Goal: Task Accomplishment & Management: Use online tool/utility

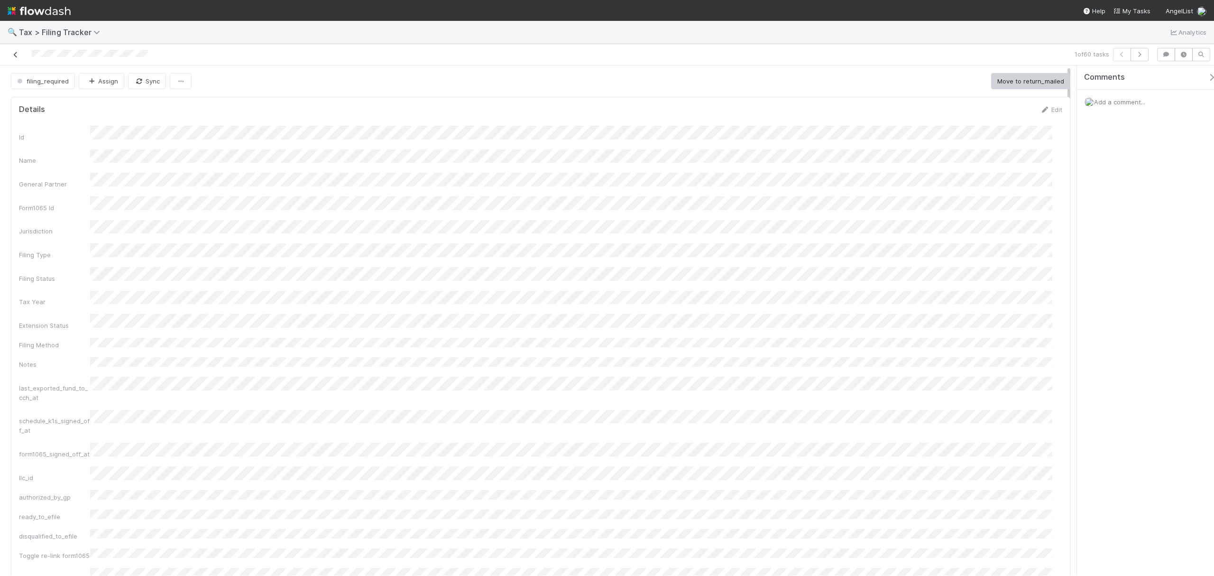
click at [11, 55] on icon at bounding box center [15, 55] width 9 height 6
click at [44, 29] on span "Tax > Filing Tracker" at bounding box center [62, 32] width 86 height 9
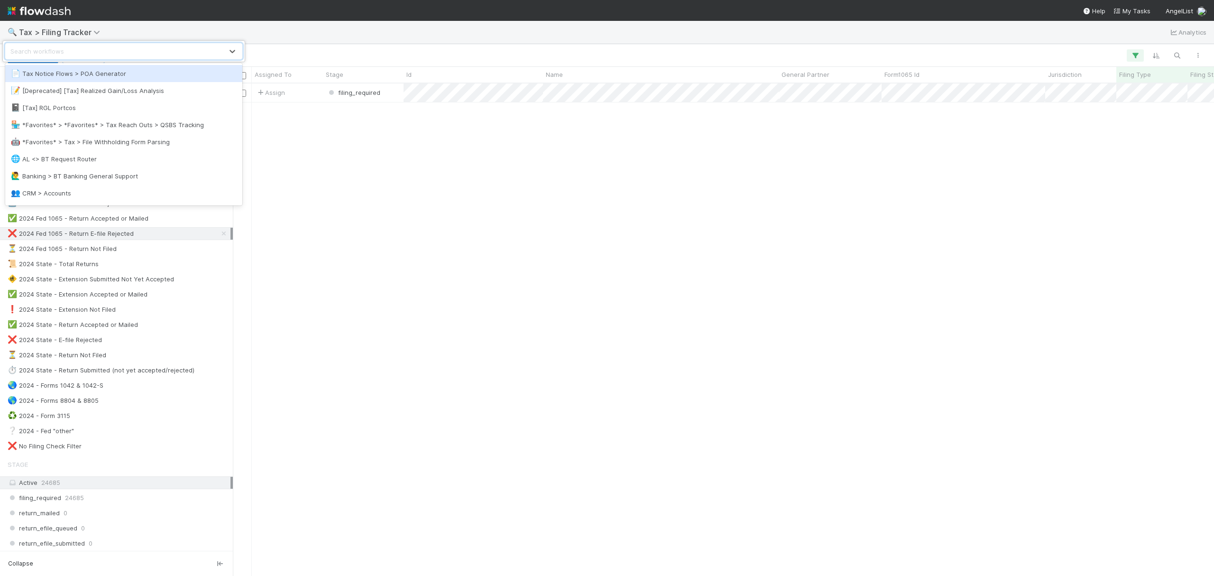
scroll to position [482, 972]
click at [287, 25] on div "option Tax Notice Flows > POA Generator focused, 1 of 73. 73 results available.…" at bounding box center [607, 288] width 1214 height 576
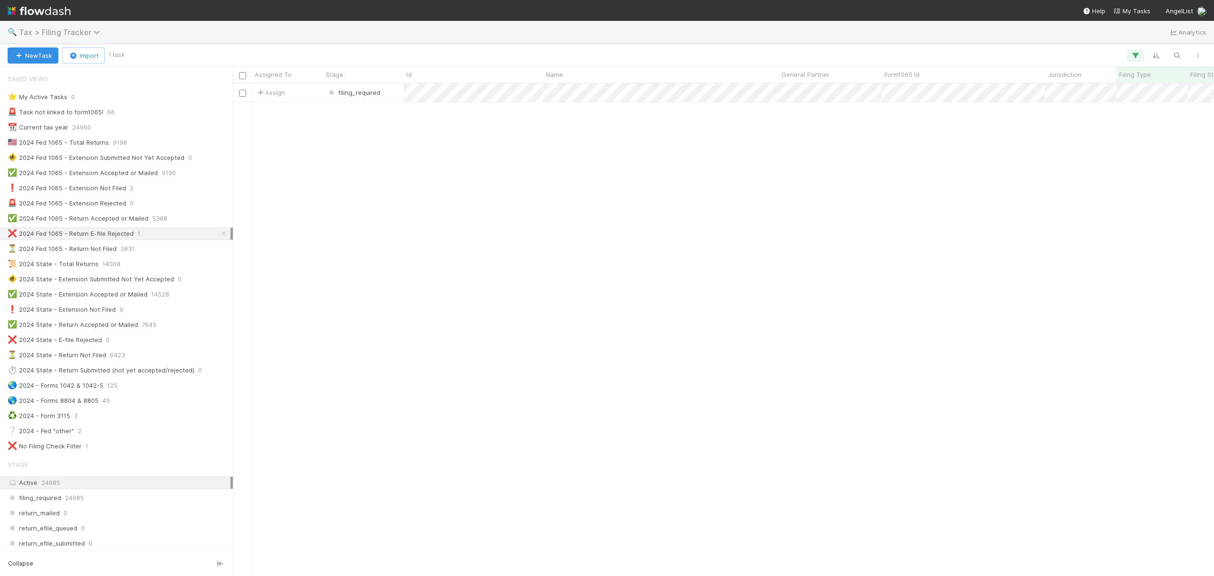
click at [66, 30] on span "Tax > Filing Tracker" at bounding box center [62, 32] width 86 height 9
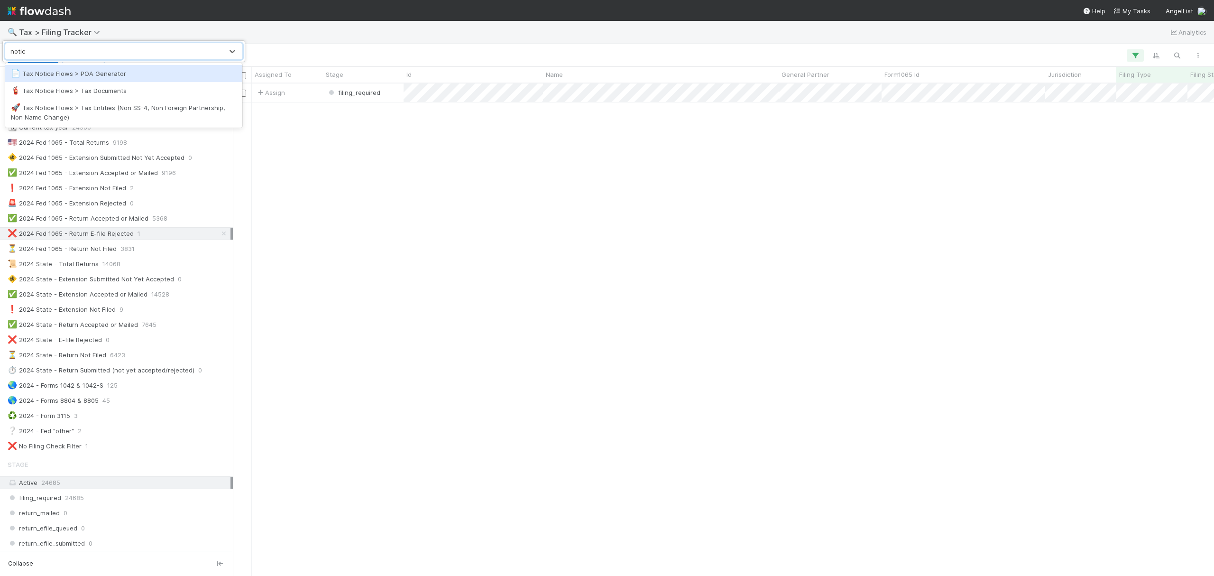
type input "notice"
click at [114, 87] on div "🧯 Tax Notice Flows > Tax Documents" at bounding box center [124, 90] width 226 height 9
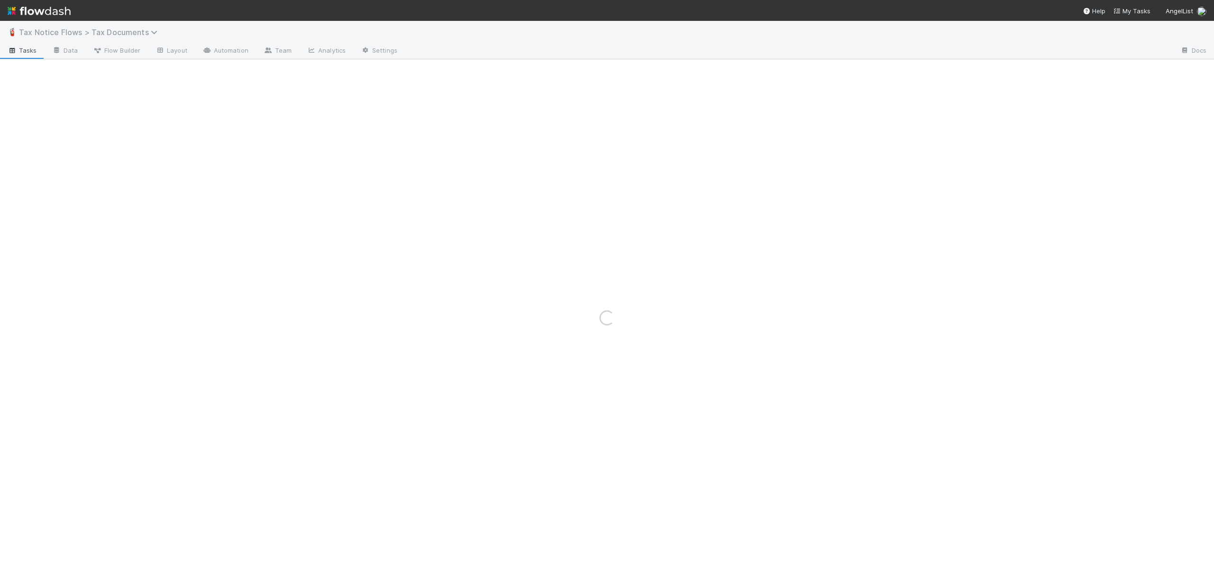
click at [90, 28] on span "Tax Notice Flows > Tax Documents" at bounding box center [90, 32] width 143 height 9
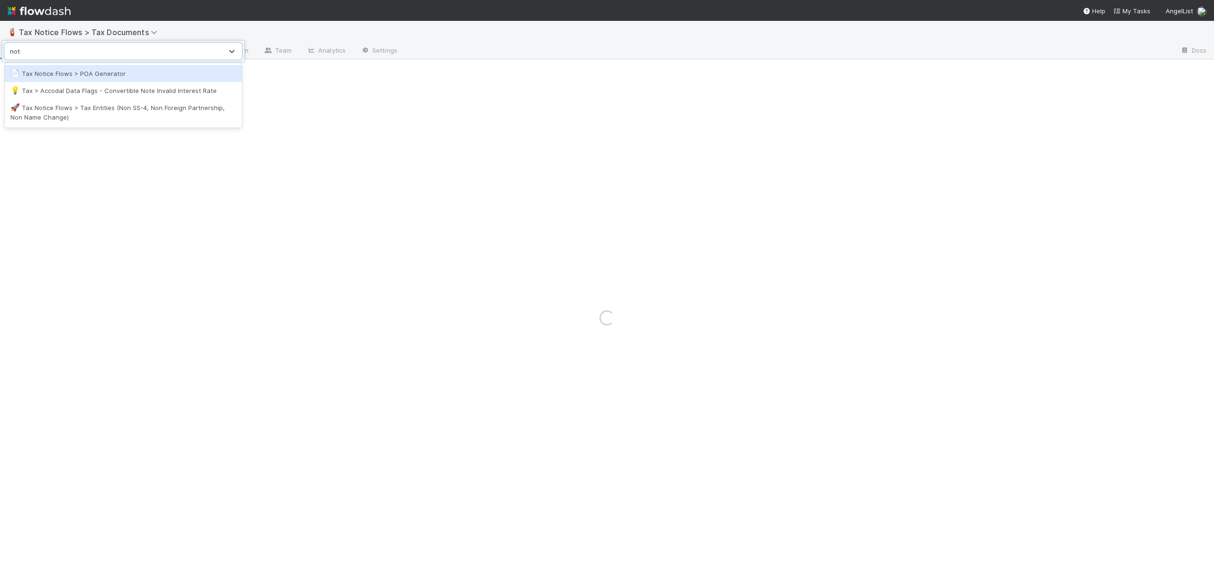
type input "notic"
click at [96, 95] on div "🚀 Tax Notice Flows > Tax Entities (Non SS-4, Non Foreign Partnership, Non Name …" at bounding box center [123, 95] width 226 height 19
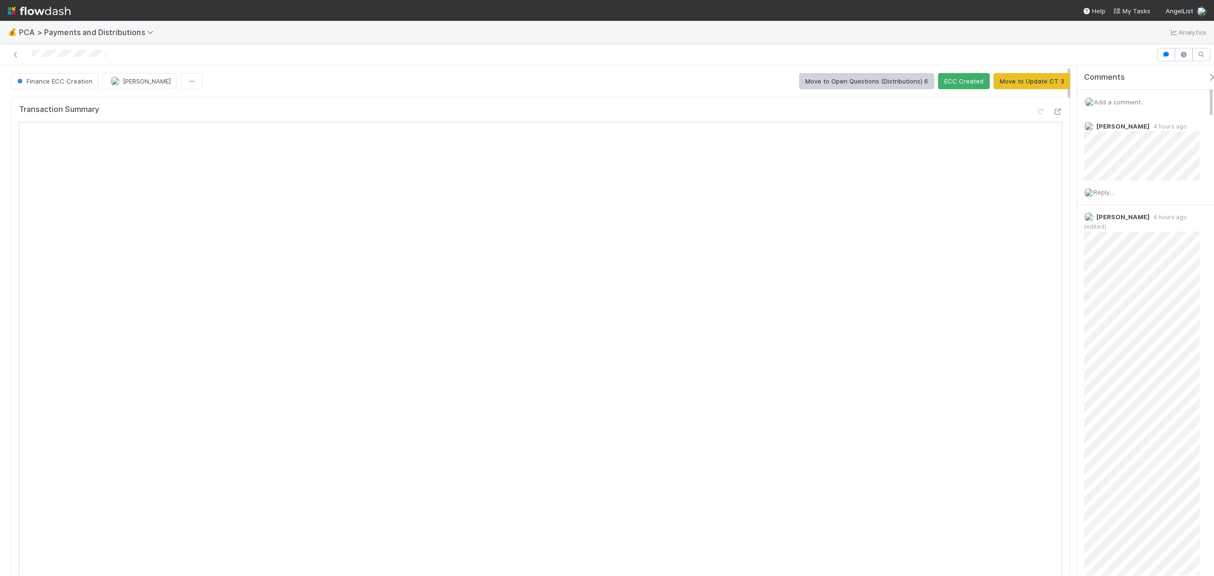
drag, startPoint x: 1213, startPoint y: 105, endPoint x: 1211, endPoint y: 138, distance: 33.7
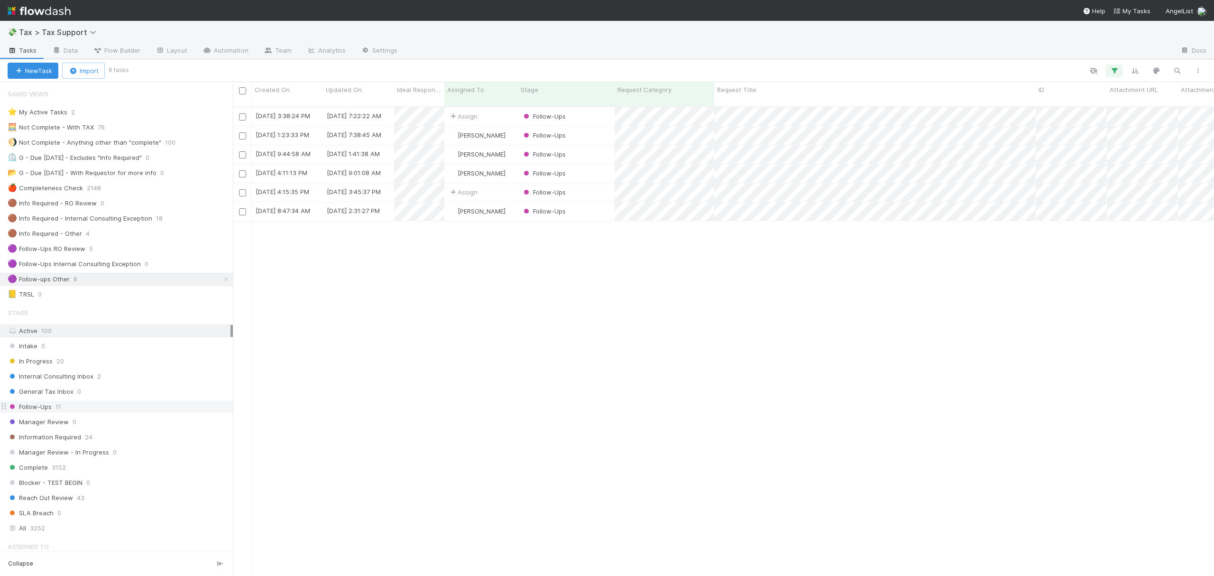
scroll to position [467, 972]
click at [96, 396] on div "General Tax Inbox 0" at bounding box center [120, 392] width 225 height 12
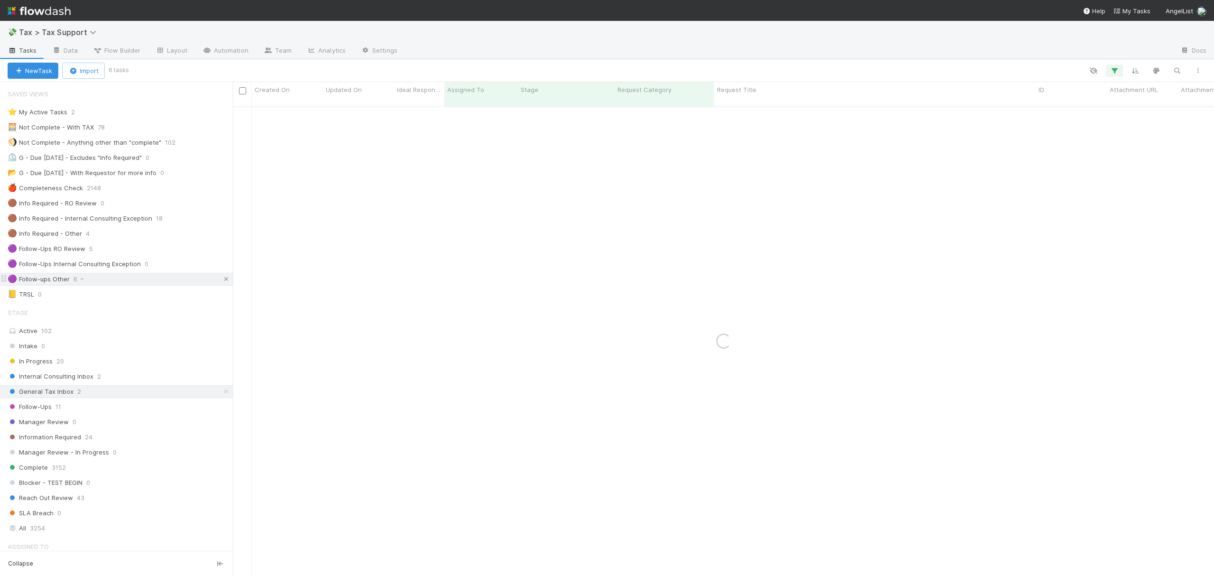
click at [221, 281] on icon at bounding box center [225, 279] width 9 height 6
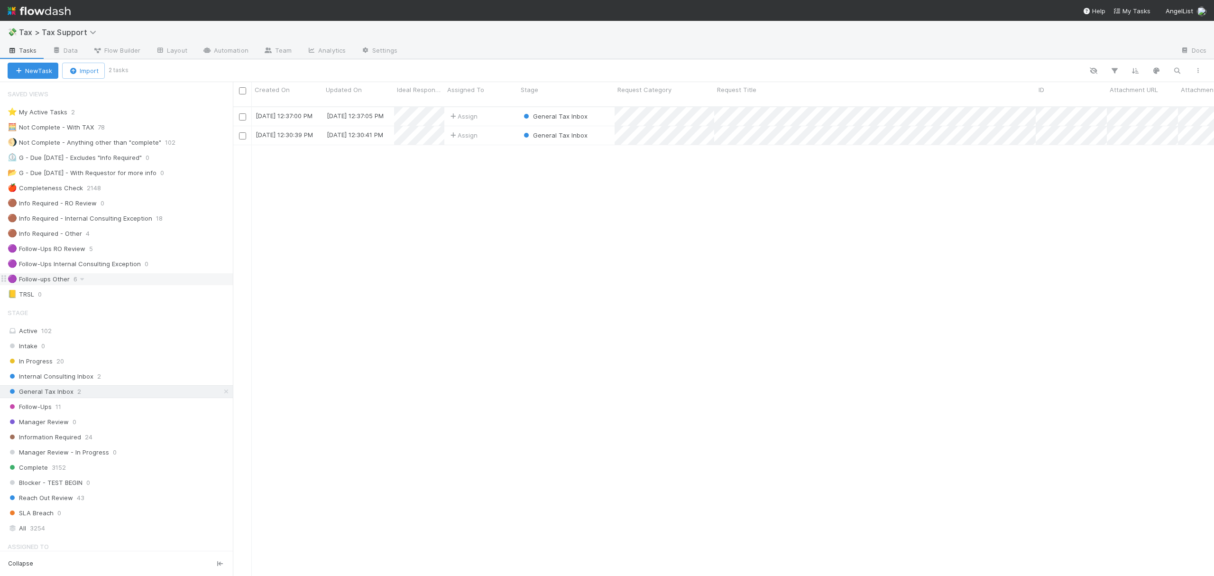
scroll to position [467, 972]
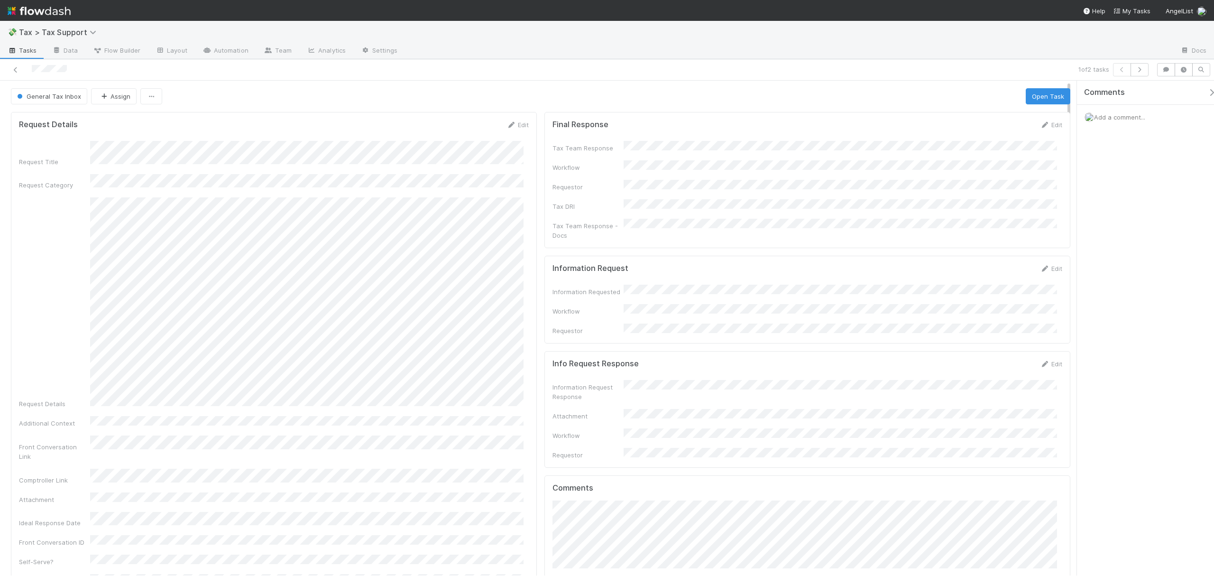
drag, startPoint x: 484, startPoint y: 83, endPoint x: 336, endPoint y: 169, distance: 171.5
click at [336, 169] on div "Request Title Request Category Request Details Additional Context Front Convers…" at bounding box center [274, 373] width 510 height 464
click at [1044, 264] on form "Information Request Edit Information Requested Workflow Requestor" at bounding box center [807, 300] width 510 height 72
click at [1040, 265] on link "Edit" at bounding box center [1051, 269] width 22 height 8
click at [998, 264] on button "Save" at bounding box center [1011, 272] width 27 height 16
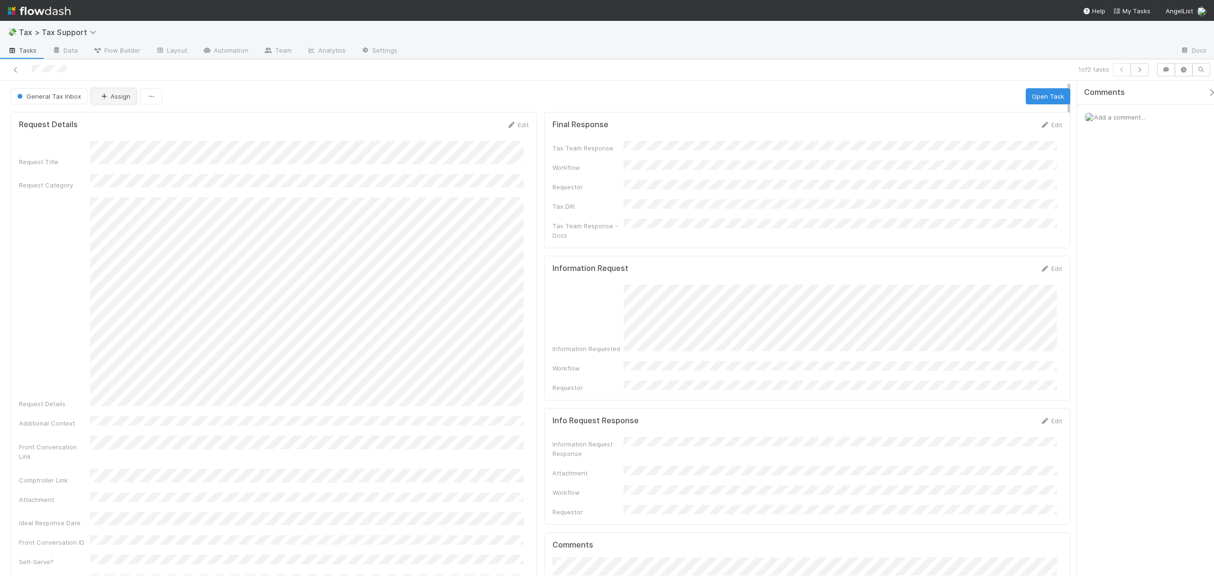
click at [108, 96] on button "Assign" at bounding box center [114, 96] width 46 height 16
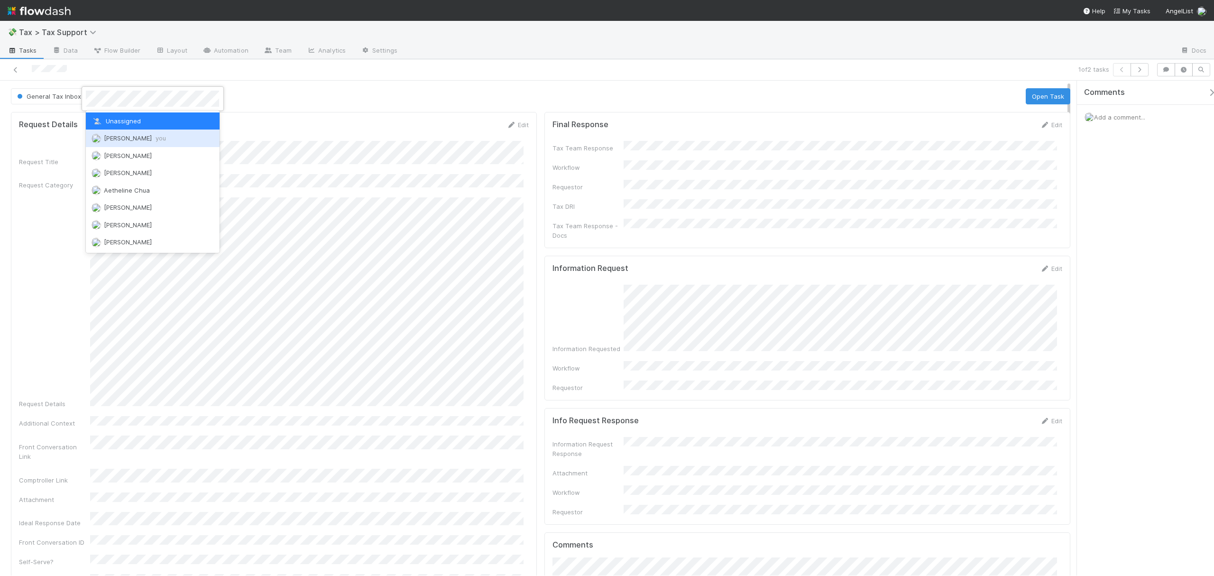
click at [121, 141] on div "Fareeha Naim you" at bounding box center [152, 137] width 133 height 17
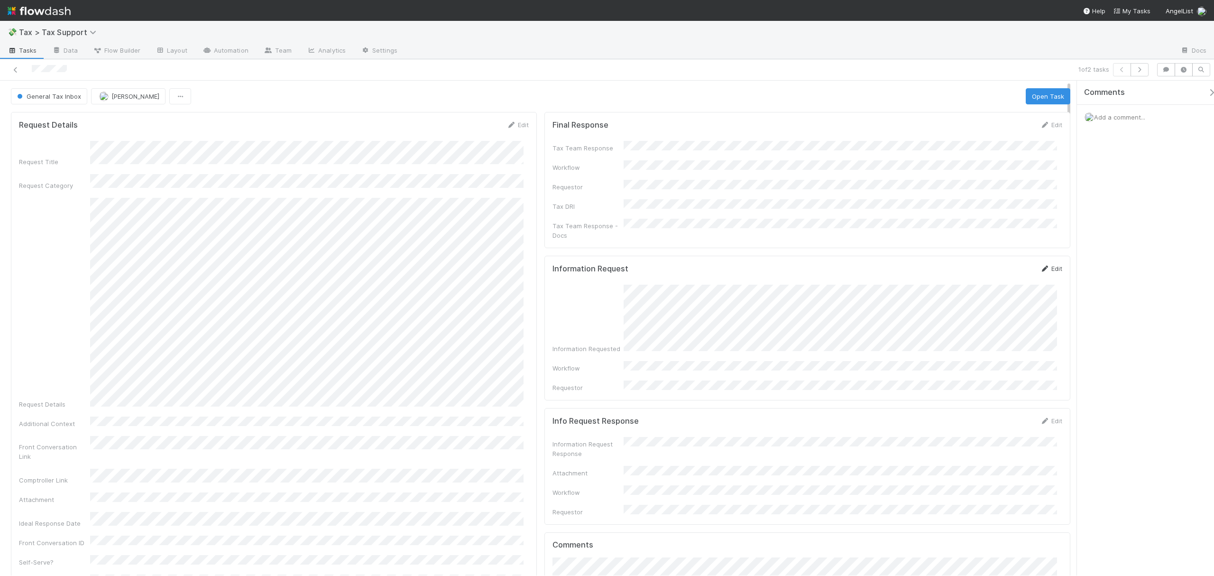
click at [1046, 265] on link "Edit" at bounding box center [1051, 269] width 22 height 8
click at [998, 264] on button "Save" at bounding box center [1011, 272] width 27 height 16
click at [1049, 92] on button "Open Task" at bounding box center [1048, 96] width 45 height 16
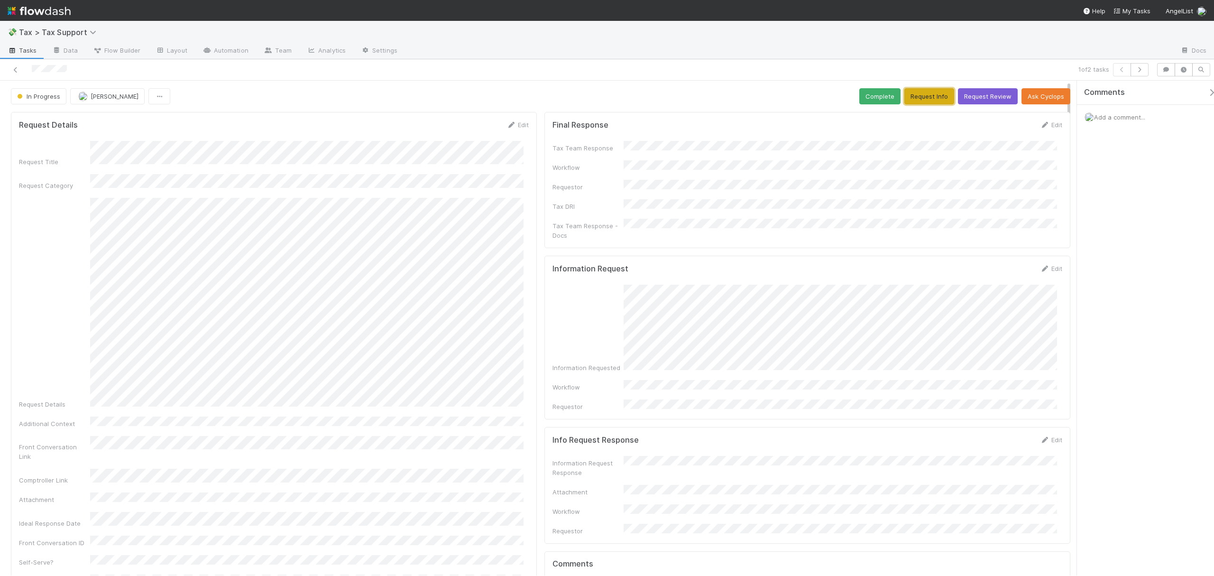
click at [936, 96] on button "Request Info" at bounding box center [929, 96] width 50 height 16
click at [18, 67] on icon at bounding box center [15, 70] width 9 height 6
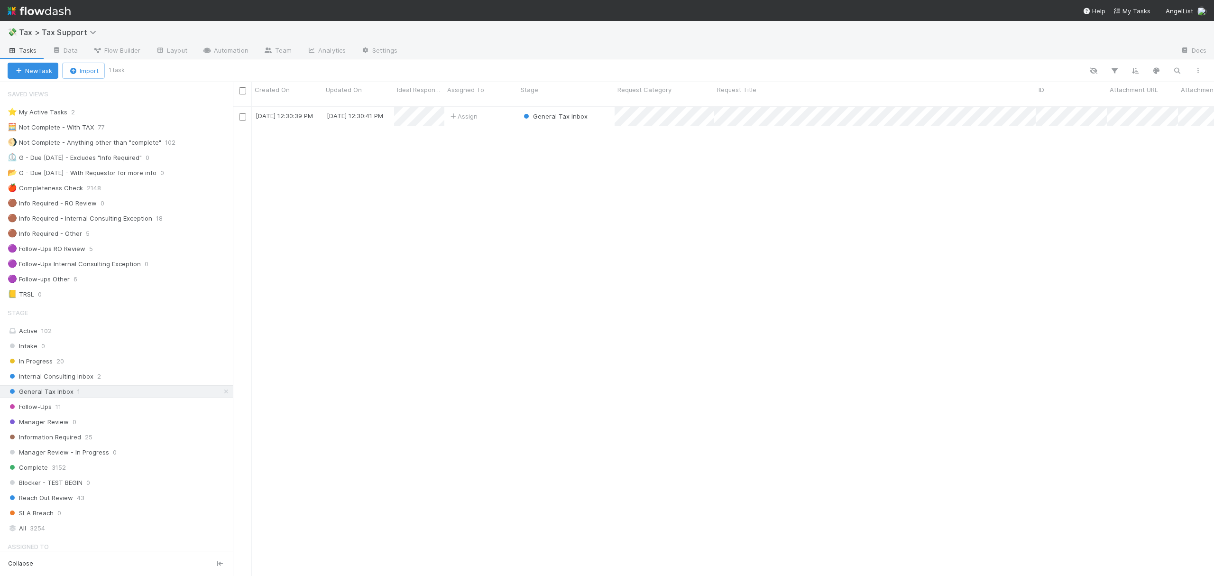
scroll to position [467, 972]
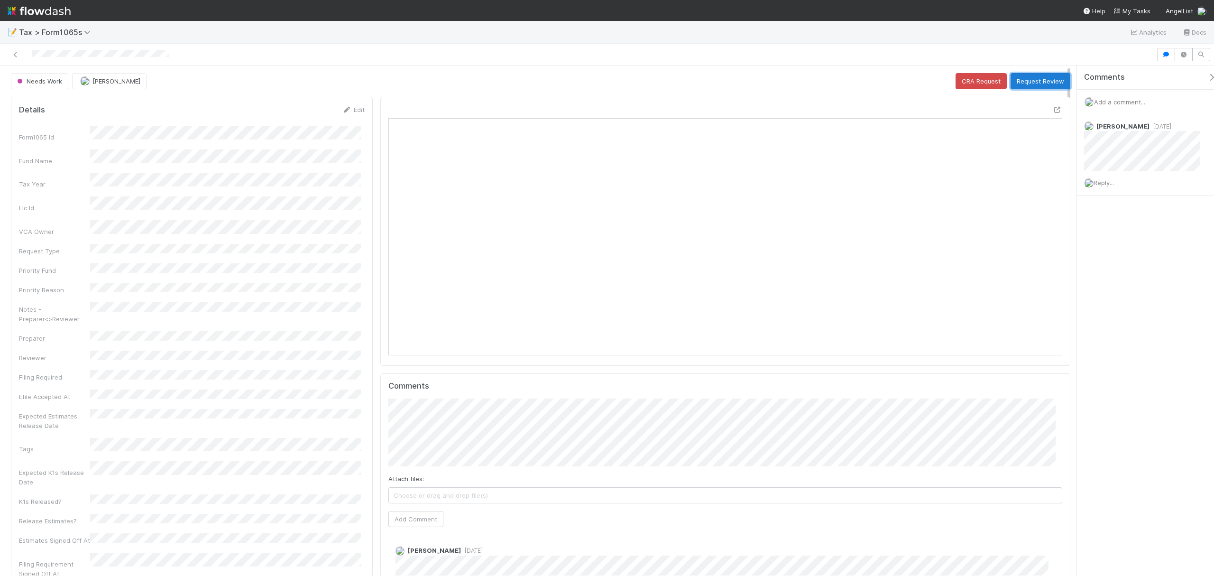
click at [1034, 79] on button "Request Review" at bounding box center [1041, 81] width 60 height 16
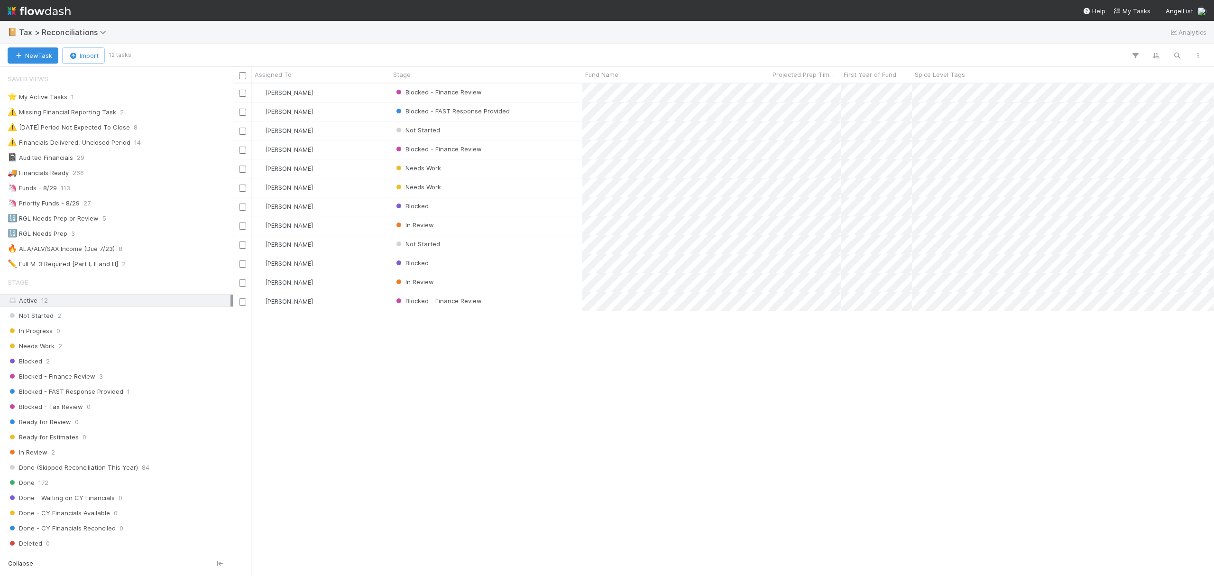
scroll to position [482, 972]
click at [545, 188] on div "Needs Work" at bounding box center [486, 187] width 192 height 18
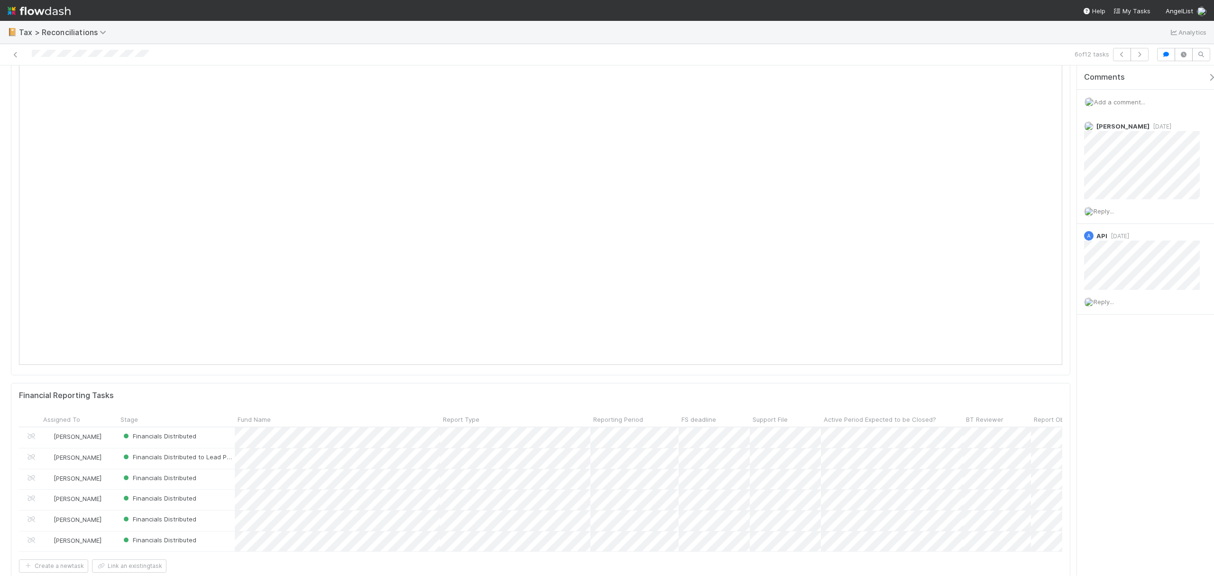
scroll to position [270, 0]
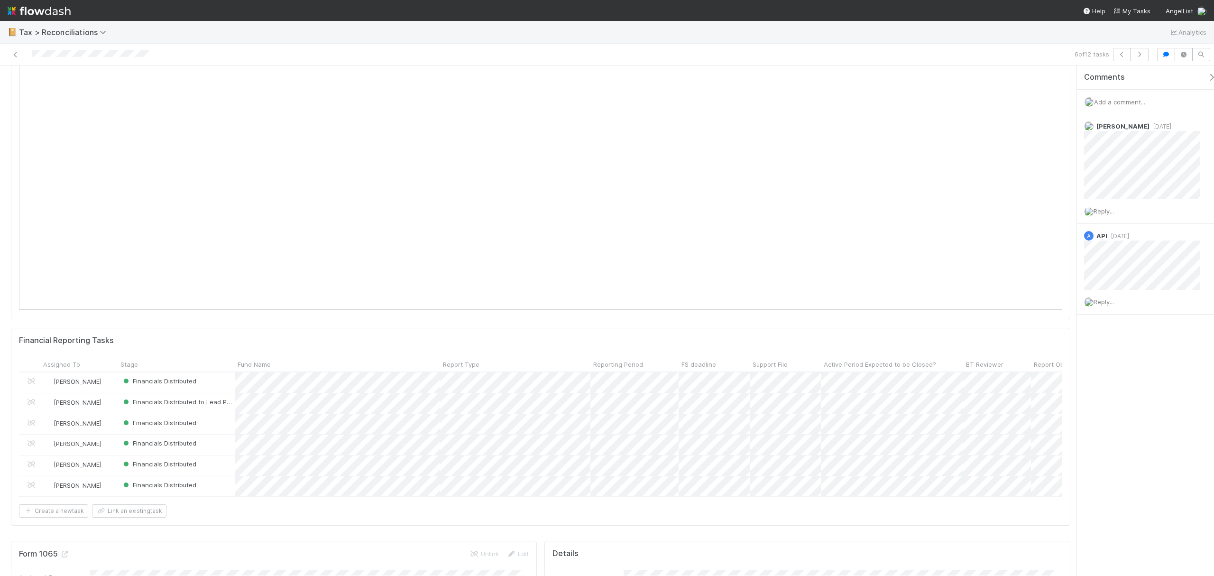
drag, startPoint x: 1069, startPoint y: 149, endPoint x: 1072, endPoint y: 192, distance: 42.8
click at [1074, 198] on div "Needs Work [PERSON_NAME] Sync Start Blocked - Finance Review Blocked - Tax Revi…" at bounding box center [607, 320] width 1214 height 510
drag, startPoint x: 1070, startPoint y: 170, endPoint x: 1068, endPoint y: 137, distance: 33.3
drag, startPoint x: 1067, startPoint y: 158, endPoint x: 1066, endPoint y: 105, distance: 52.6
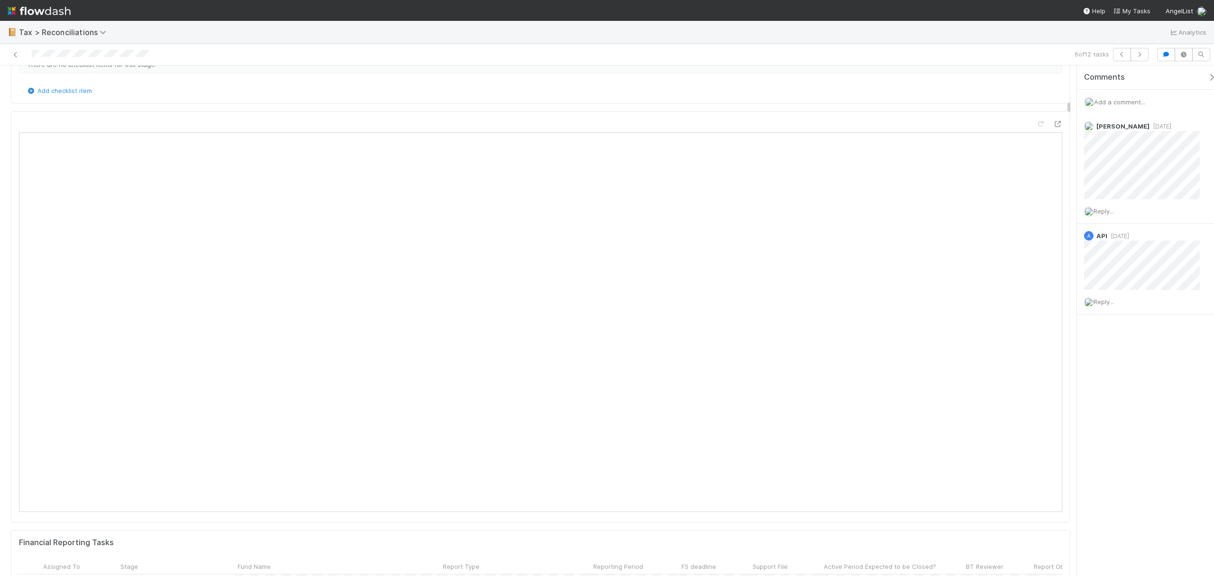
scroll to position [65, 0]
drag, startPoint x: 1068, startPoint y: 128, endPoint x: 1066, endPoint y: 91, distance: 37.1
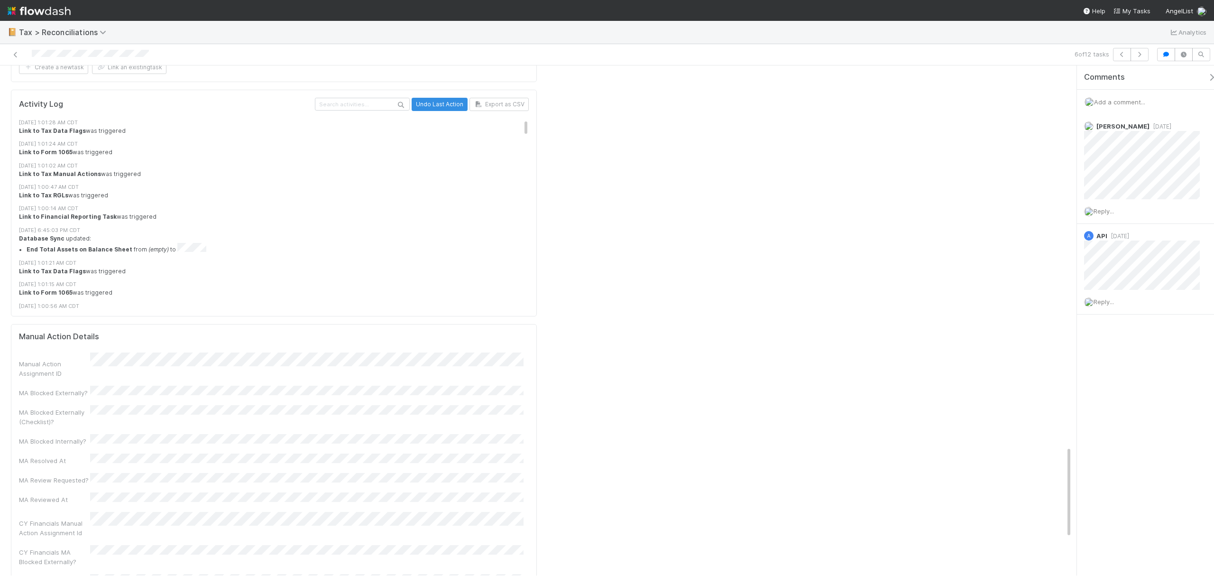
scroll to position [2030, 0]
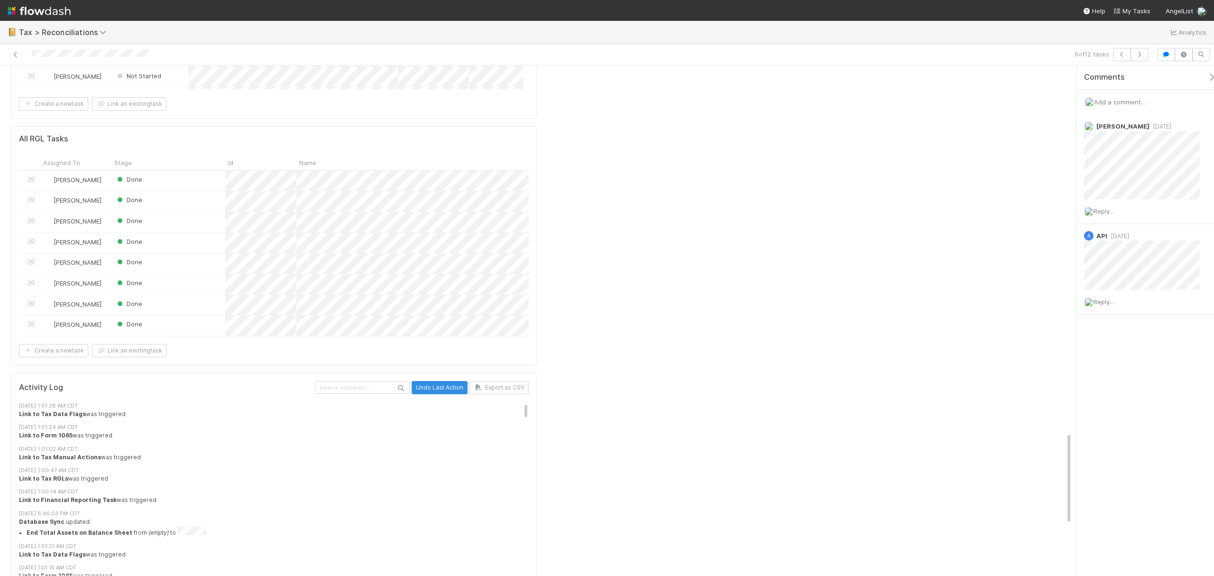
drag, startPoint x: 1068, startPoint y: 137, endPoint x: 1052, endPoint y: 492, distance: 355.1
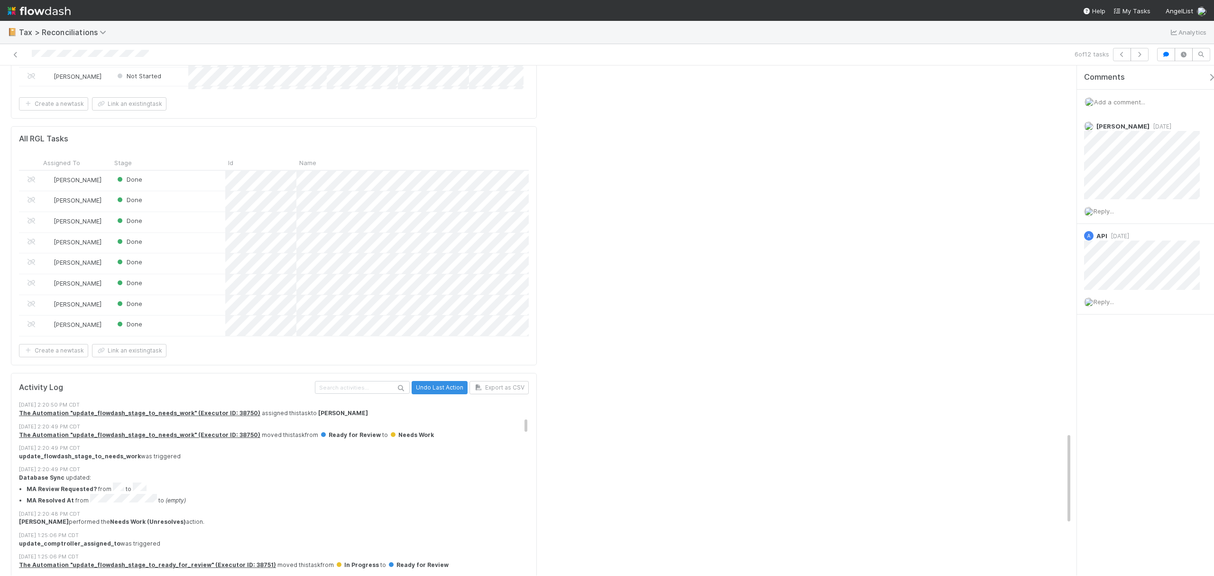
scroll to position [367, 0]
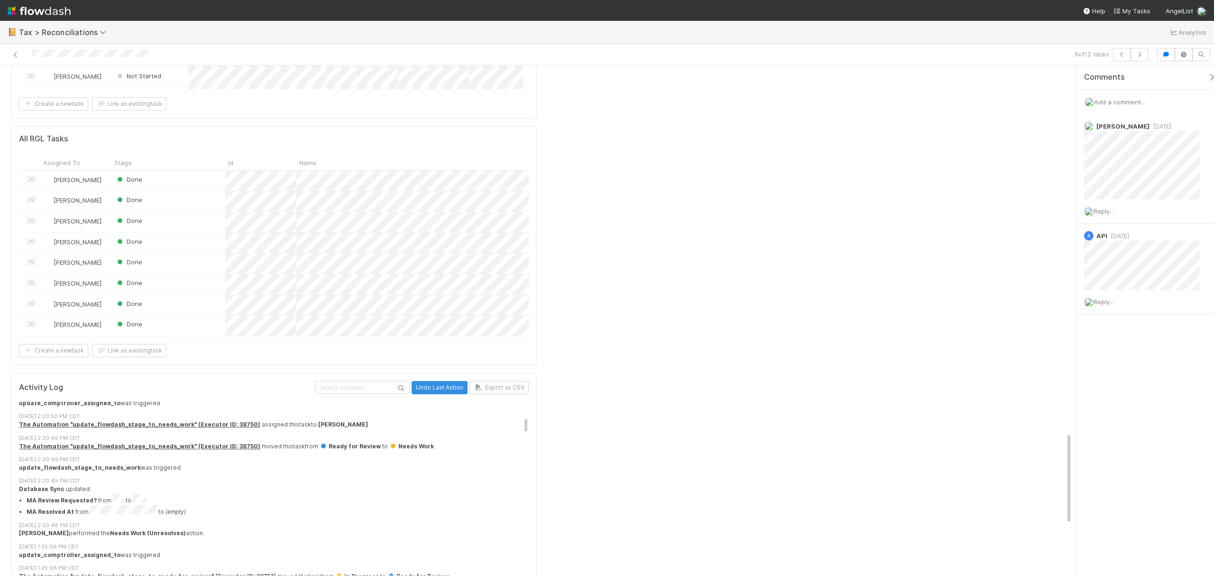
drag, startPoint x: 520, startPoint y: 346, endPoint x: 524, endPoint y: 361, distance: 15.5
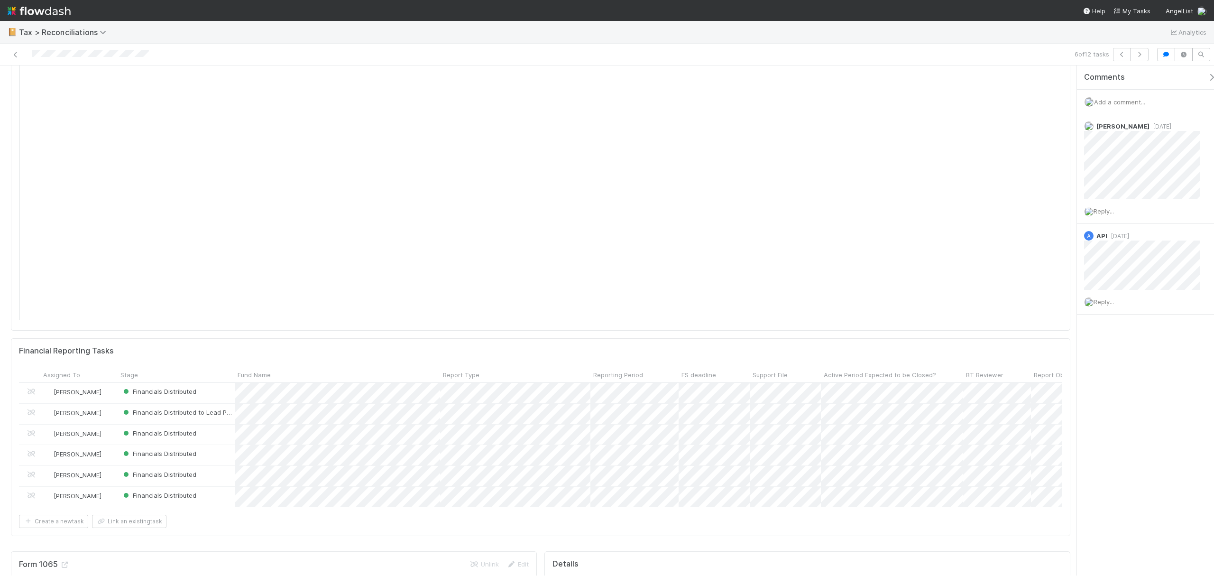
scroll to position [0, 0]
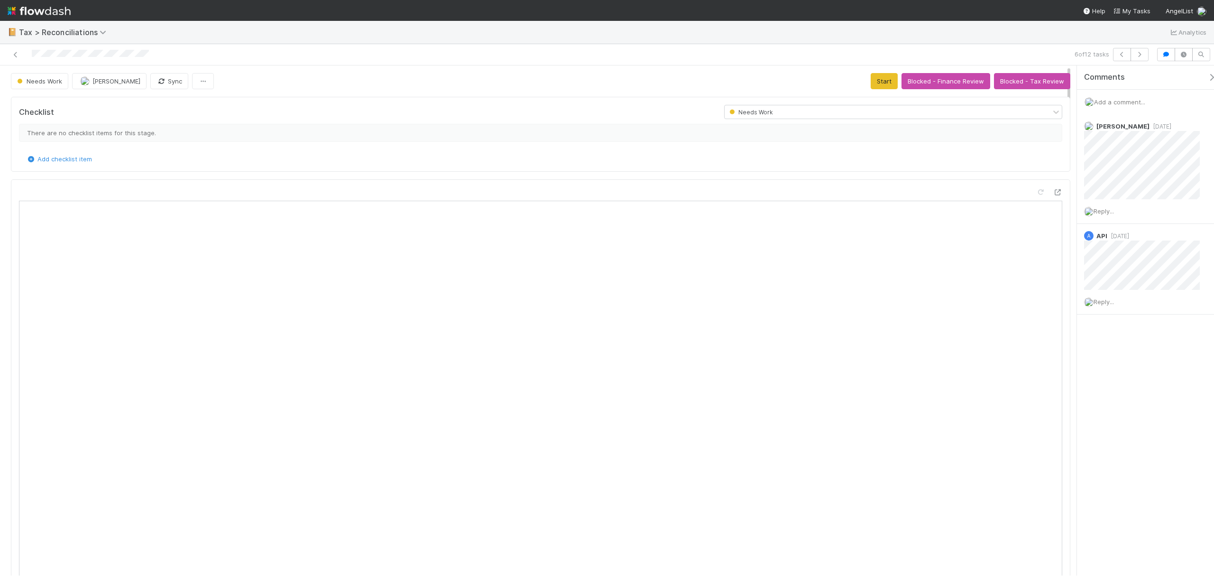
drag, startPoint x: 1069, startPoint y: 451, endPoint x: 1061, endPoint y: 9, distance: 443.0
click at [1067, 46] on div "6 of 12 tasks Needs Work Fareeha Naim Sync Start Blocked - Finance Review Block…" at bounding box center [607, 310] width 1214 height 532
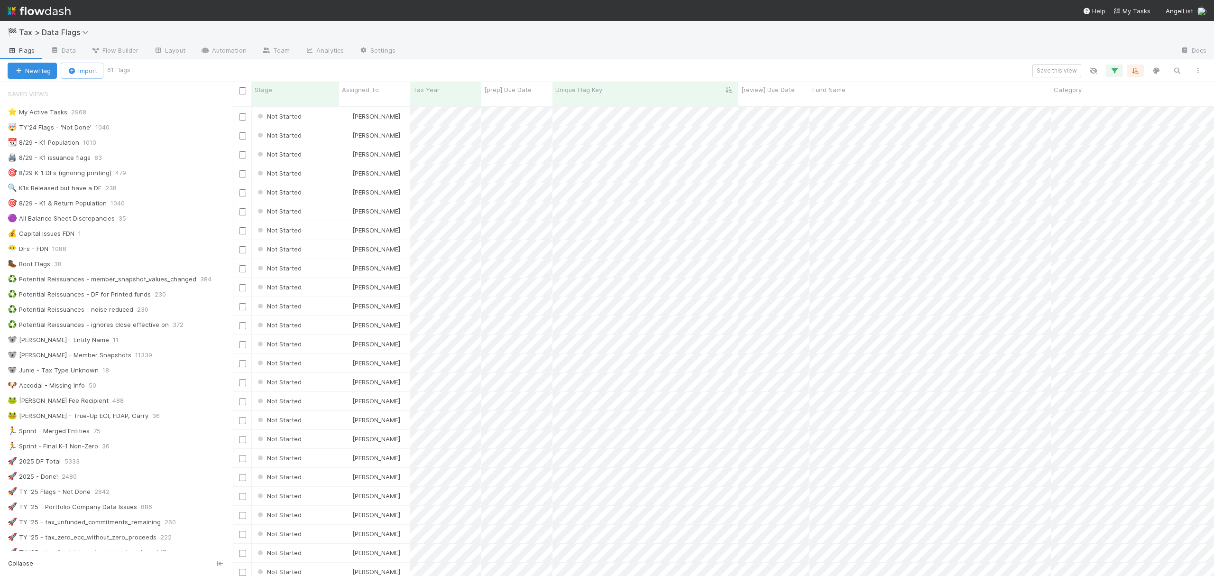
scroll to position [467, 972]
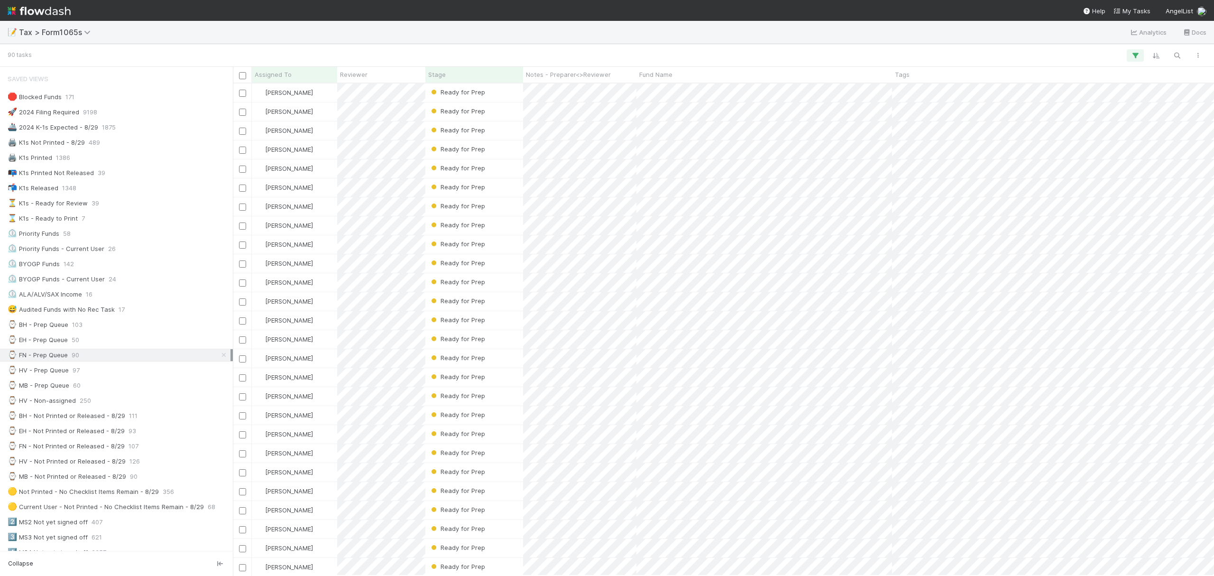
scroll to position [482, 972]
click at [1173, 52] on icon "button" at bounding box center [1176, 55] width 9 height 9
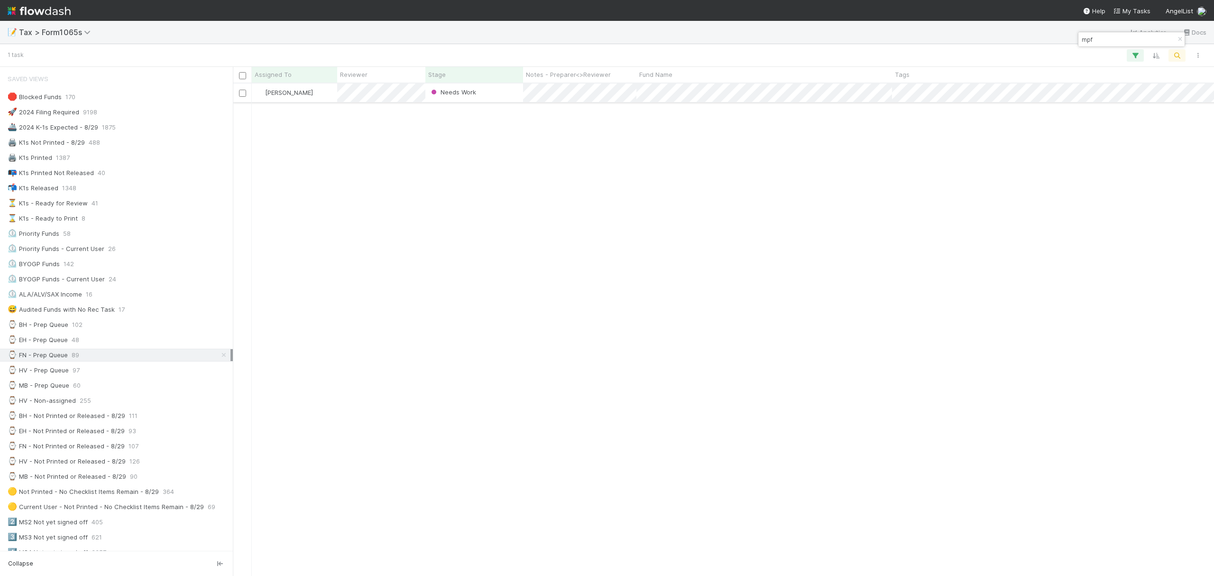
type input "mpf"
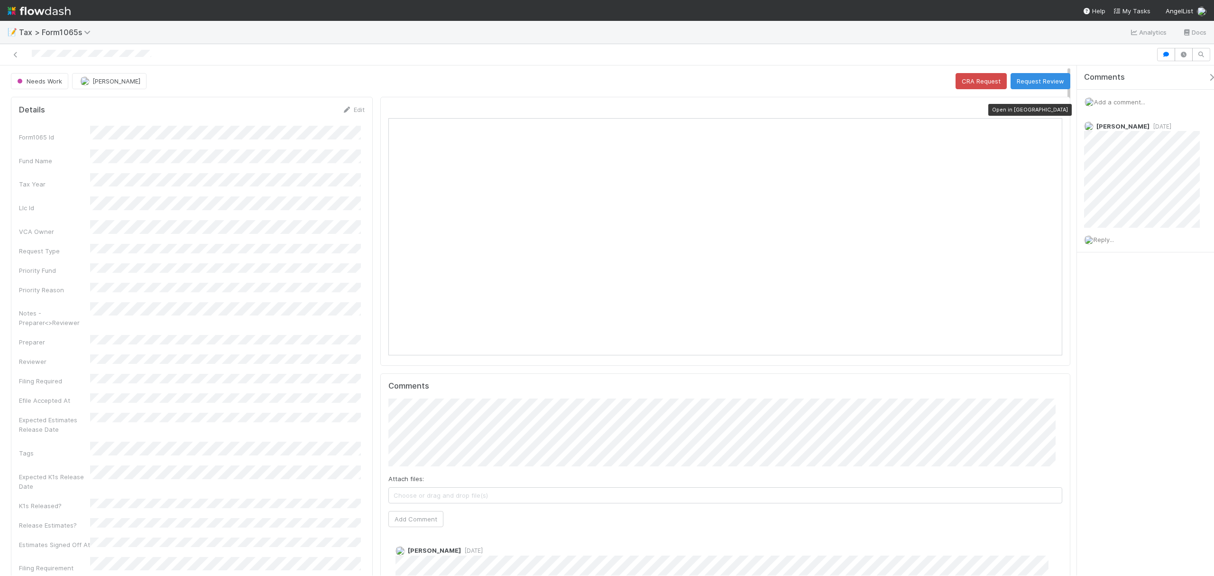
scroll to position [183, 657]
click at [1053, 111] on icon at bounding box center [1057, 110] width 9 height 6
click at [1038, 86] on button "Request Review" at bounding box center [1041, 81] width 60 height 16
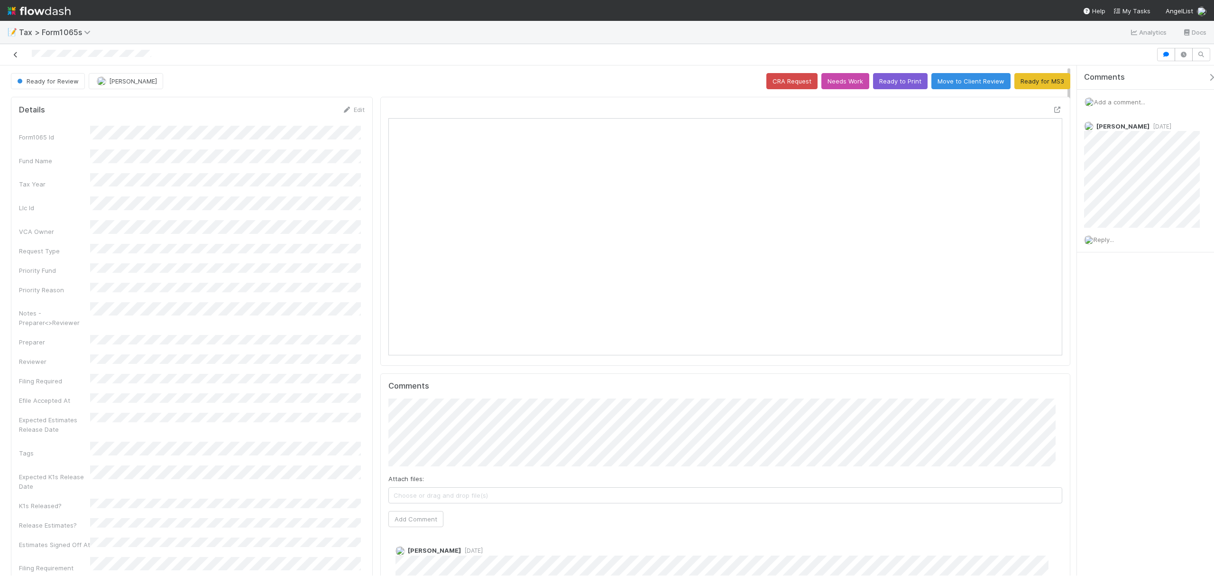
click at [16, 54] on icon at bounding box center [15, 55] width 9 height 6
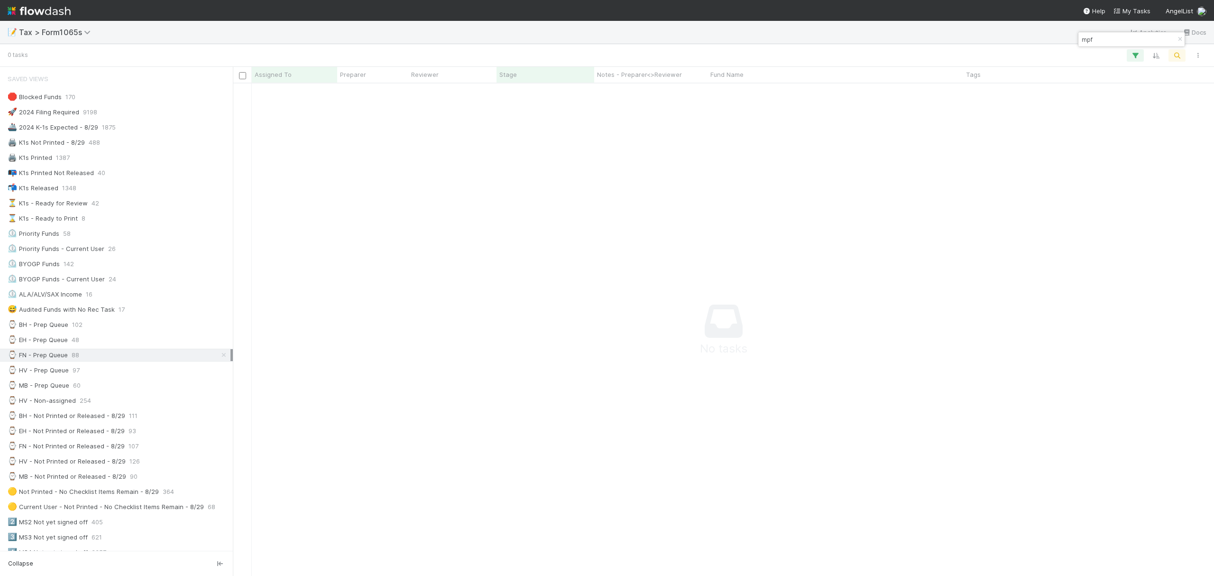
scroll to position [10, 10]
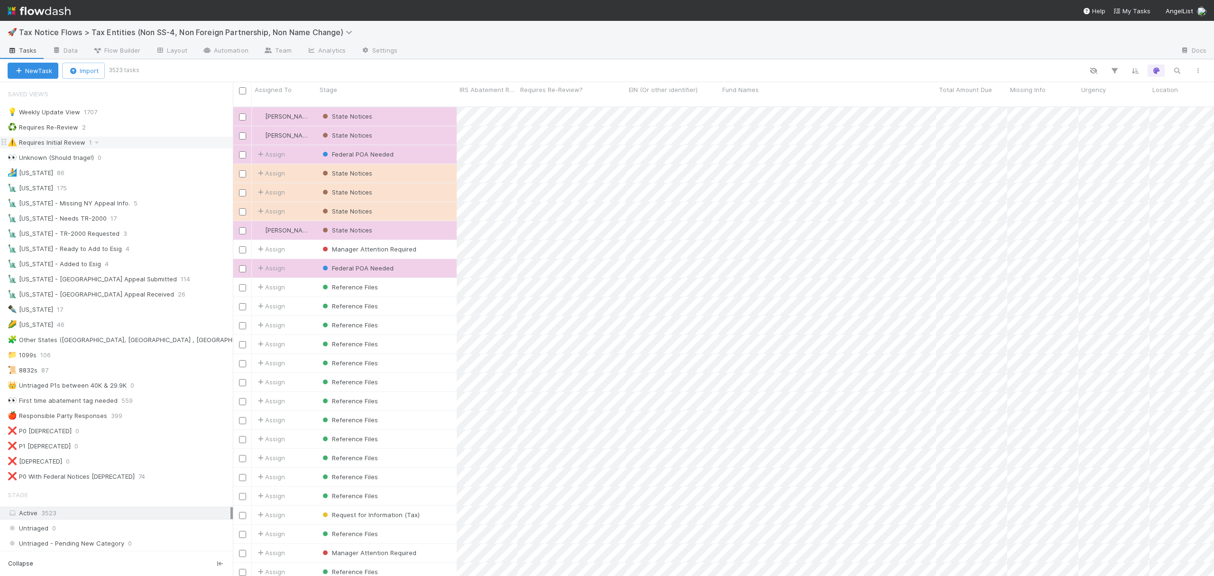
scroll to position [467, 972]
click at [139, 144] on div "⚠️ Requires Initial Review 1" at bounding box center [120, 143] width 225 height 12
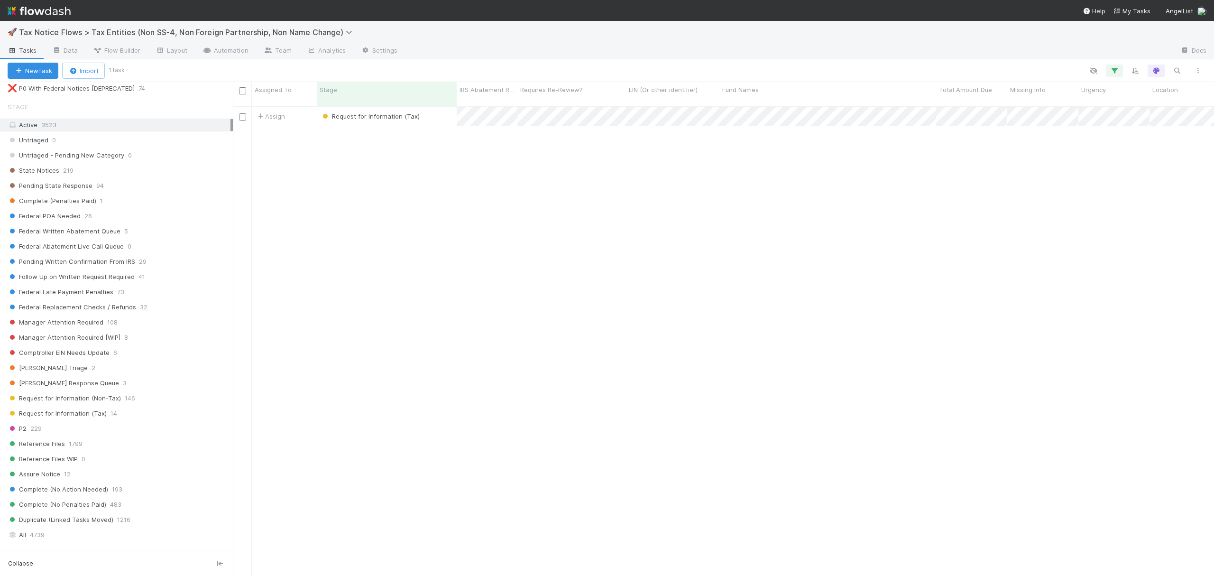
scroll to position [391, 0]
click at [149, 325] on div "Manager Attention Required 108" at bounding box center [120, 319] width 225 height 12
click at [1170, 71] on button "button" at bounding box center [1177, 70] width 17 height 12
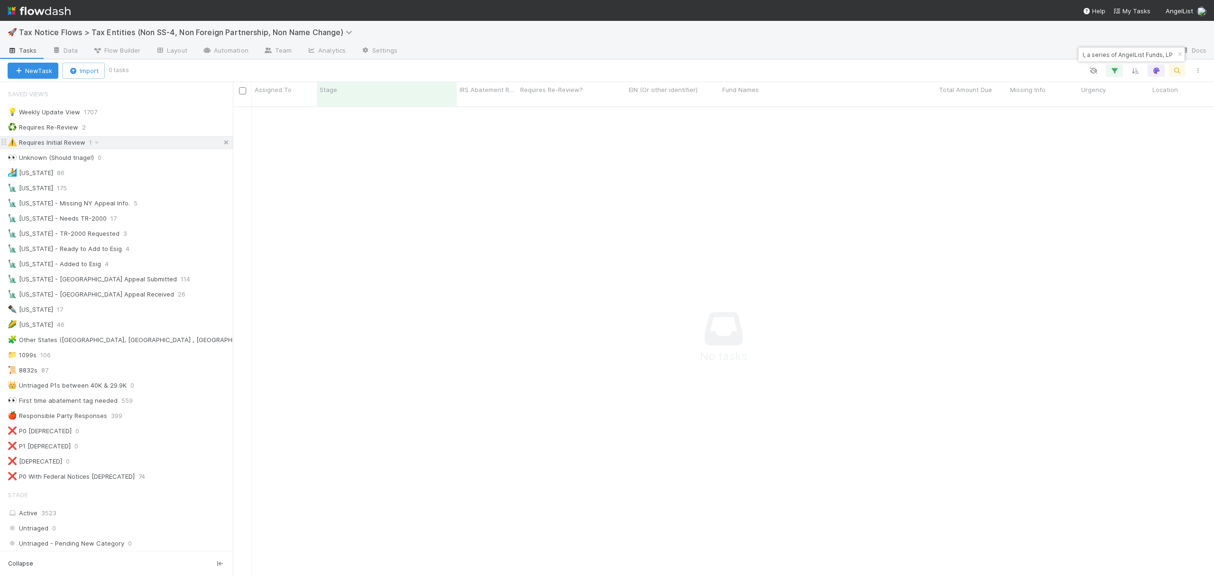
type input "PRIM Fund I, a series of AngelList Funds, LP"
click at [221, 143] on icon at bounding box center [225, 142] width 9 height 6
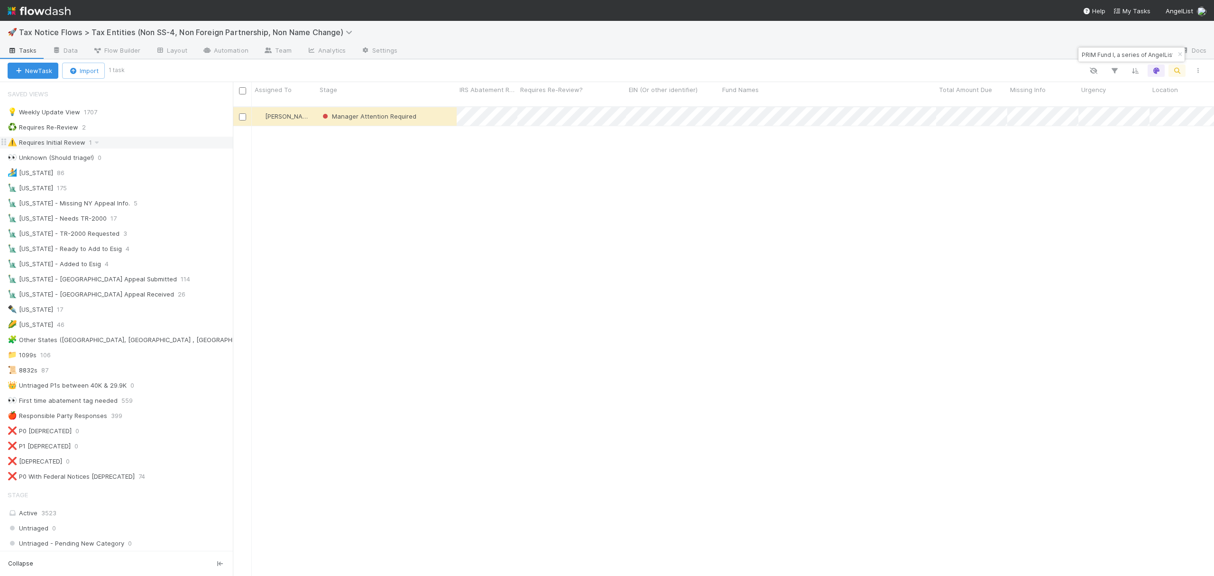
scroll to position [467, 972]
click at [443, 107] on div "Manager Attention Required" at bounding box center [387, 116] width 140 height 18
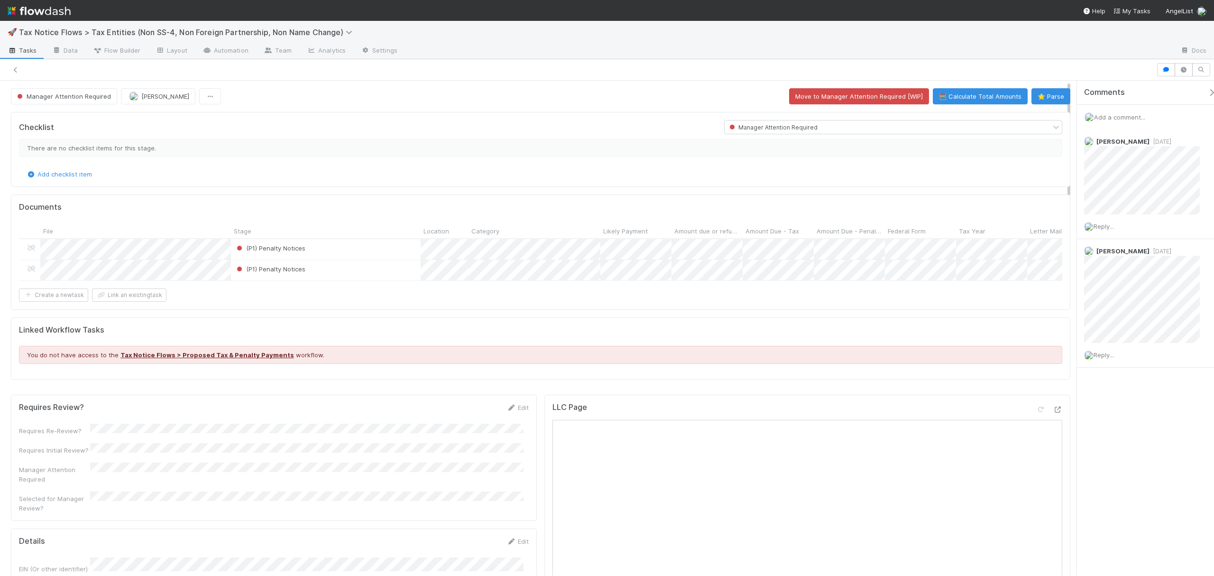
drag, startPoint x: 1070, startPoint y: 118, endPoint x: 1087, endPoint y: 78, distance: 43.1
click at [1087, 78] on div "Manager Attention Required Aryeh Friedman Move to Manager Attention Required [W…" at bounding box center [607, 317] width 1214 height 516
click at [14, 67] on icon at bounding box center [15, 70] width 9 height 6
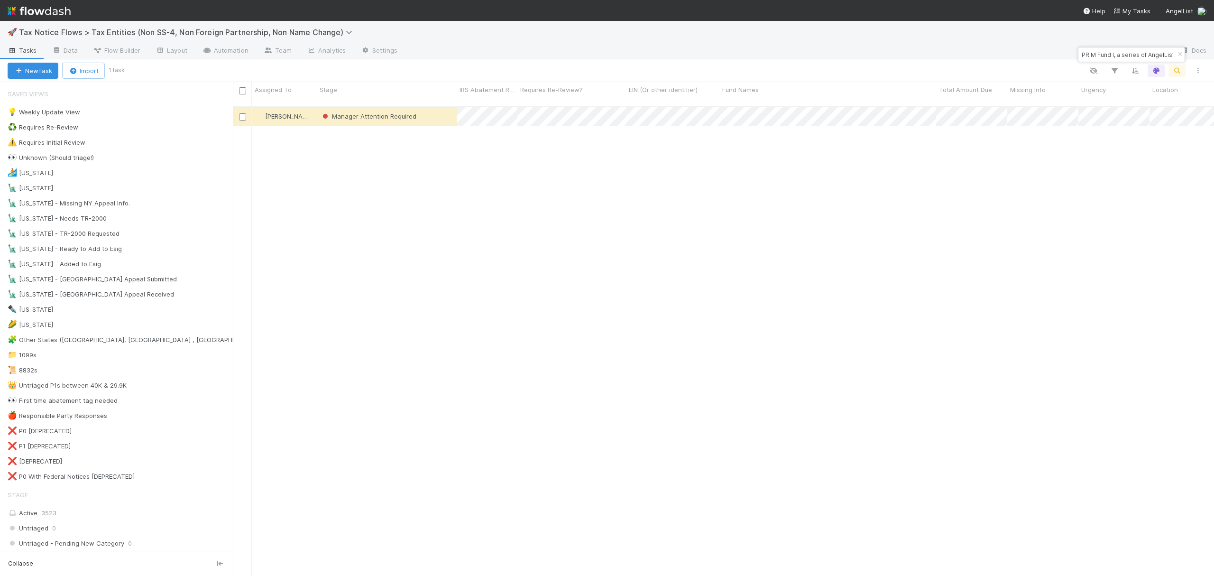
scroll to position [467, 972]
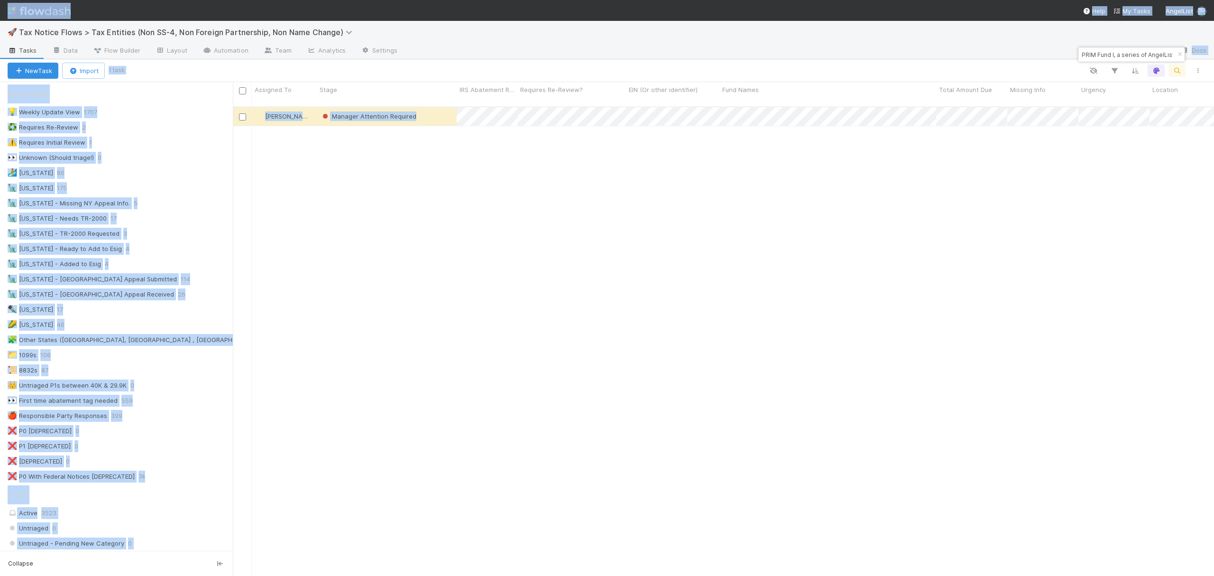
drag, startPoint x: 1163, startPoint y: 58, endPoint x: 1009, endPoint y: 57, distance: 153.7
click at [1009, 57] on body "🚀 Tax Notice Flows > Tax Entities (Non SS-4, Non Foreign Partnership, Non Name …" at bounding box center [607, 288] width 1214 height 576
click at [1089, 47] on div "PRIM Fund I, a series of AngelList Funds, LP" at bounding box center [1131, 54] width 106 height 14
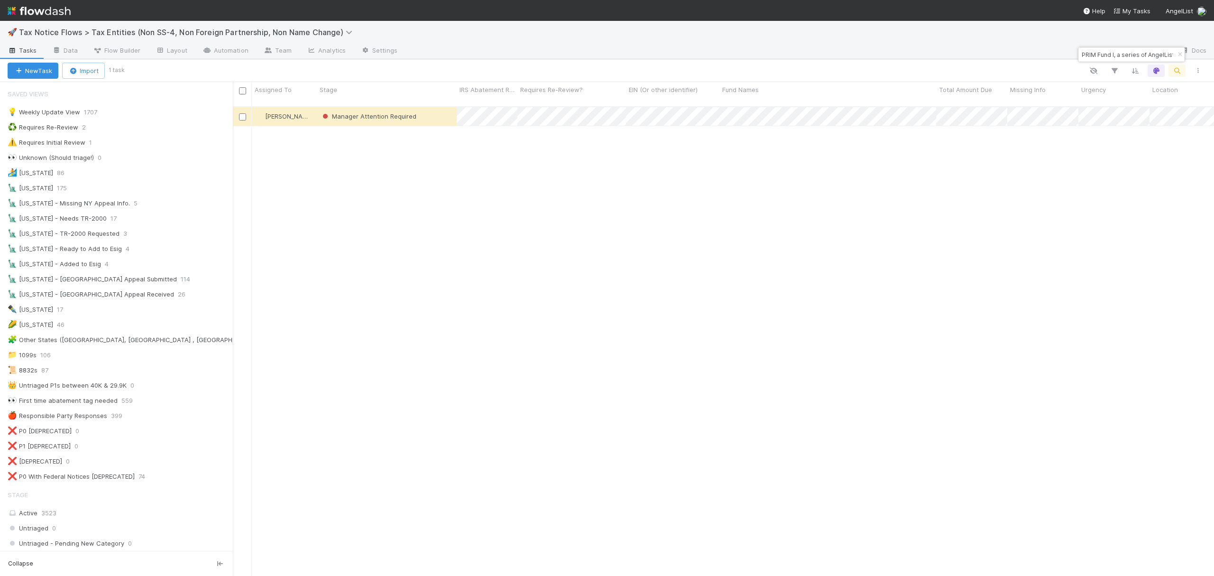
scroll to position [0, 28]
drag, startPoint x: 1084, startPoint y: 54, endPoint x: 1175, endPoint y: 59, distance: 91.2
click at [1175, 59] on div "PRIM Fund I, a series of AngelList Funds, LP" at bounding box center [1131, 54] width 106 height 14
paste input "Spatial AR Fund I, a series of AngelList Omnibus II, L"
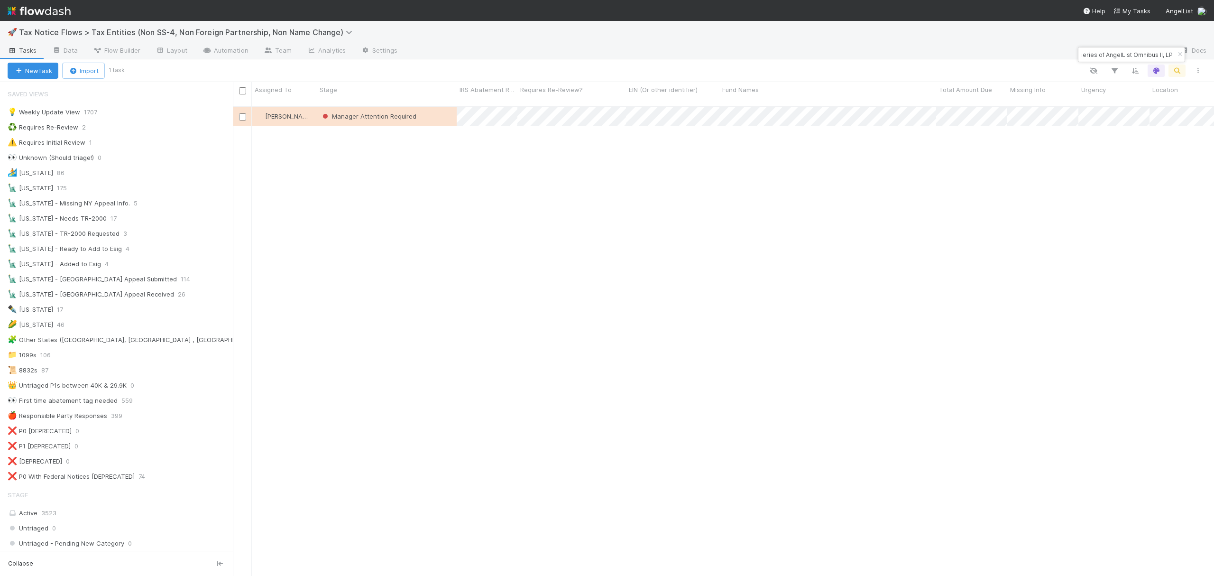
scroll to position [467, 972]
type input "Spatial AR Fund I, a series of AngelList Omnibus II, LP"
click at [436, 113] on div "Manager Attention Required" at bounding box center [387, 116] width 140 height 18
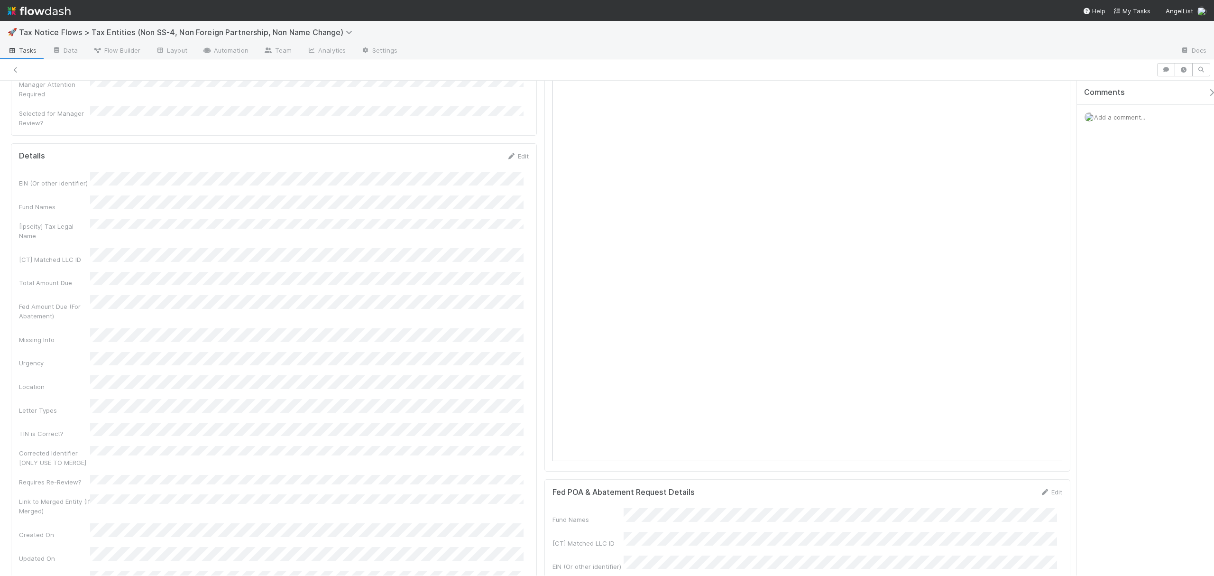
scroll to position [393, 0]
drag, startPoint x: 1069, startPoint y: 100, endPoint x: 1069, endPoint y: 200, distance: 100.5
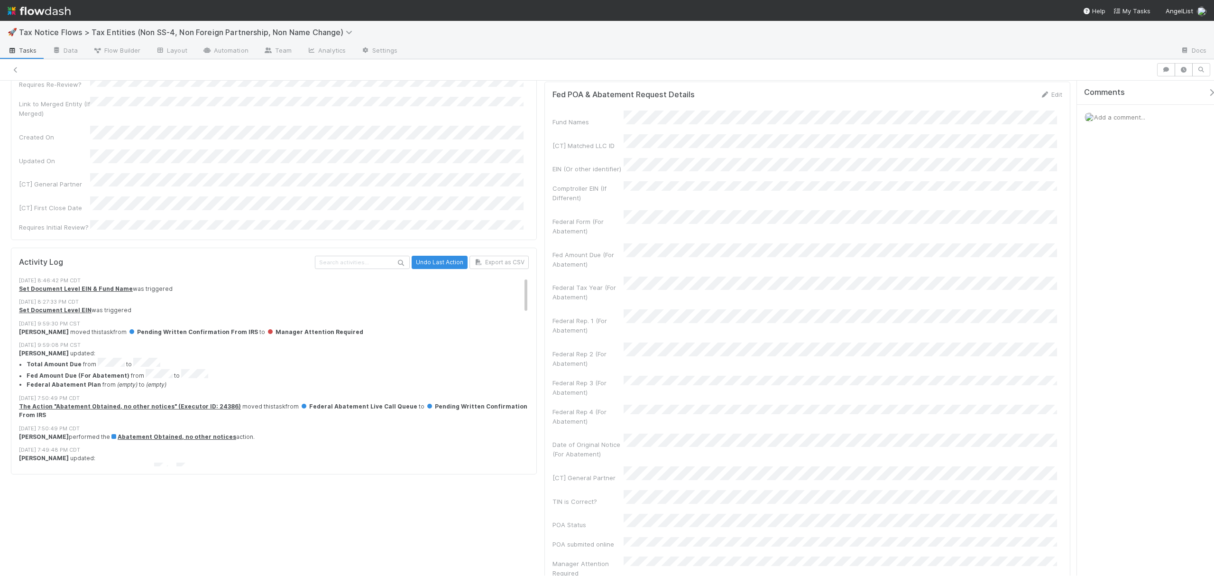
scroll to position [800, 0]
drag, startPoint x: 1068, startPoint y: 227, endPoint x: 1071, endPoint y: 331, distance: 104.4
click at [1071, 331] on div "Checklist Manager Attention Required There are no checklist items for this stag…" at bounding box center [540, 290] width 1081 height 1962
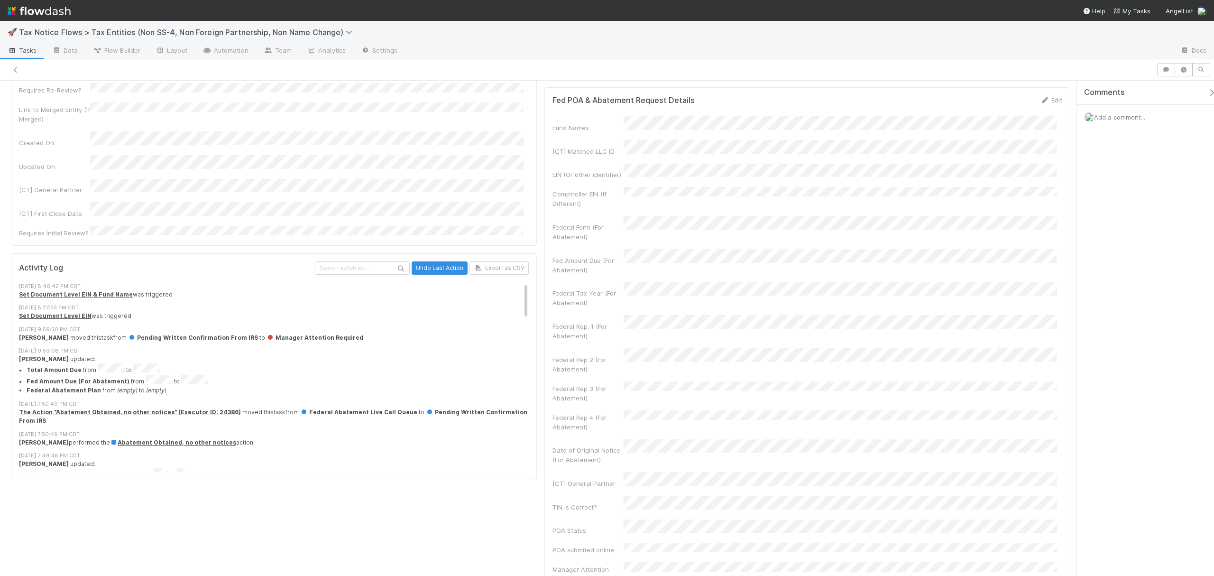
scroll to position [807, 0]
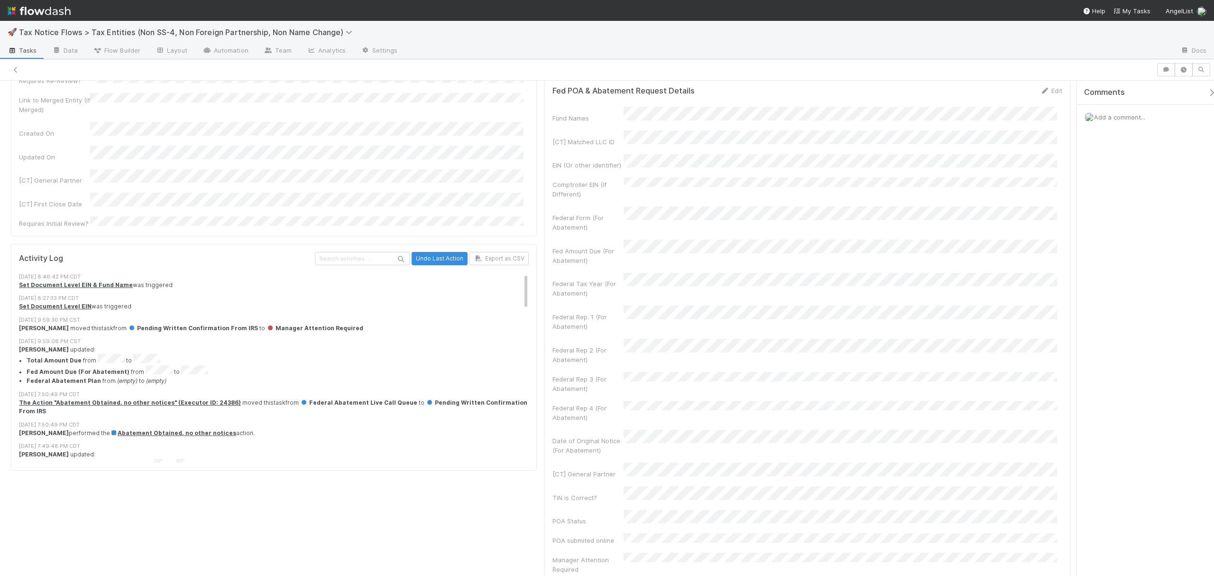
drag, startPoint x: 1069, startPoint y: 196, endPoint x: 1087, endPoint y: 325, distance: 129.8
click at [1087, 325] on div "Manager Attention Required Aryeh Friedman Move to Manager Attention Required [W…" at bounding box center [607, 328] width 1214 height 495
click at [1047, 94] on link "Edit" at bounding box center [1051, 91] width 22 height 8
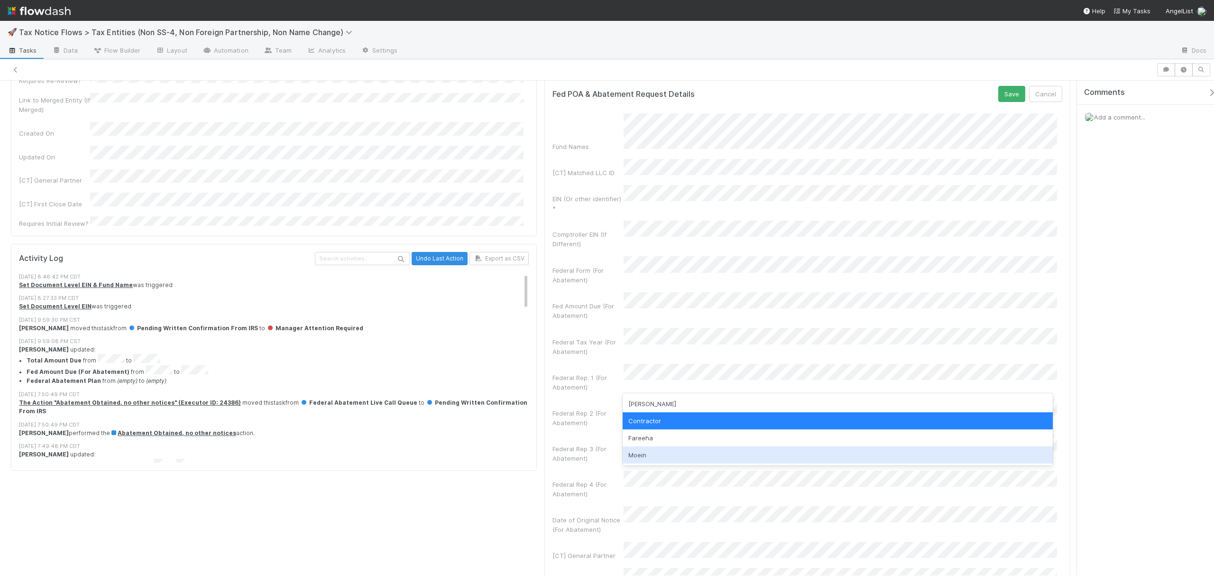
click at [659, 452] on div "Moein" at bounding box center [838, 454] width 430 height 17
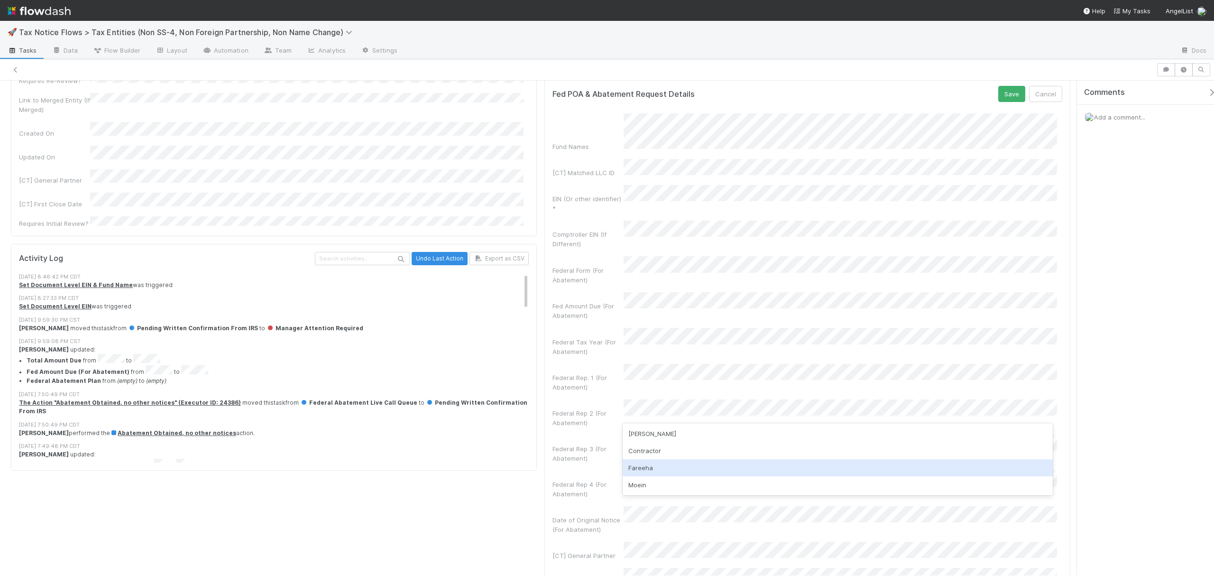
click at [657, 465] on div "Fareeha" at bounding box center [838, 467] width 430 height 17
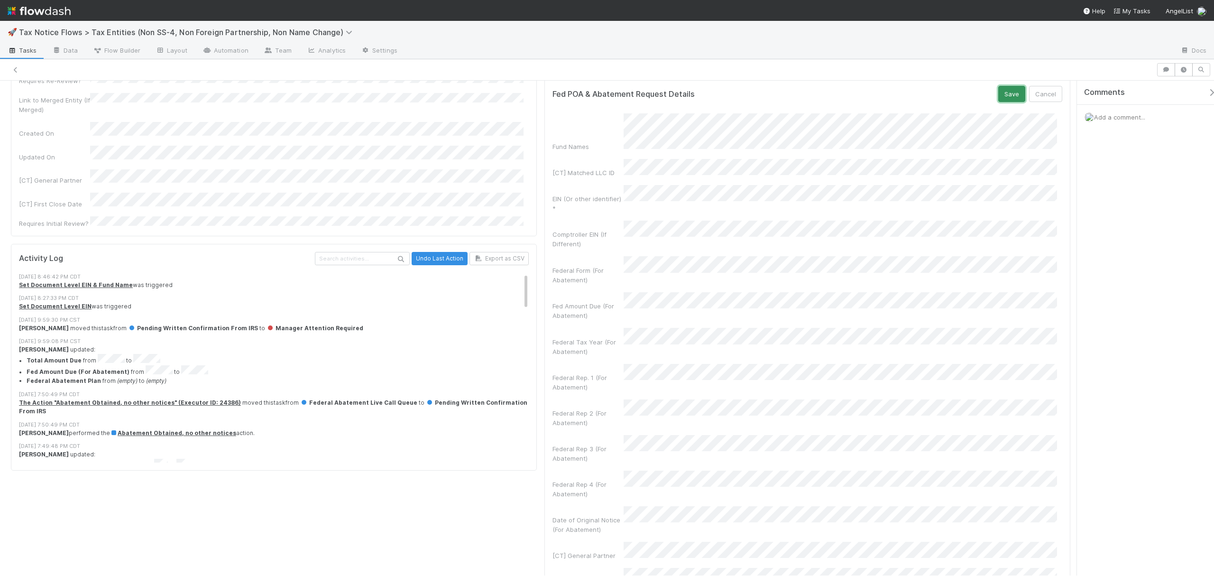
click at [1008, 102] on button "Save" at bounding box center [1011, 94] width 27 height 16
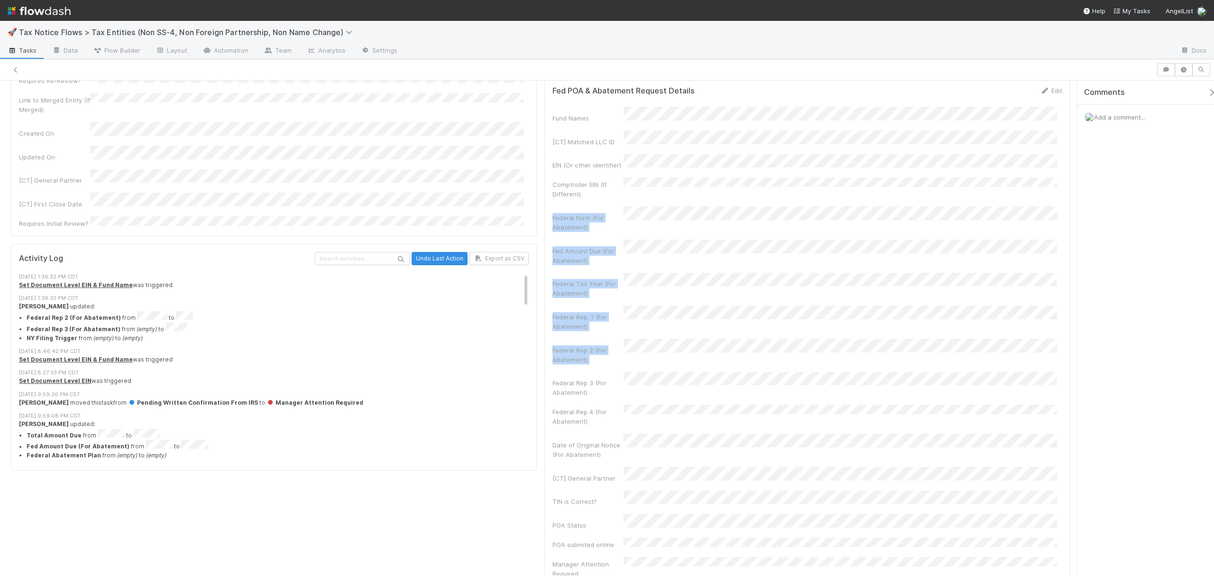
drag, startPoint x: 1071, startPoint y: 329, endPoint x: 1063, endPoint y: 188, distance: 141.6
click at [1063, 188] on div "Checklist Manager Attention Required There are no checklist items for this stag…" at bounding box center [540, 284] width 1081 height 1966
click at [1068, 212] on div "Checklist Manager Attention Required There are no checklist items for this stag…" at bounding box center [540, 284] width 1081 height 1966
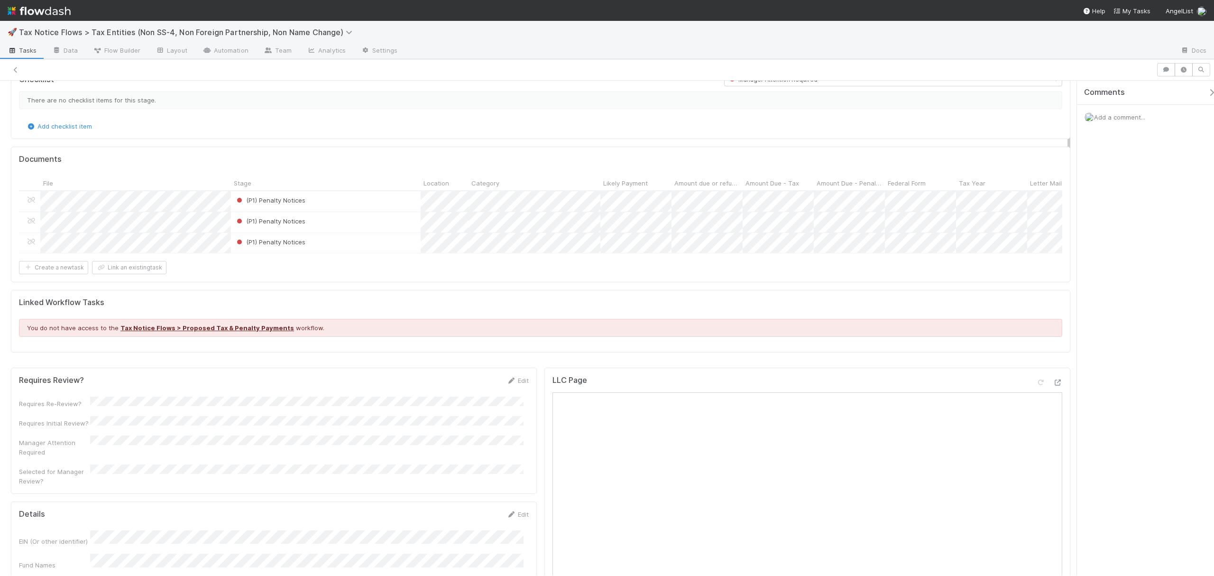
scroll to position [0, 0]
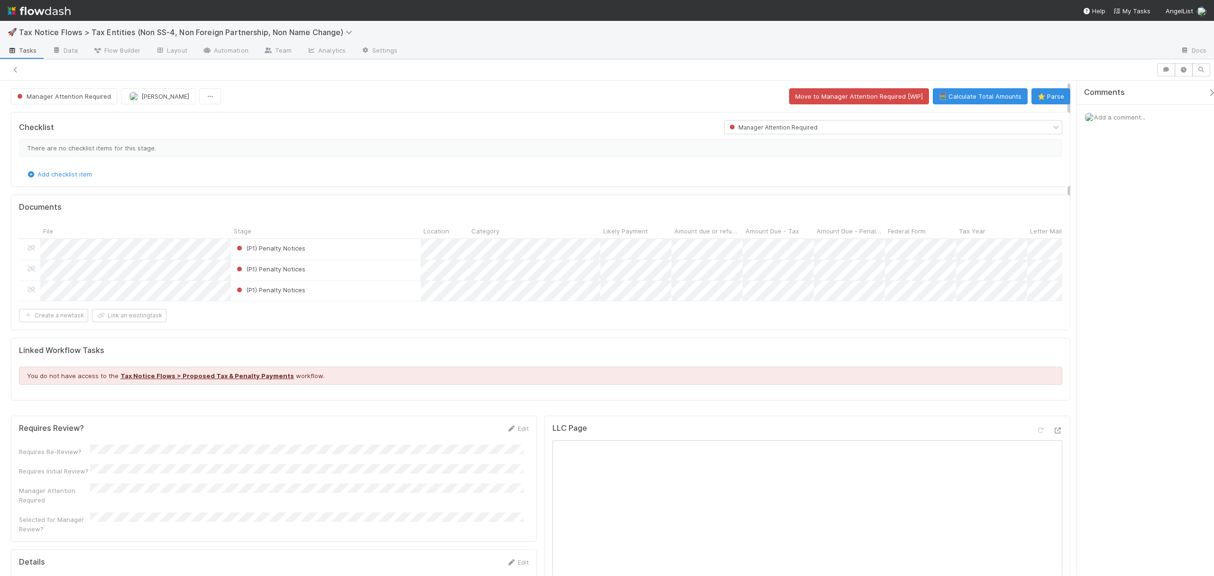
drag, startPoint x: 1069, startPoint y: 195, endPoint x: 1059, endPoint y: 58, distance: 137.9
click at [1059, 58] on div "🚀 Tax Notice Flows > Tax Entities (Non SS-4, Non Foreign Partnership, Non Name …" at bounding box center [607, 298] width 1214 height 555
click at [1122, 112] on div "Add a comment..." at bounding box center [1150, 117] width 147 height 25
click at [1122, 115] on span "Add a comment..." at bounding box center [1119, 117] width 51 height 8
click at [1103, 276] on button "Add Comment" at bounding box center [1119, 276] width 55 height 16
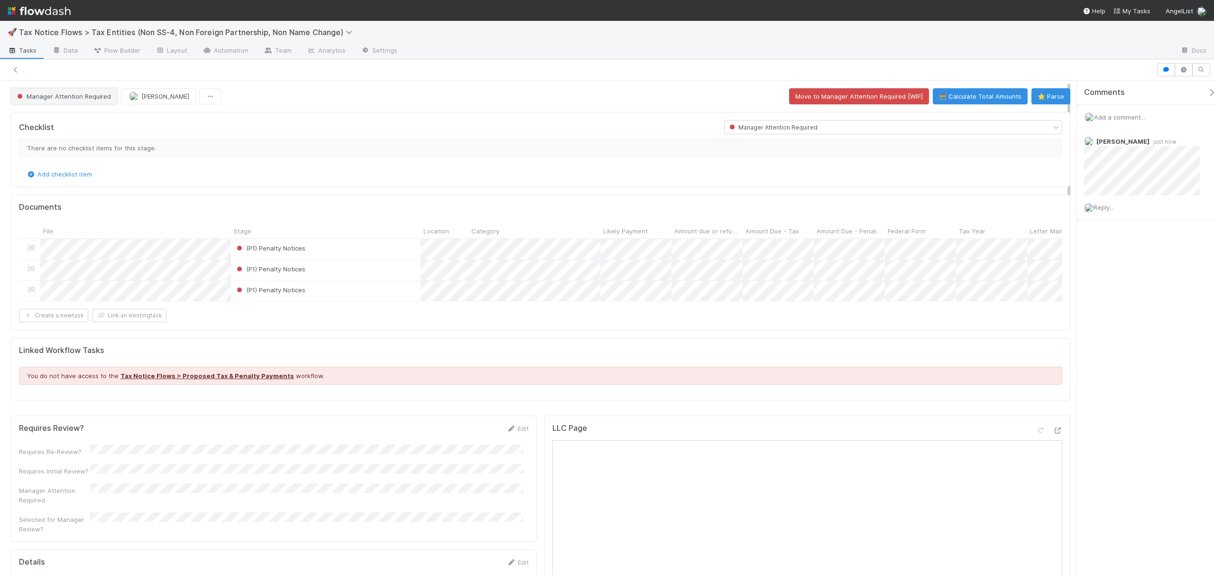
click at [95, 95] on span "Manager Attention Required" at bounding box center [63, 96] width 96 height 8
click at [99, 120] on div "Federal POA Needed" at bounding box center [74, 120] width 133 height 17
click at [819, 126] on div "Manager Attention Required" at bounding box center [888, 126] width 326 height 13
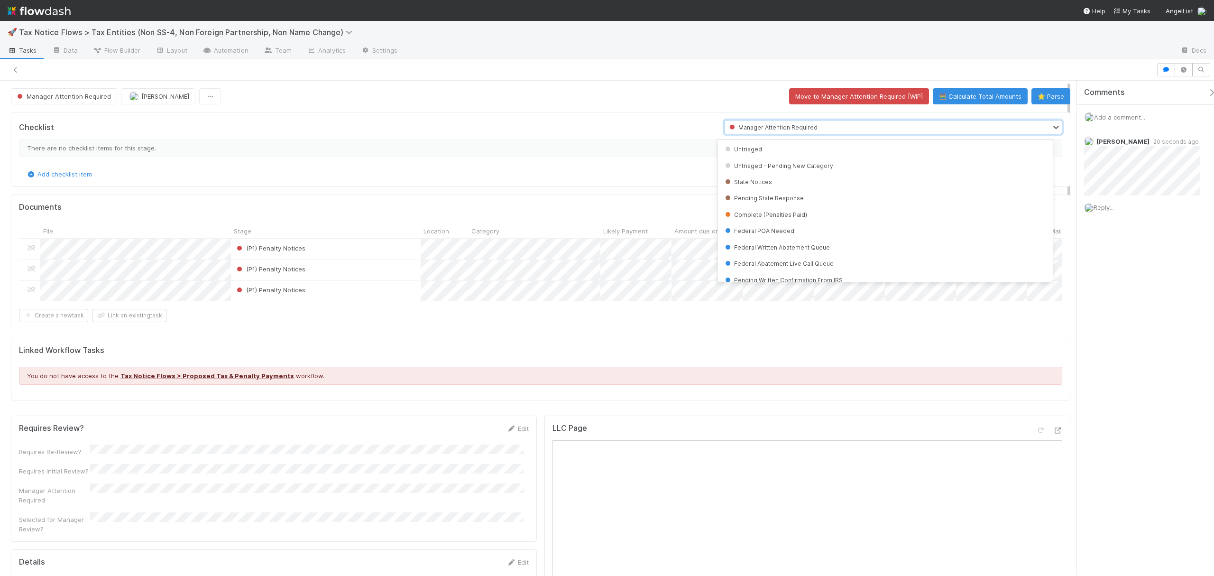
scroll to position [78, 0]
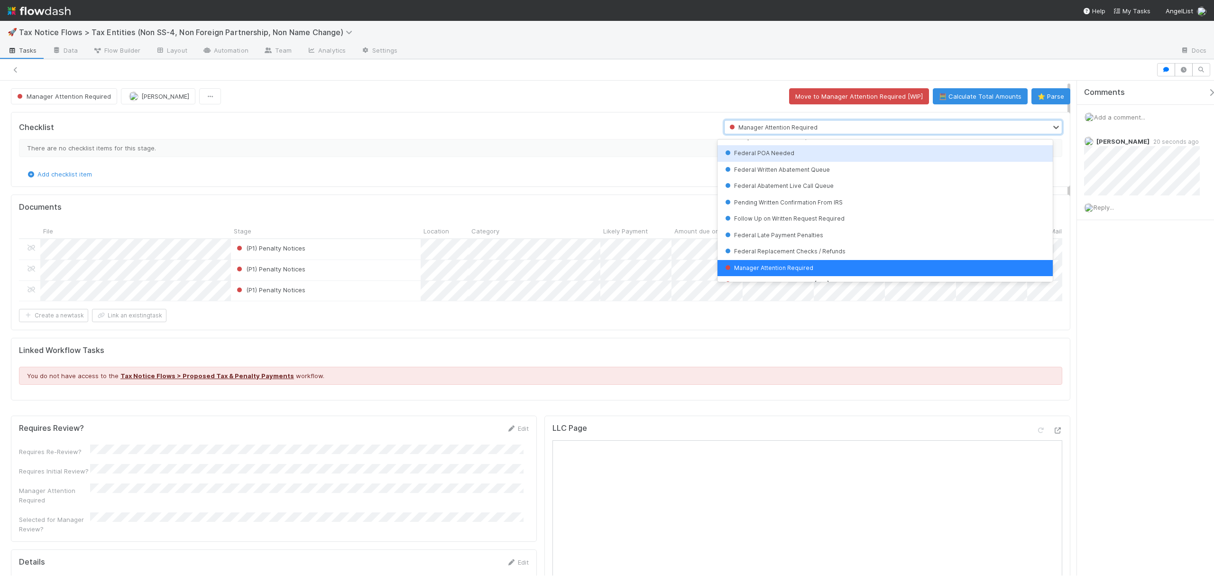
click at [807, 151] on div "Federal POA Needed" at bounding box center [885, 153] width 335 height 16
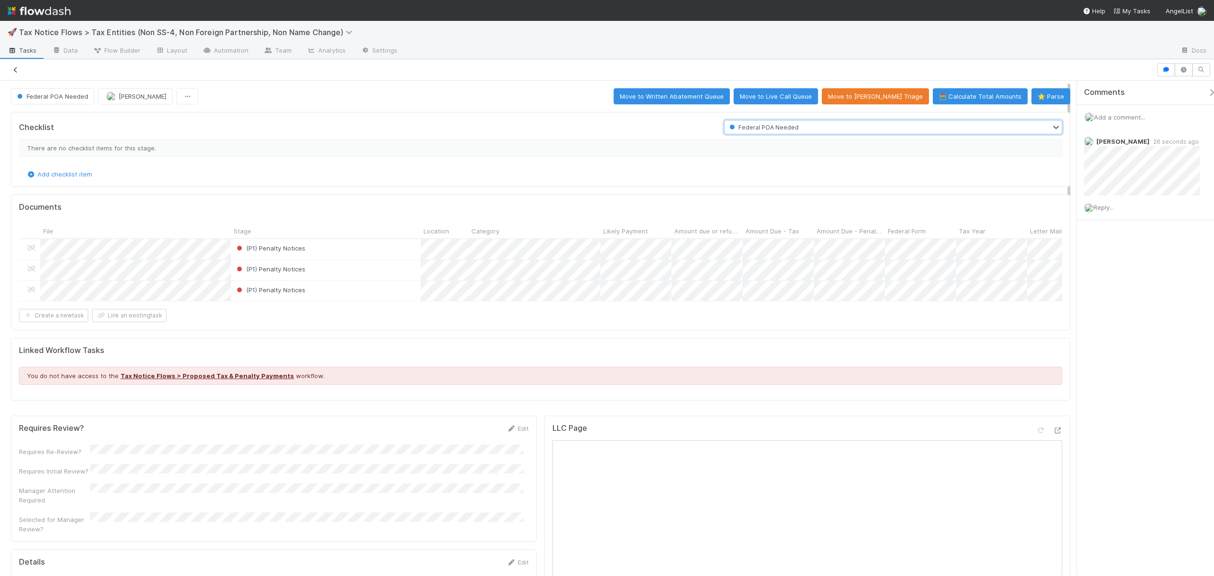
click at [19, 69] on icon at bounding box center [15, 70] width 9 height 6
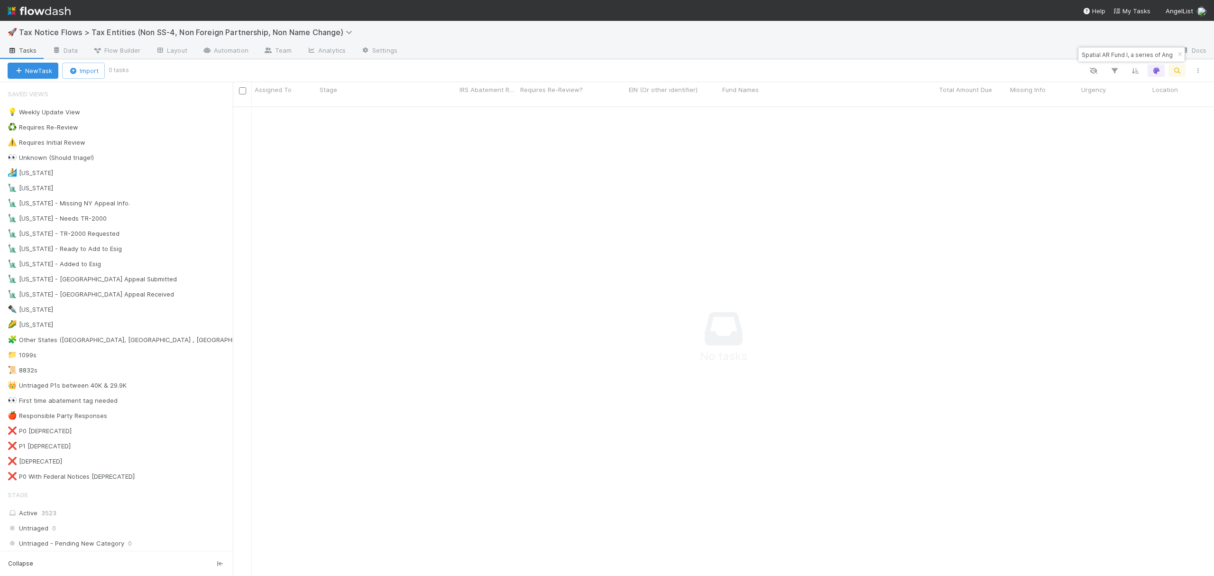
scroll to position [10, 10]
click at [1180, 54] on icon "button" at bounding box center [1179, 55] width 9 height 6
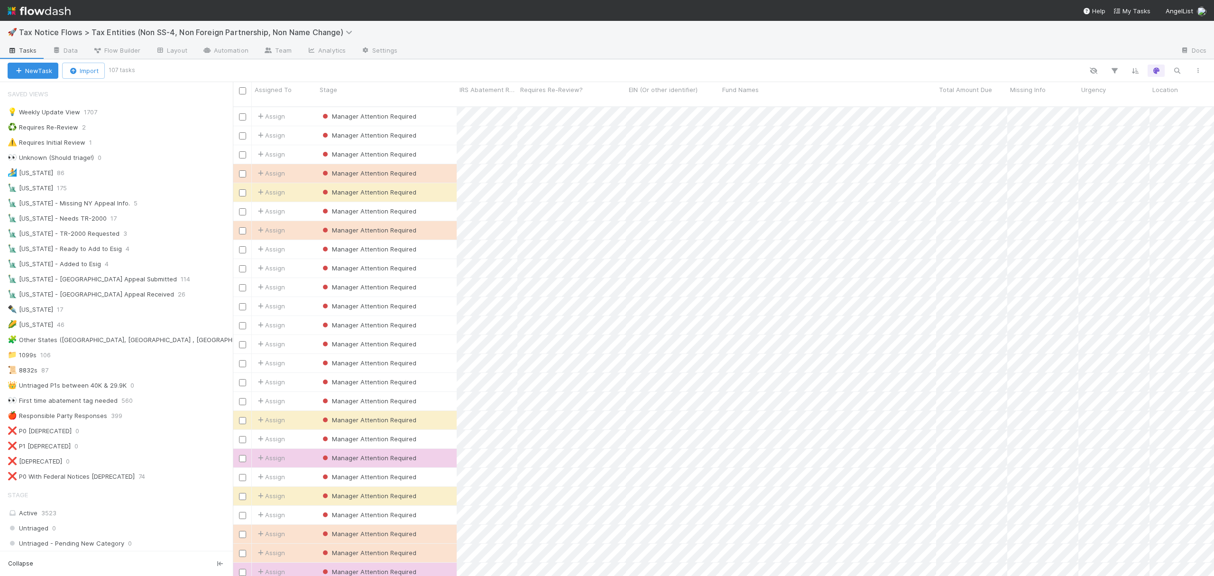
scroll to position [467, 972]
click at [1175, 69] on icon "button" at bounding box center [1176, 70] width 9 height 9
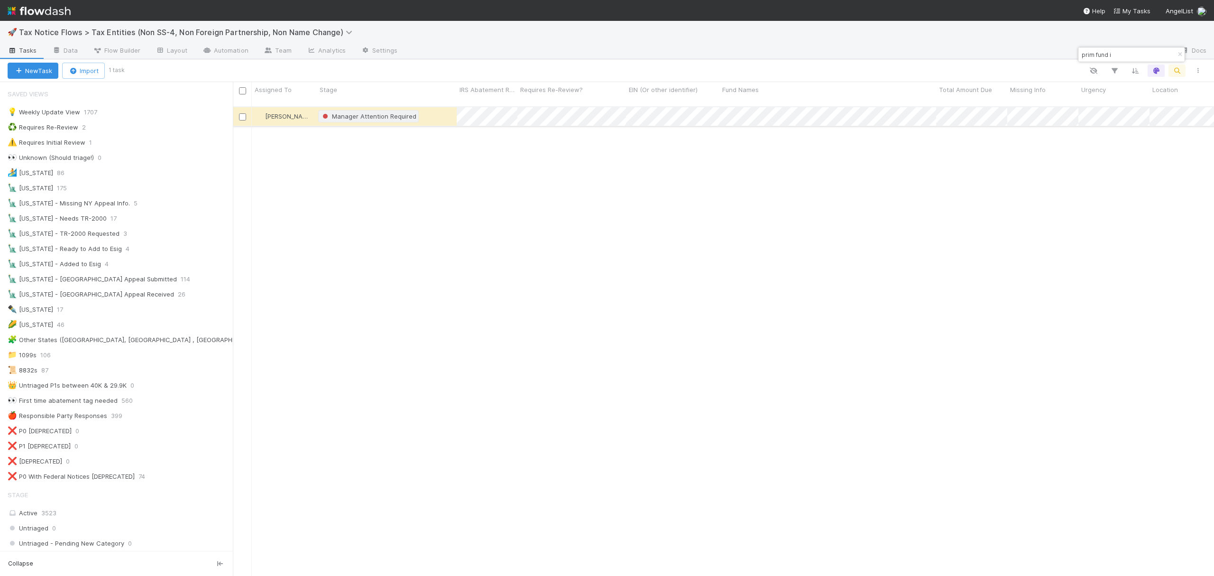
type input "prim fund i"
click at [380, 112] on div "Manager Attention Required" at bounding box center [369, 115] width 96 height 9
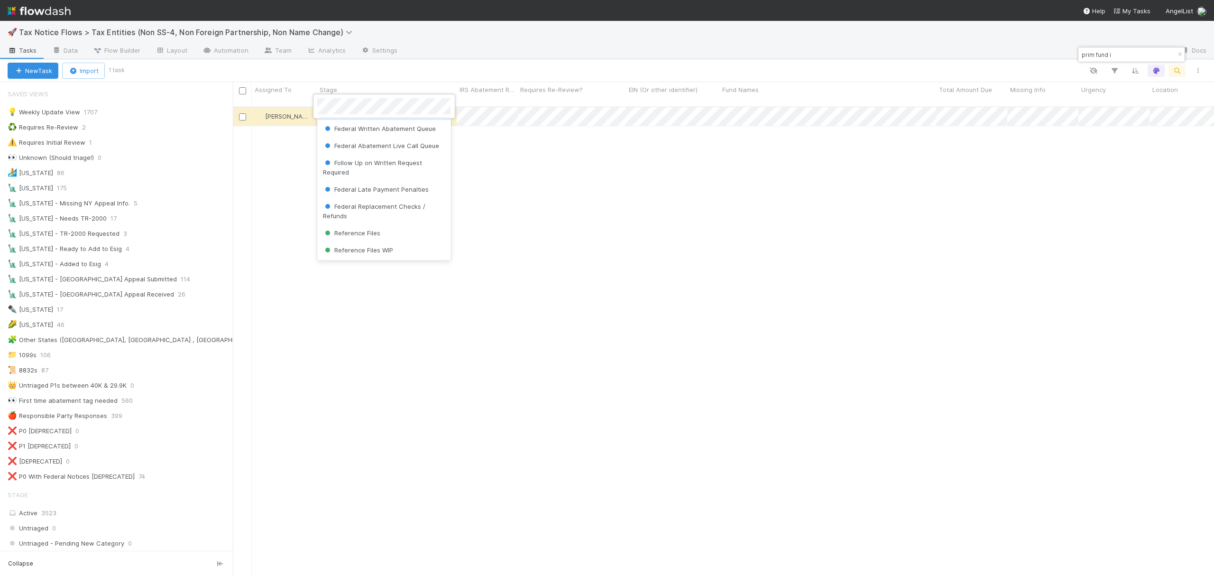
scroll to position [0, 0]
click at [389, 131] on span "Federal POA Needed" at bounding box center [359, 129] width 73 height 8
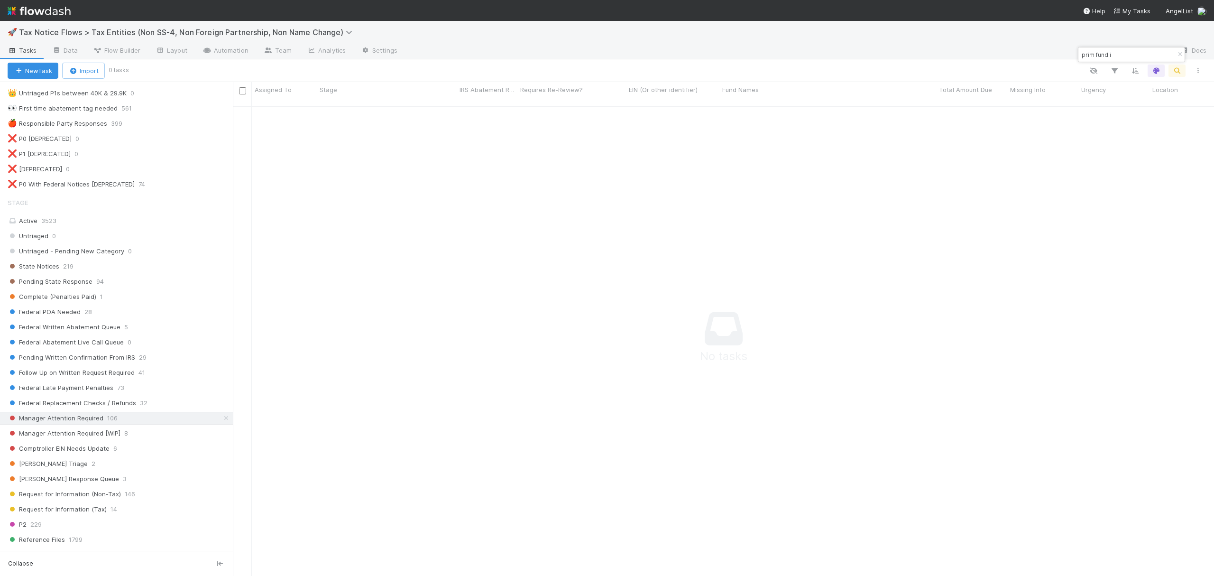
scroll to position [335, 0]
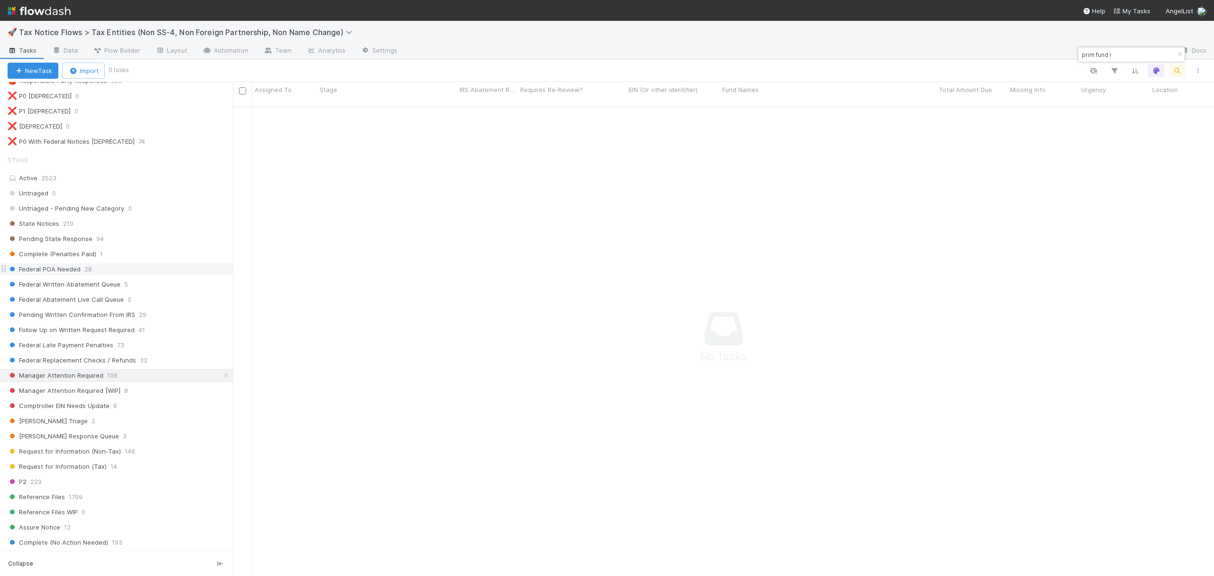
click at [135, 275] on div "Federal POA Needed 28" at bounding box center [120, 269] width 225 height 12
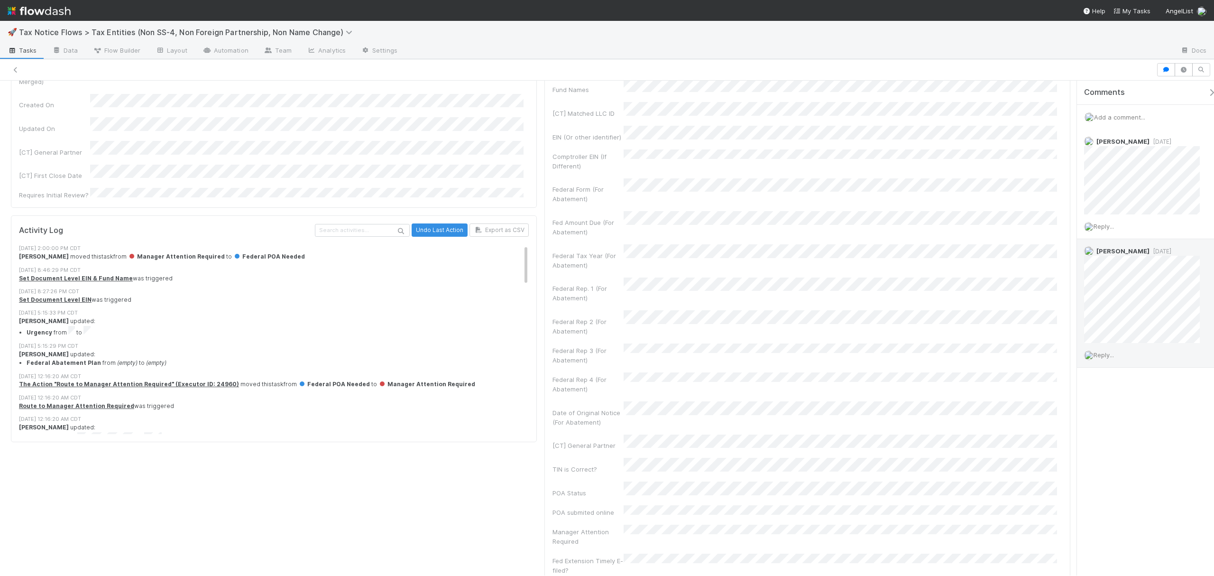
scroll to position [822, 0]
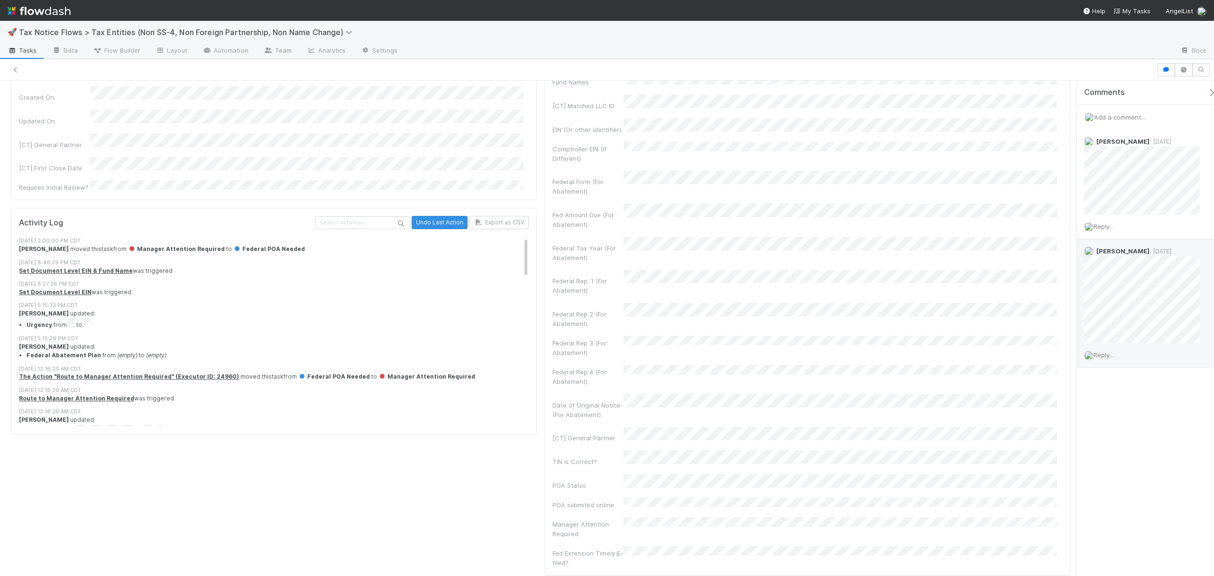
drag, startPoint x: 1068, startPoint y: 119, endPoint x: 1080, endPoint y: 314, distance: 195.7
click at [1080, 314] on div "Federal POA Needed Aryeh Friedman Move to Written Abatement Queue Move to Live …" at bounding box center [607, 328] width 1214 height 495
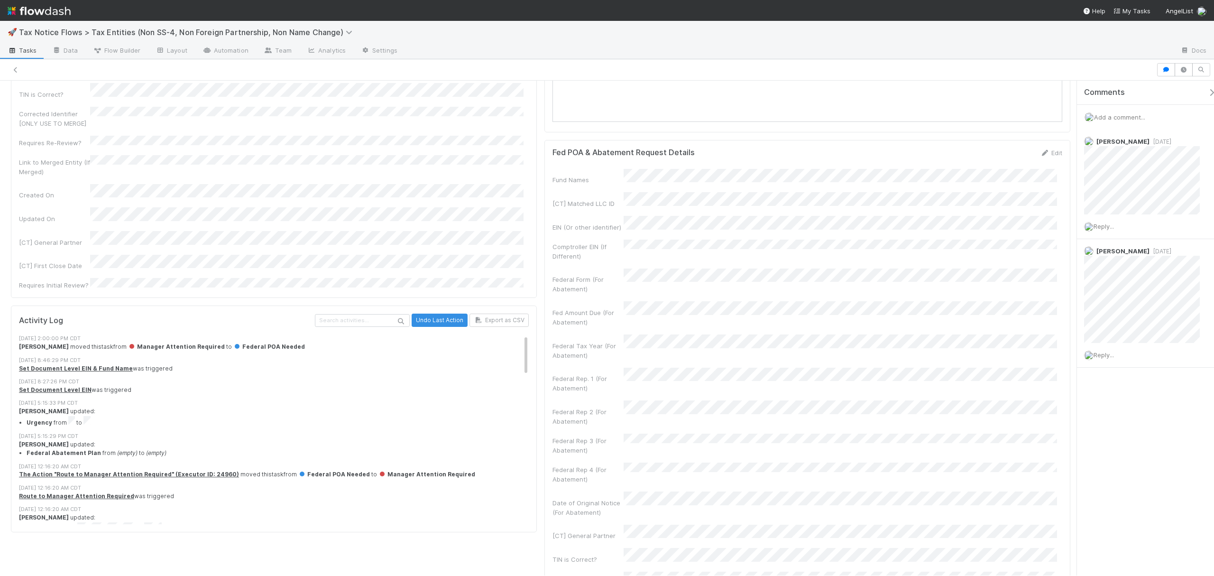
scroll to position [714, 0]
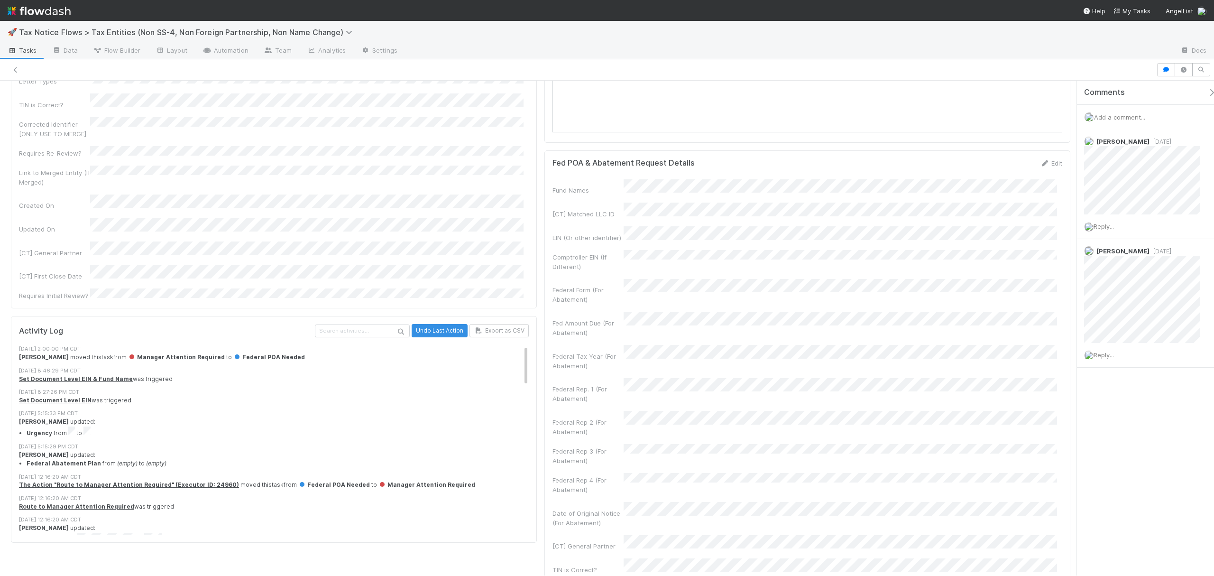
drag, startPoint x: 1068, startPoint y: 293, endPoint x: 1068, endPoint y: 267, distance: 25.6
click at [1068, 267] on div "Checklist Federal POA Needed There are no checklist items for this stage. Add c…" at bounding box center [540, 451] width 1081 height 2114
click at [1042, 167] on link "Edit" at bounding box center [1051, 163] width 22 height 8
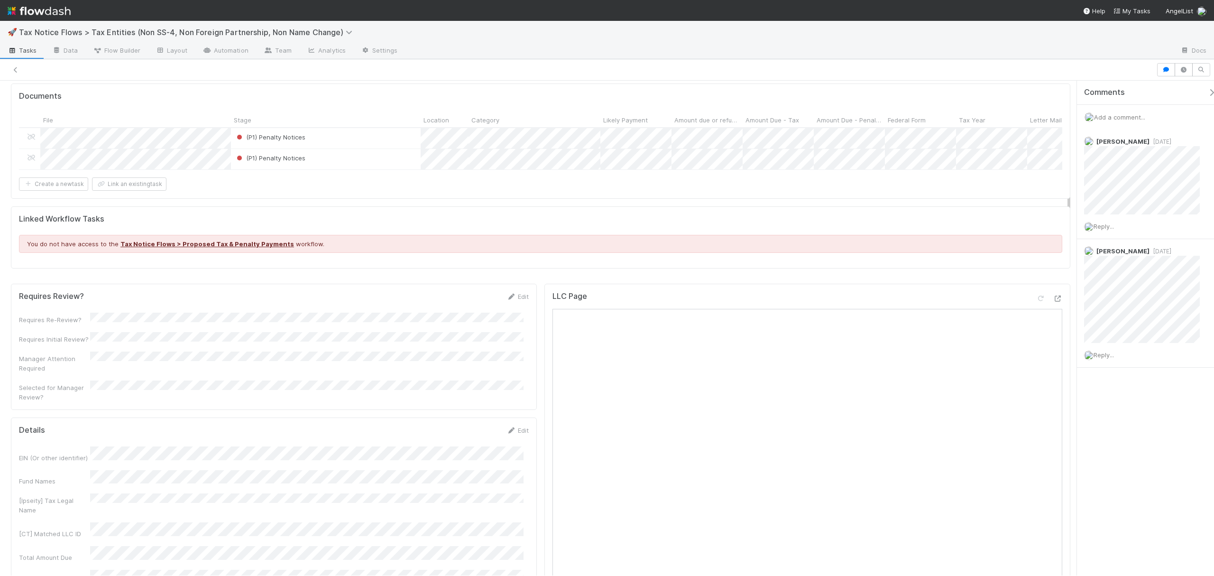
scroll to position [59, 0]
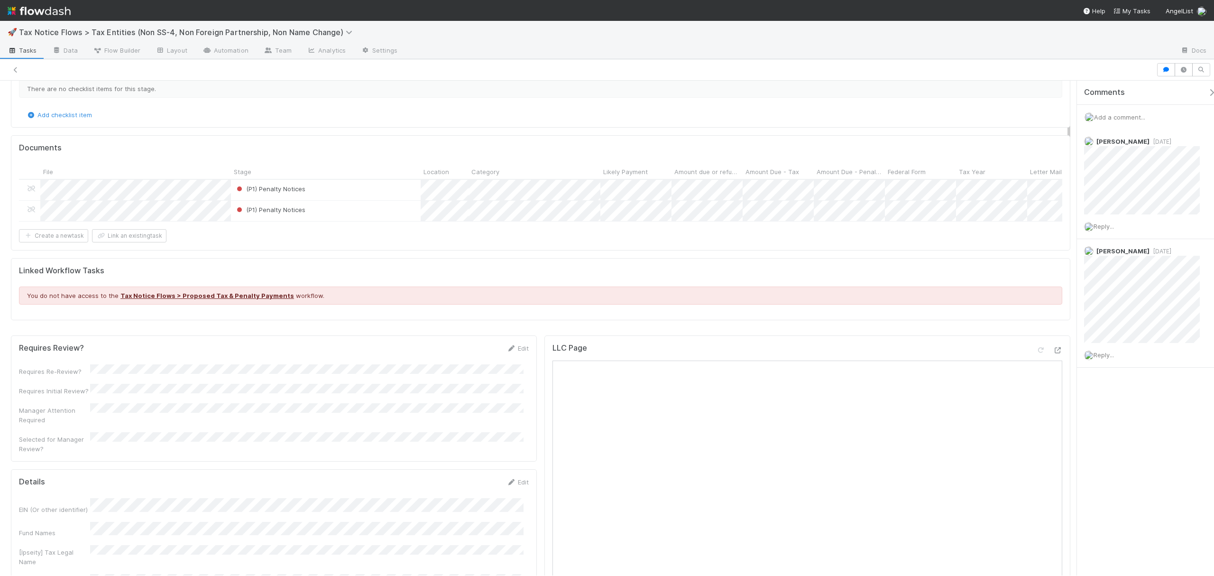
drag, startPoint x: 1068, startPoint y: 272, endPoint x: 1067, endPoint y: 116, distance: 156.0
click at [259, 208] on span "(P1) Penalty Notices" at bounding box center [270, 210] width 71 height 8
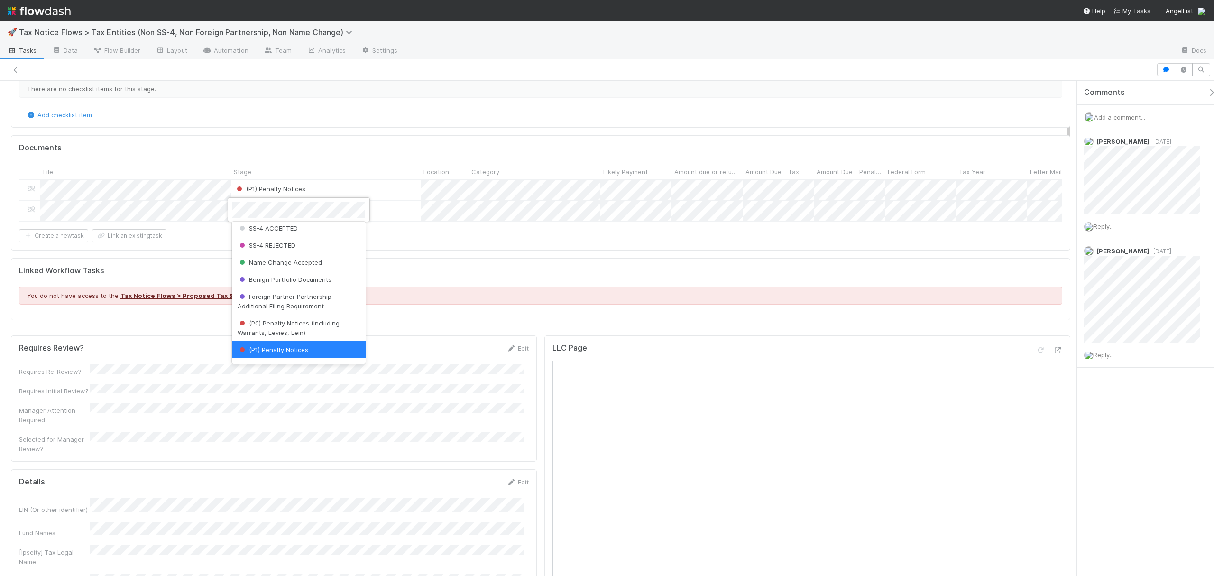
click at [112, 217] on div at bounding box center [607, 288] width 1214 height 576
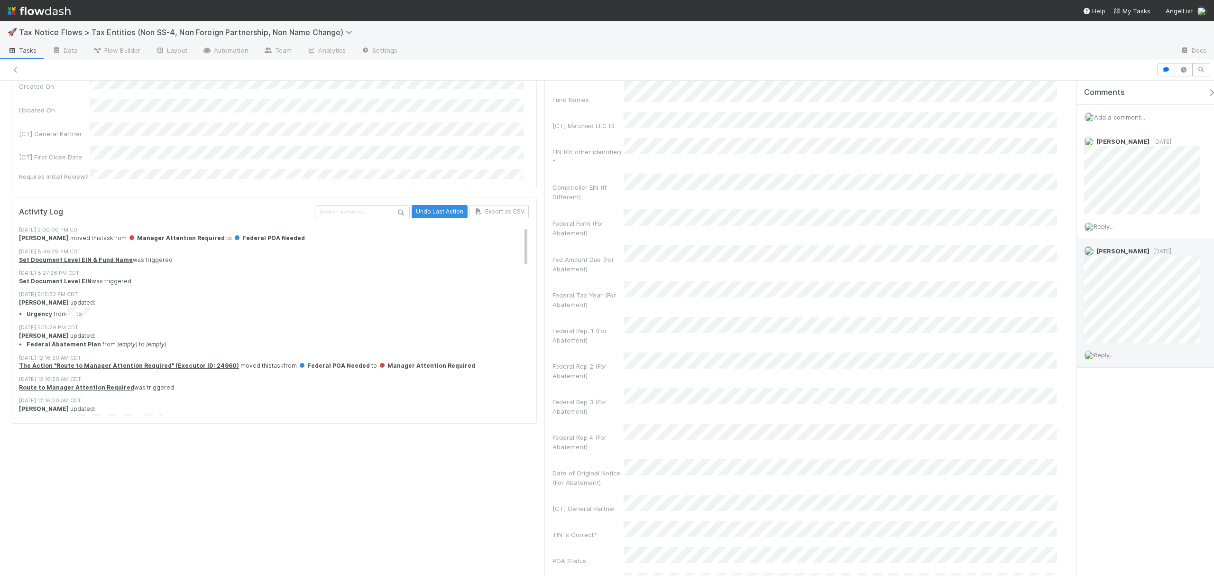
scroll to position [883, 0]
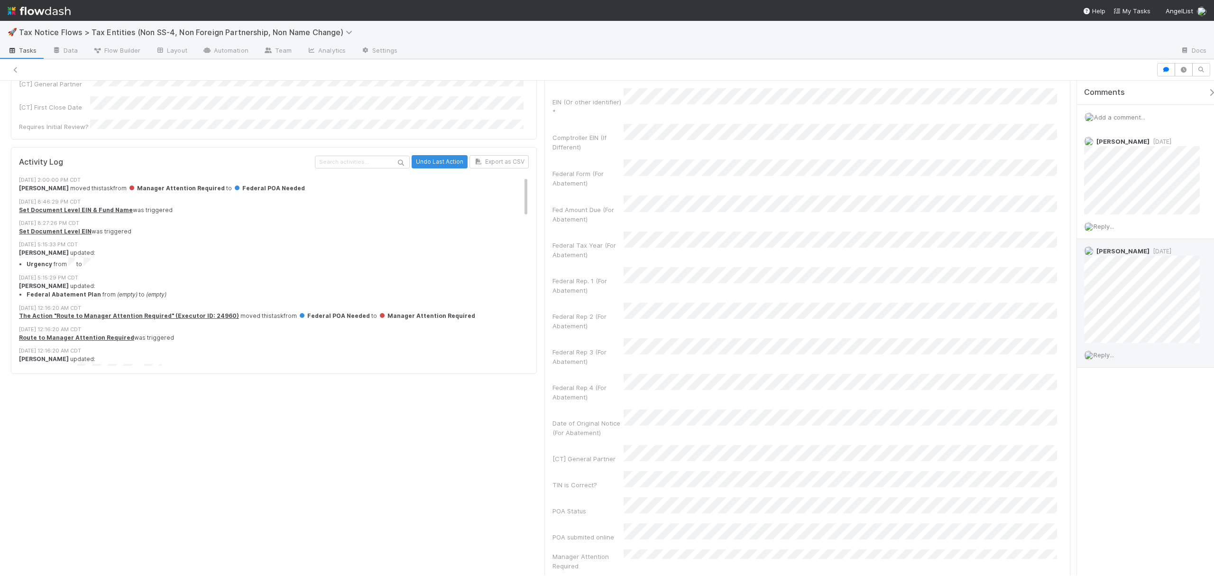
drag, startPoint x: 1068, startPoint y: 161, endPoint x: 1089, endPoint y: 350, distance: 189.8
click at [1089, 350] on div "Federal POA Needed Aryeh Friedman Move to Written Abatement Queue Move to Live …" at bounding box center [607, 328] width 1214 height 495
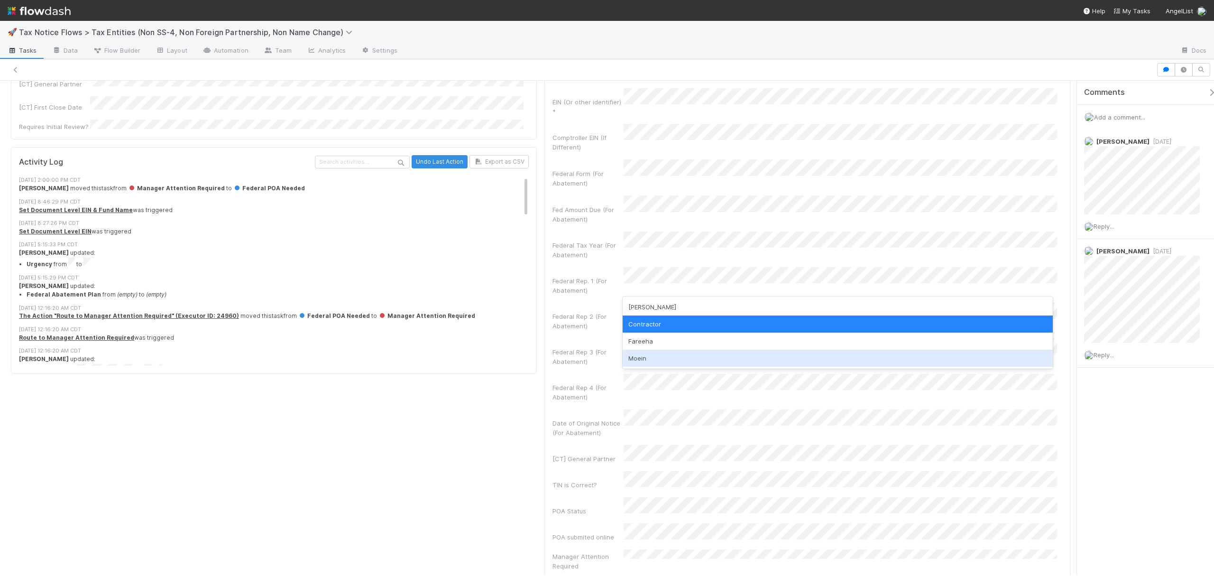
click at [650, 357] on div "Moein" at bounding box center [838, 358] width 430 height 17
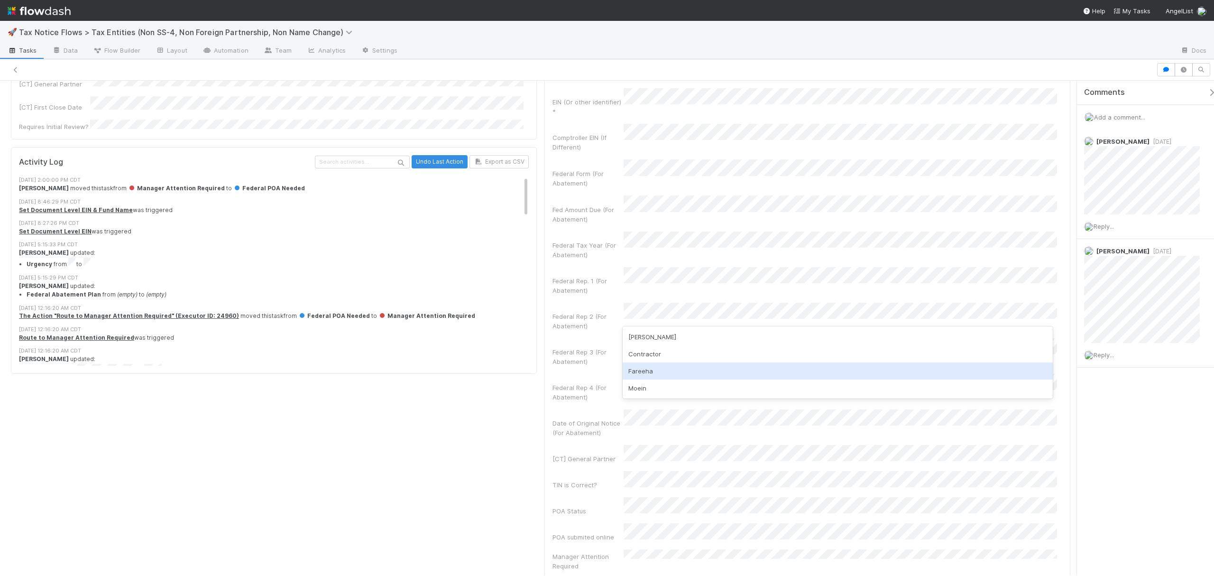
click at [652, 376] on div "Fareeha" at bounding box center [838, 370] width 430 height 17
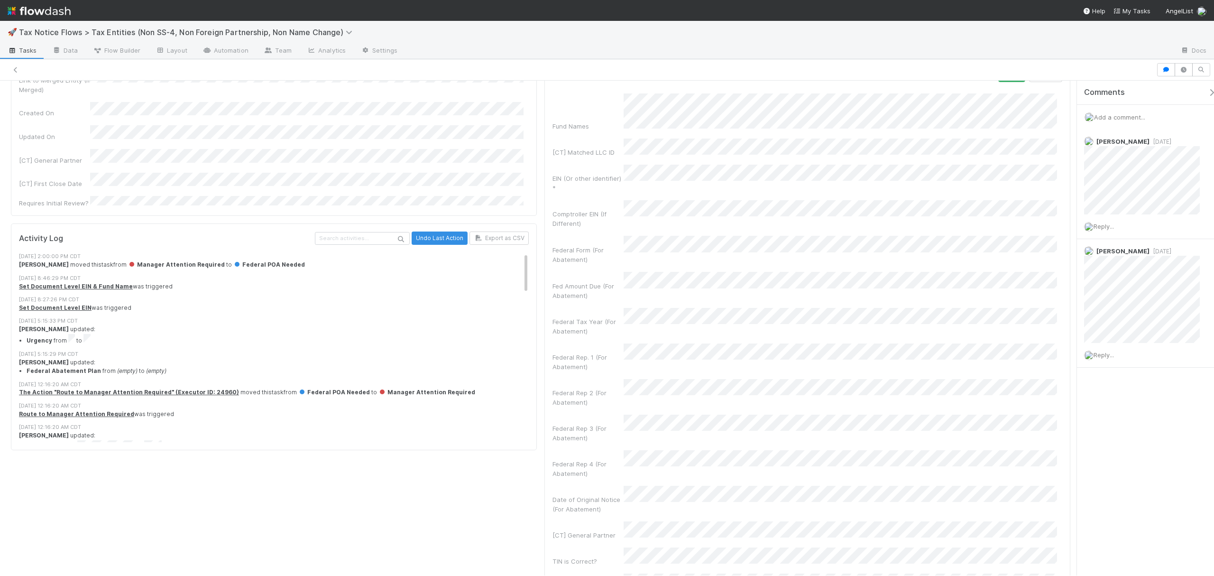
scroll to position [477, 0]
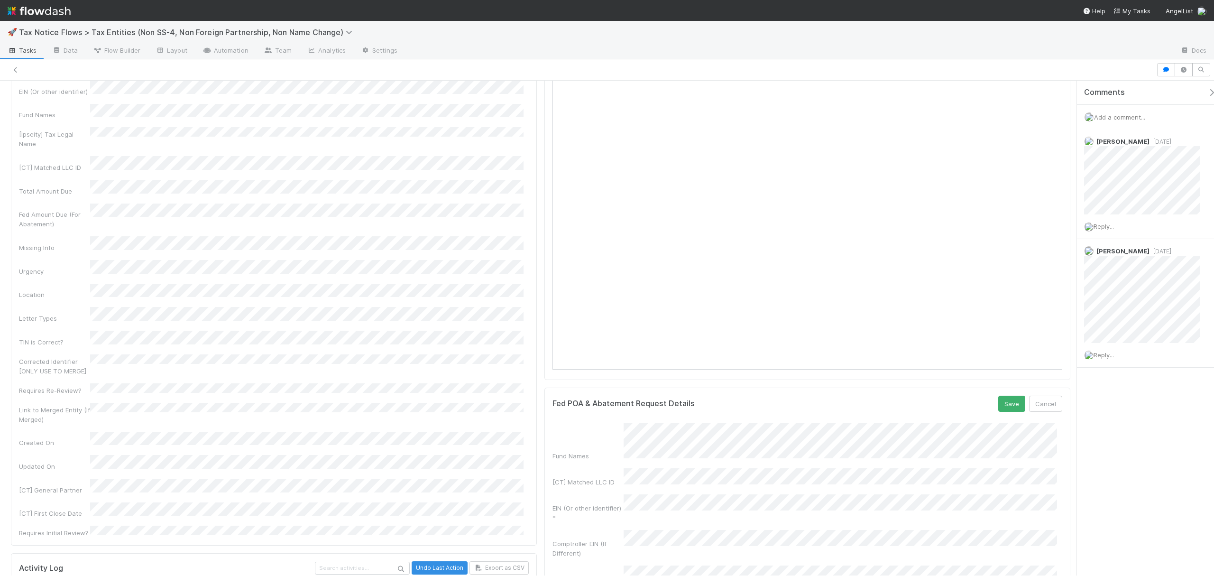
drag, startPoint x: 1068, startPoint y: 348, endPoint x: 1063, endPoint y: 255, distance: 93.1
click at [1004, 412] on button "Save" at bounding box center [1011, 404] width 27 height 16
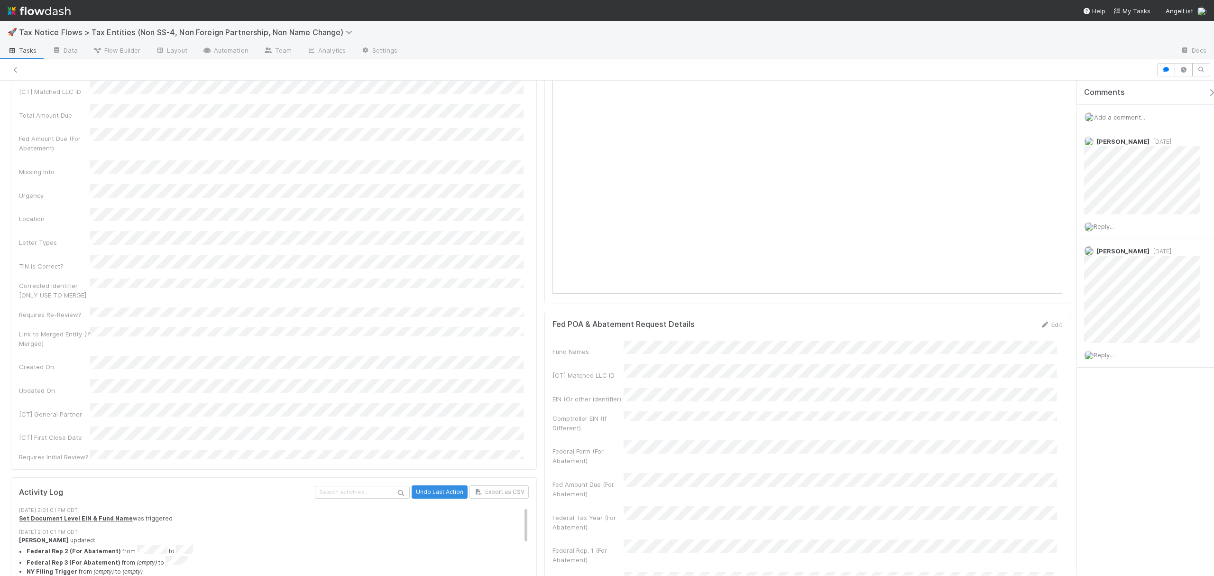
scroll to position [0, 0]
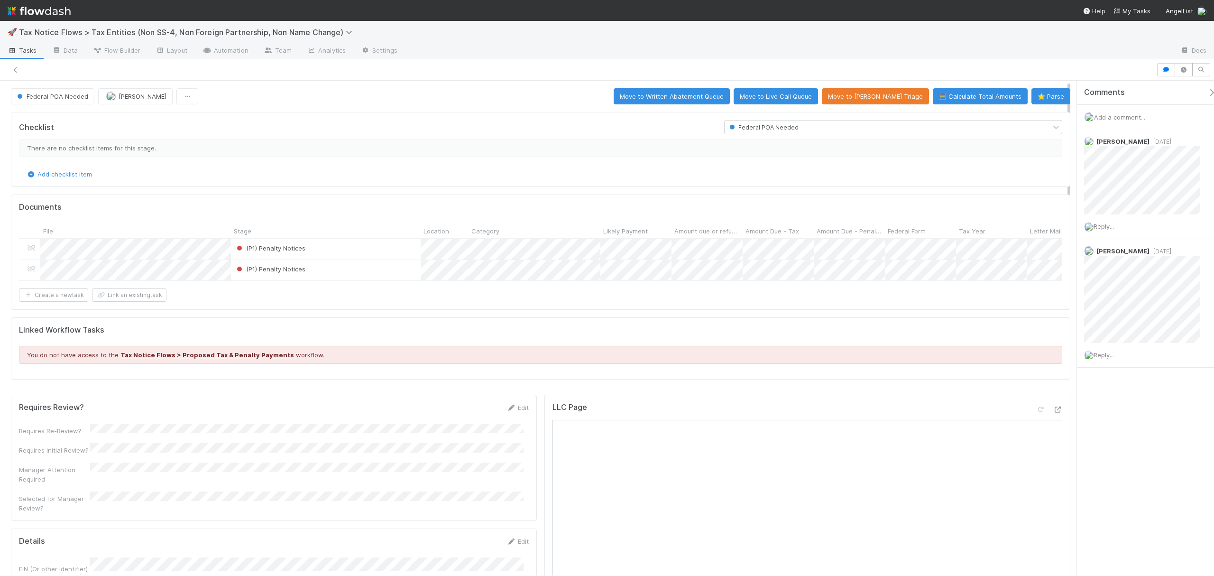
drag, startPoint x: 1068, startPoint y: 257, endPoint x: 1063, endPoint y: 97, distance: 160.4
click at [15, 69] on icon at bounding box center [15, 70] width 9 height 6
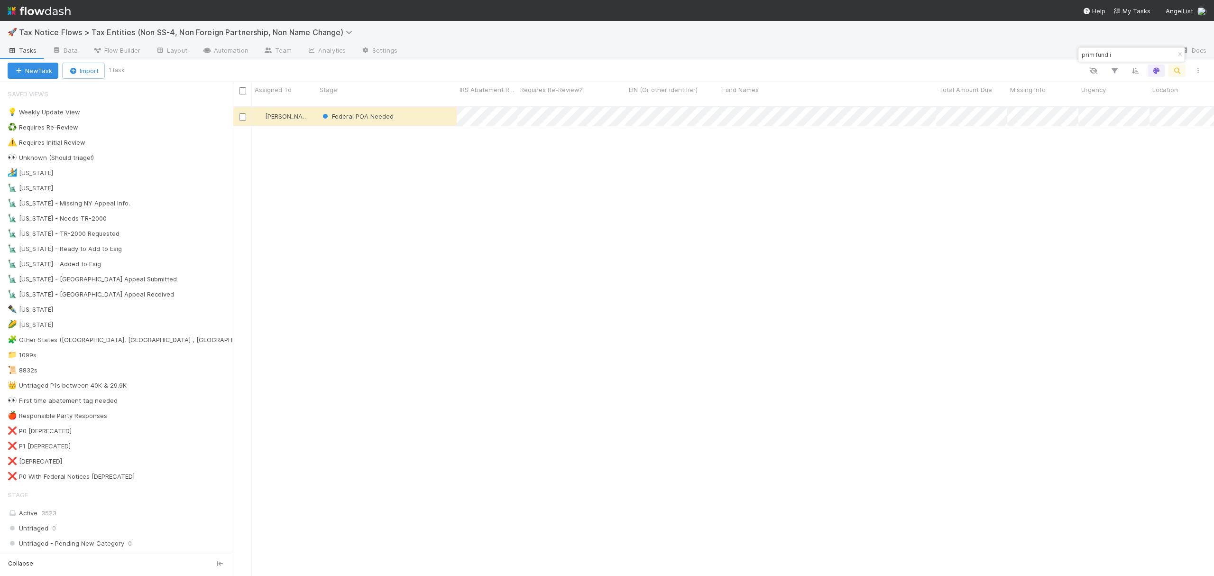
scroll to position [467, 972]
drag, startPoint x: 1137, startPoint y: 52, endPoint x: 1000, endPoint y: 44, distance: 137.3
click at [1000, 44] on body "🚀 Tax Notice Flows > Tax Entities (Non SS-4, Non Foreign Partnership, Non Name …" at bounding box center [607, 288] width 1214 height 576
type input "p"
type input "spatial"
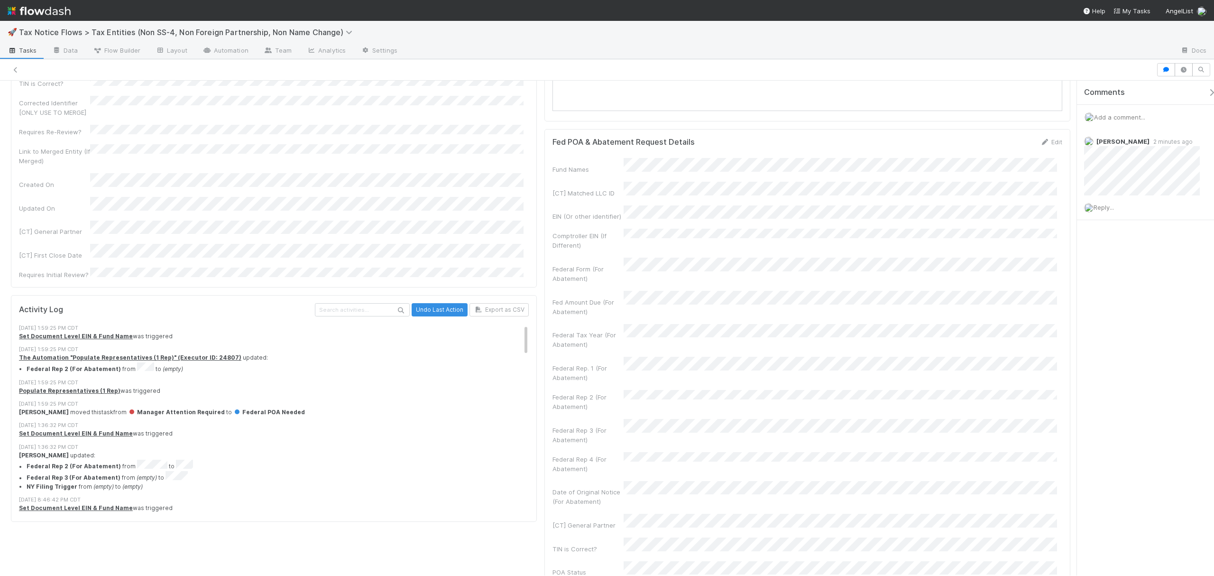
scroll to position [746, 0]
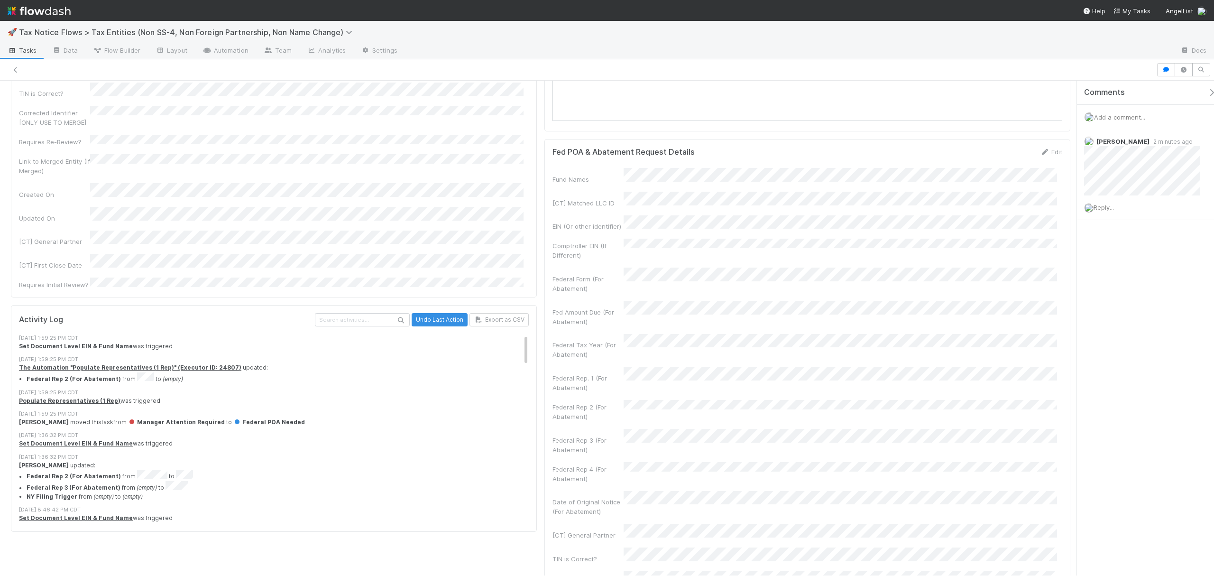
drag, startPoint x: 1068, startPoint y: 110, endPoint x: 1097, endPoint y: 292, distance: 184.3
click at [1097, 292] on div "Federal POA Needed Aryeh Friedman Move to Written Abatement Queue Move to Live …" at bounding box center [607, 328] width 1214 height 495
click at [1049, 156] on link "Edit" at bounding box center [1051, 152] width 22 height 8
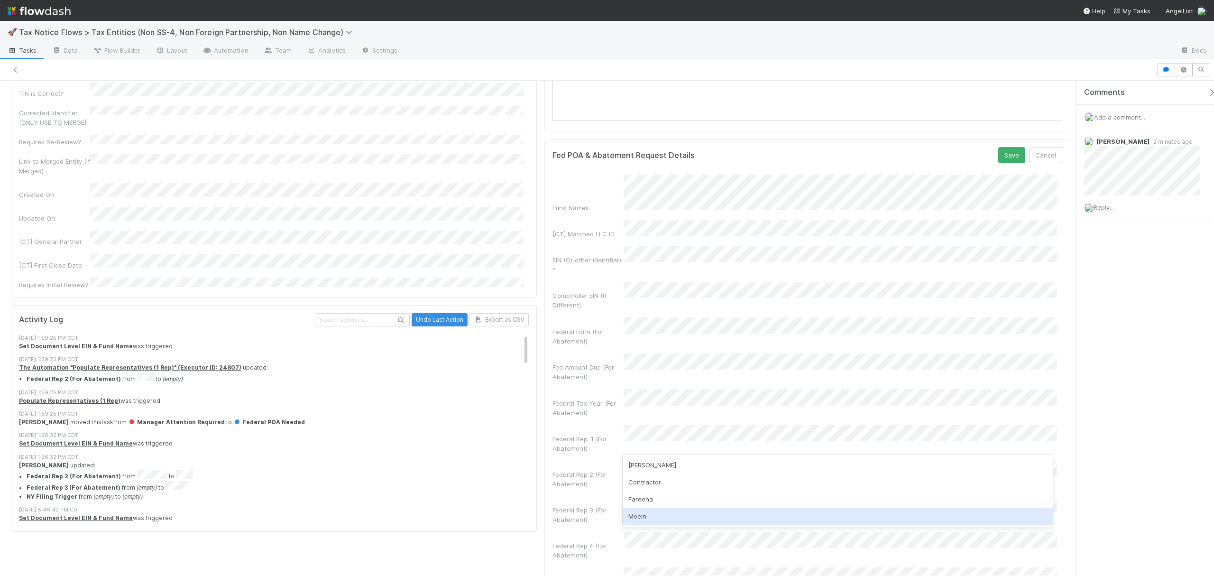
click at [653, 516] on div "Moein" at bounding box center [838, 515] width 430 height 17
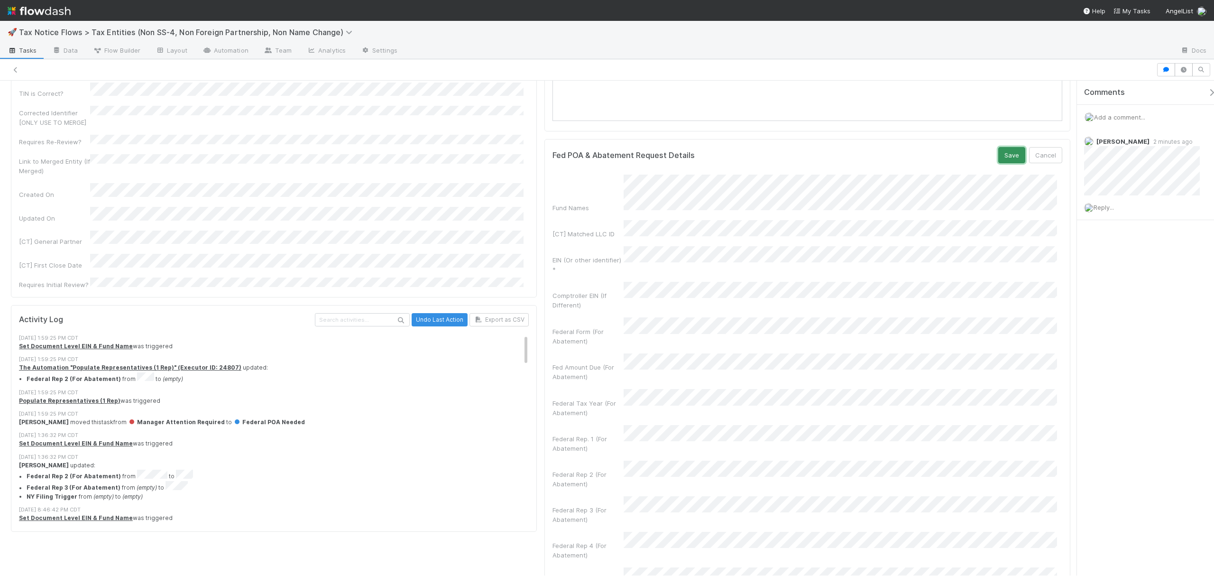
click at [1002, 163] on button "Save" at bounding box center [1011, 155] width 27 height 16
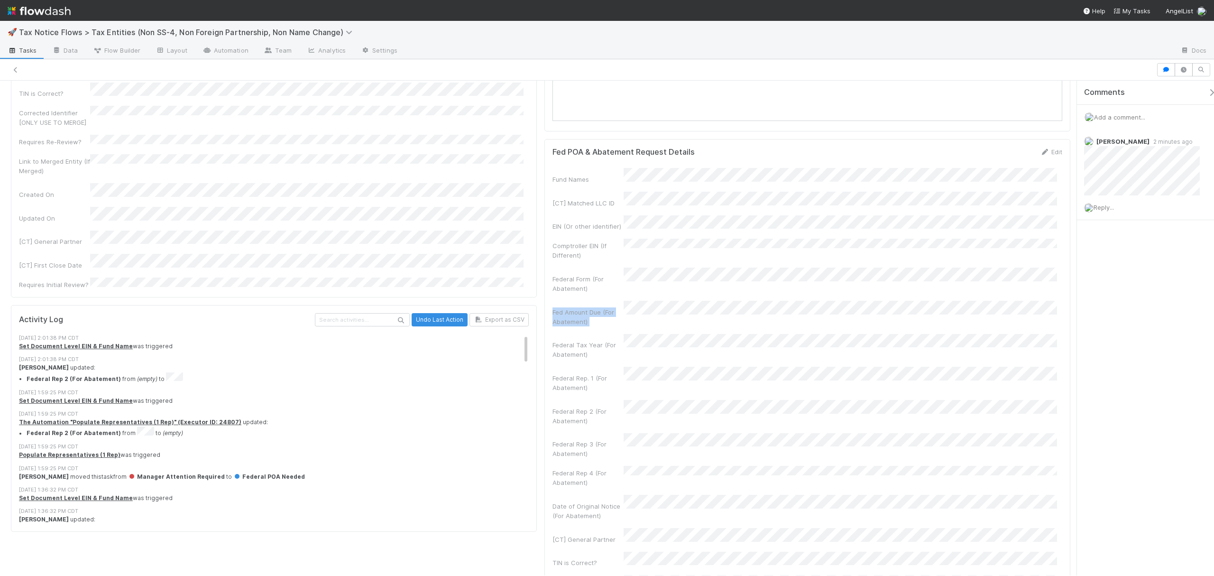
drag, startPoint x: 1067, startPoint y: 267, endPoint x: 1070, endPoint y: 315, distance: 48.0
click at [1070, 315] on div "Checklist Federal POA Needed There are no checklist items for this stage. Add c…" at bounding box center [540, 392] width 1081 height 2061
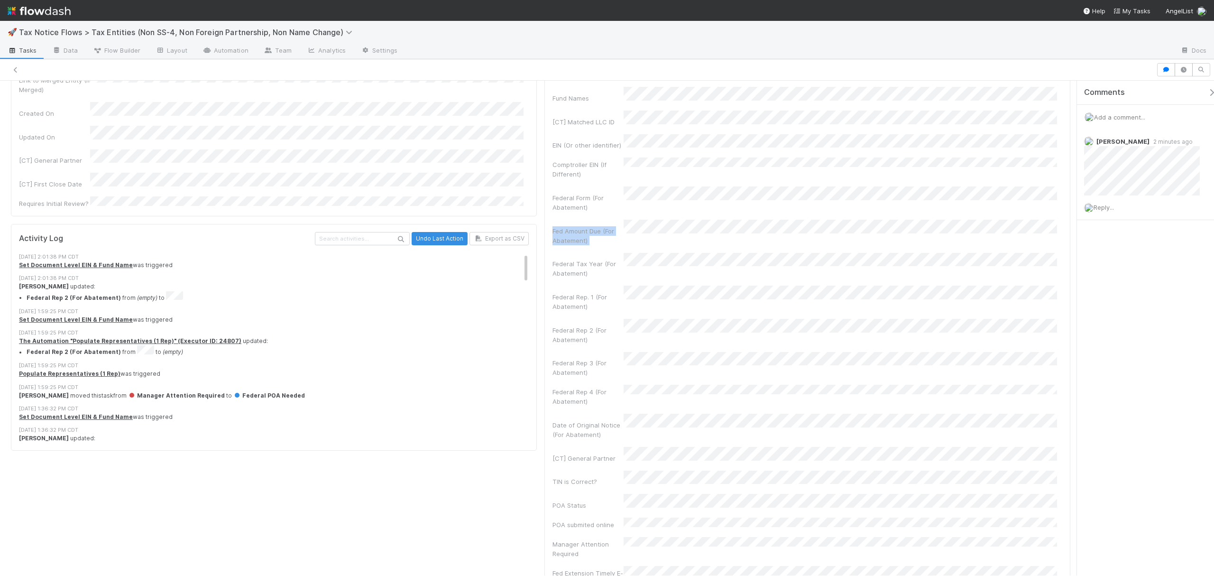
scroll to position [753, 0]
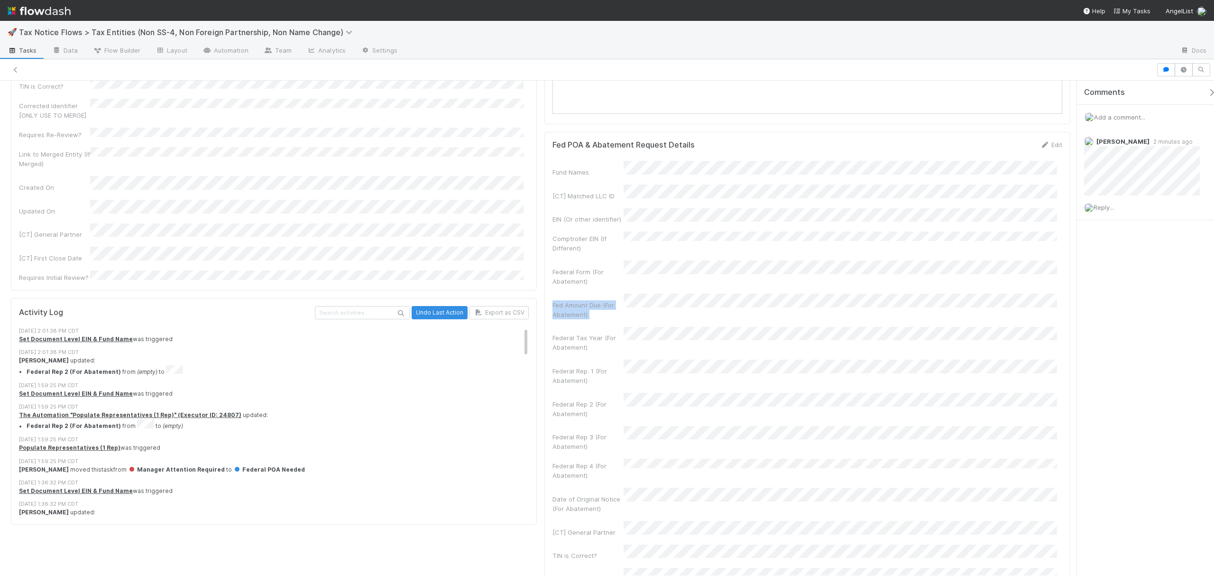
drag, startPoint x: 1068, startPoint y: 287, endPoint x: 1072, endPoint y: 295, distance: 8.9
click at [1072, 295] on div "Federal POA Needed Aryeh Friedman Move to Written Abatement Queue Move to Live …" at bounding box center [607, 328] width 1214 height 495
click at [1047, 148] on link "Edit" at bounding box center [1051, 145] width 22 height 8
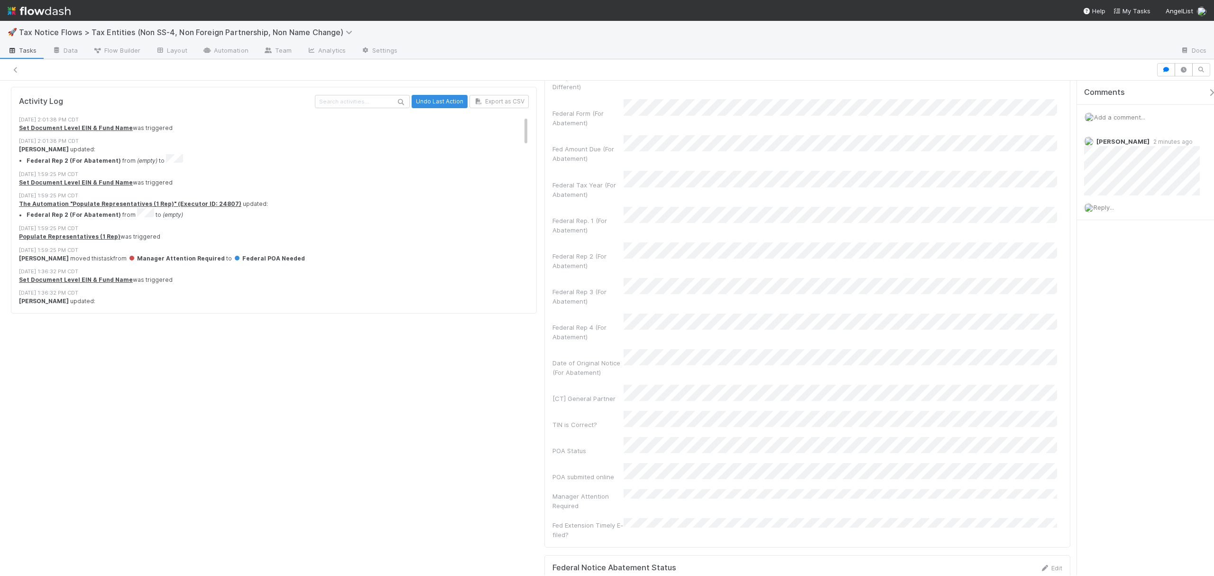
scroll to position [1006, 0]
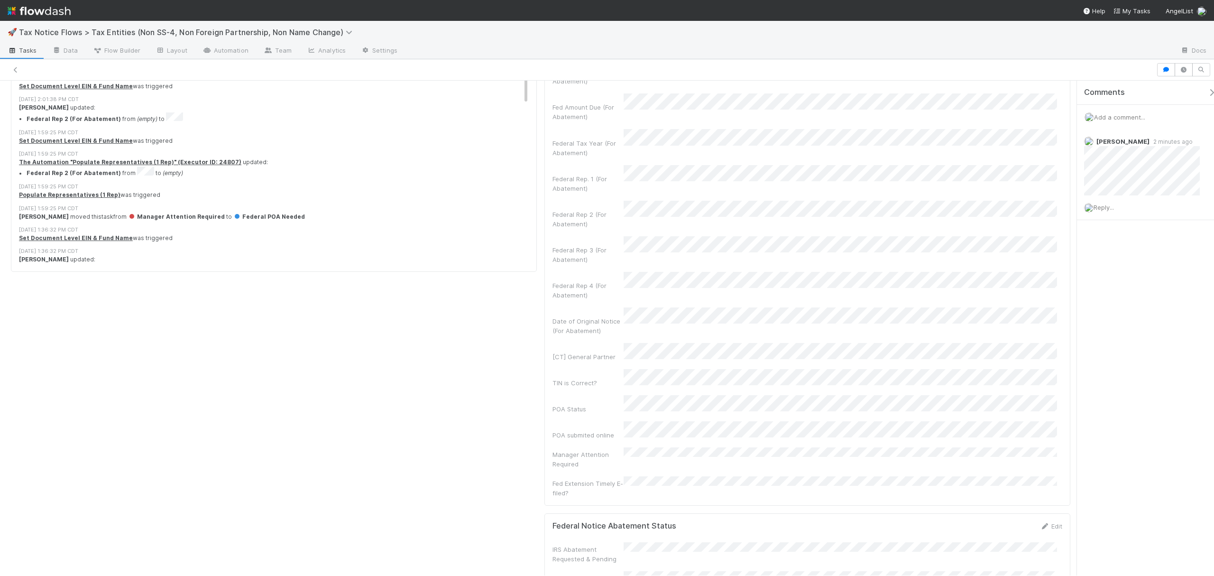
drag, startPoint x: 1070, startPoint y: 285, endPoint x: 1065, endPoint y: 335, distance: 50.1
click at [1073, 338] on div "Federal POA Needed Aryeh Friedman Move to Written Abatement Queue Move to Live …" at bounding box center [607, 328] width 1214 height 495
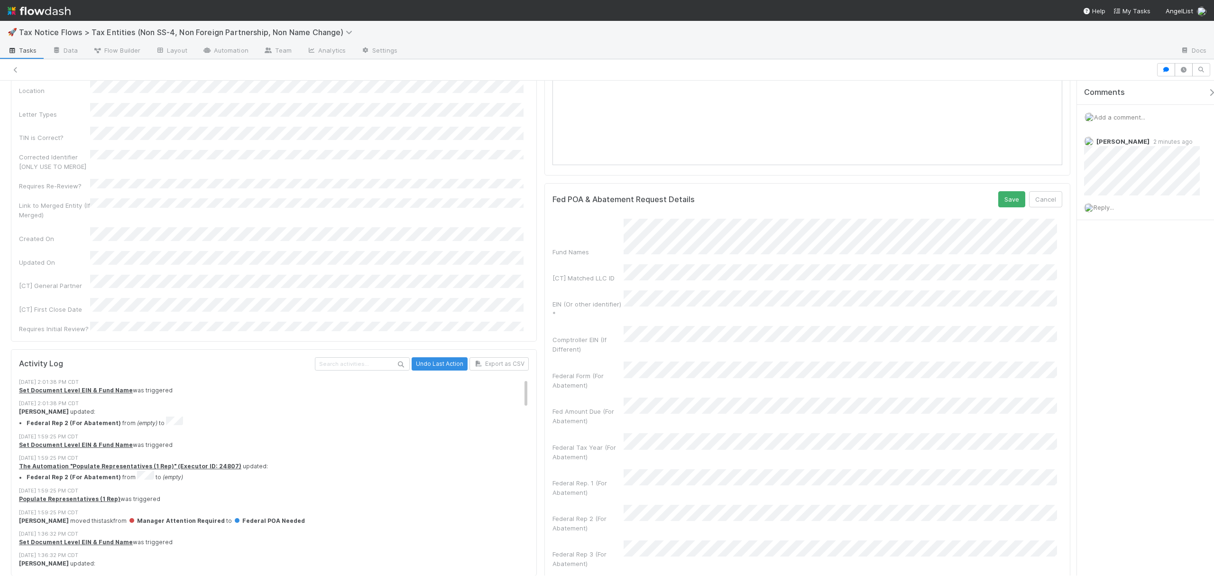
scroll to position [706, 0]
drag, startPoint x: 1069, startPoint y: 359, endPoint x: 1087, endPoint y: 288, distance: 72.9
click at [1087, 288] on div "Federal POA Needed Aryeh Friedman Move to Written Abatement Queue Move to Live …" at bounding box center [607, 328] width 1214 height 495
click at [998, 203] on button "Save" at bounding box center [1011, 195] width 27 height 16
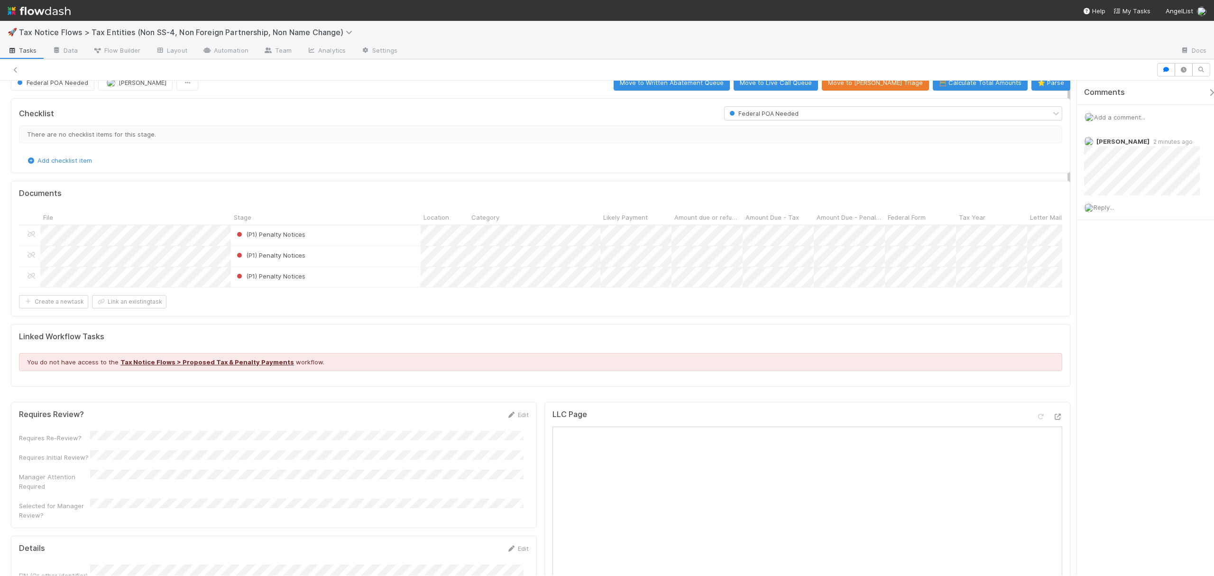
scroll to position [0, 0]
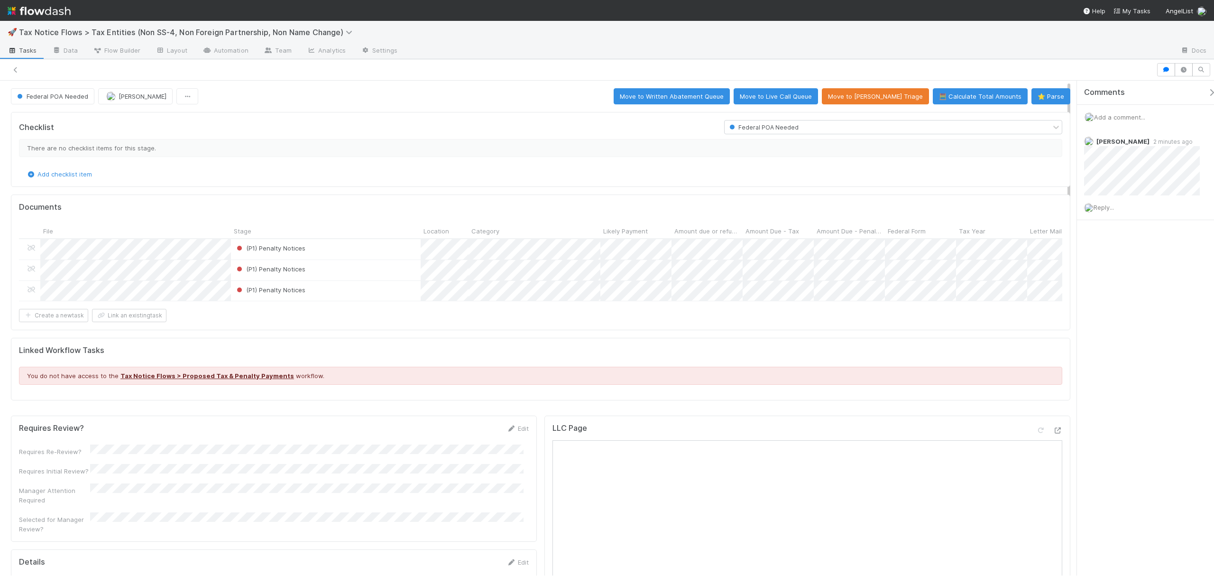
drag, startPoint x: 1069, startPoint y: 273, endPoint x: 1053, endPoint y: 82, distance: 192.2
click at [16, 67] on icon at bounding box center [15, 70] width 9 height 6
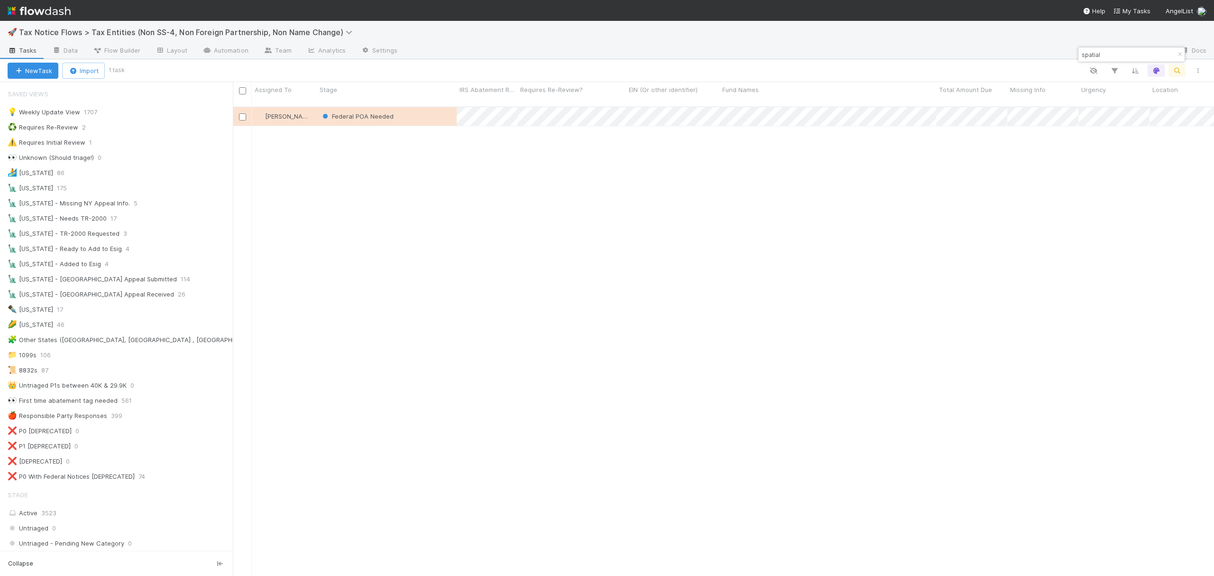
scroll to position [467, 972]
click at [1178, 55] on icon "button" at bounding box center [1179, 55] width 9 height 6
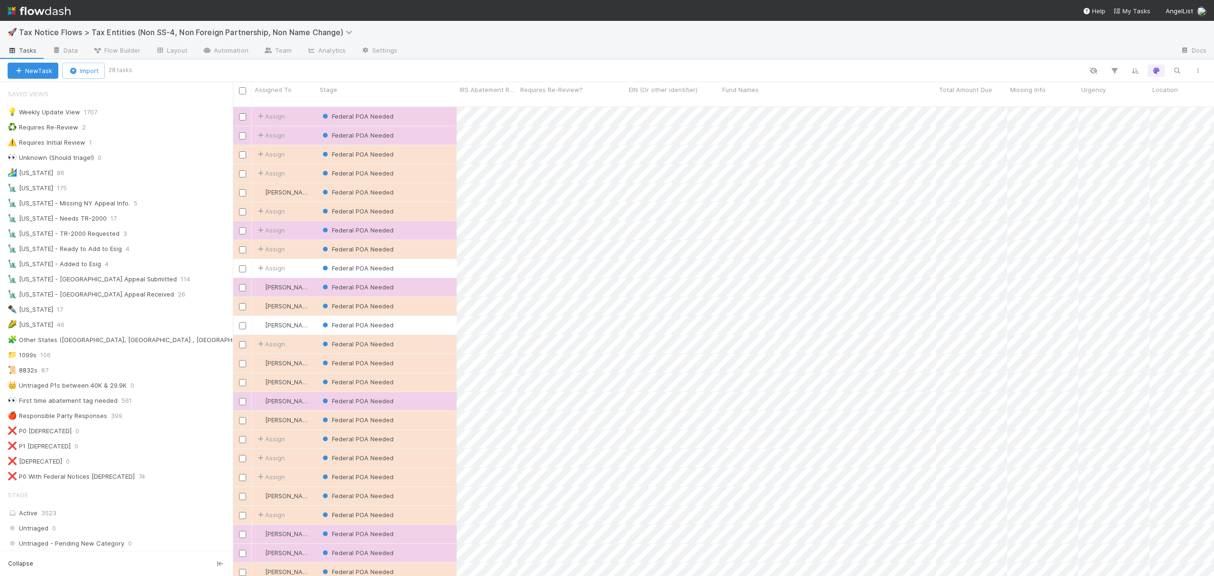
scroll to position [64, 0]
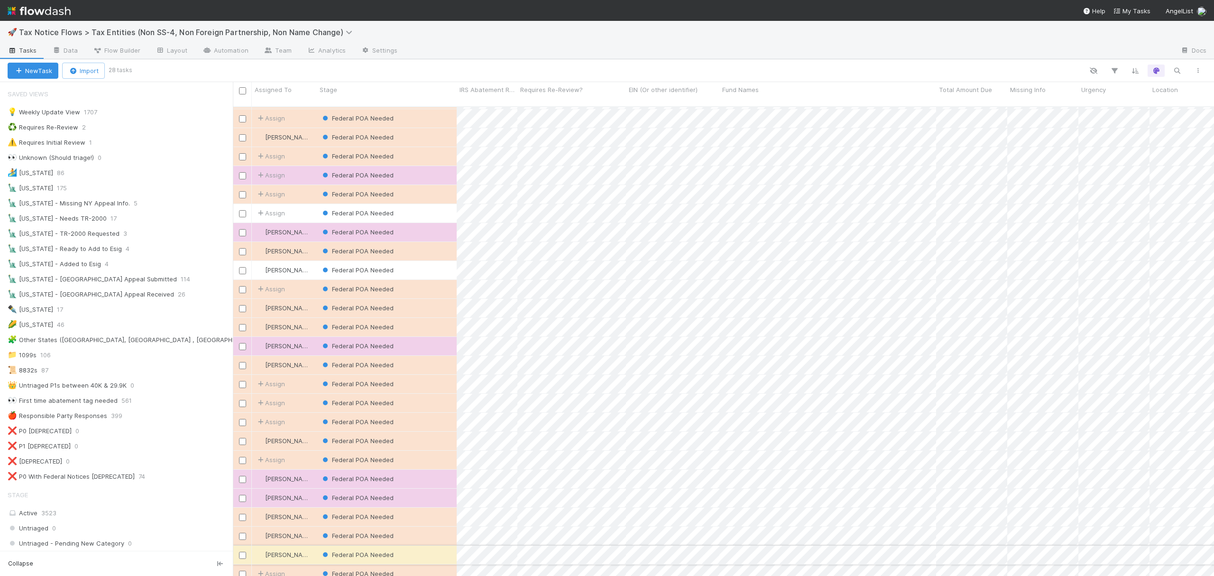
click at [241, 552] on input "checkbox" at bounding box center [242, 555] width 7 height 7
click at [242, 362] on input "checkbox" at bounding box center [242, 365] width 7 height 7
click at [167, 73] on icon "button" at bounding box center [163, 71] width 9 height 6
click at [1199, 74] on div "Assign to Update data Move to stage Move to Written Abatement Queue Move to Liv…" at bounding box center [607, 288] width 1214 height 576
click at [1199, 72] on icon "button" at bounding box center [1197, 71] width 9 height 6
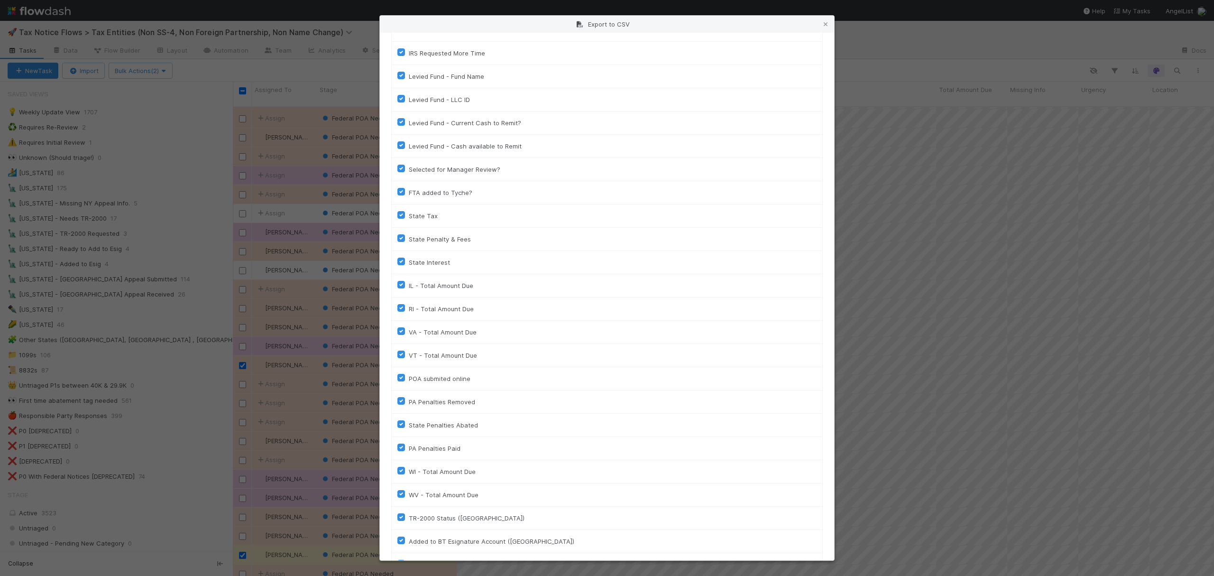
scroll to position [1641, 0]
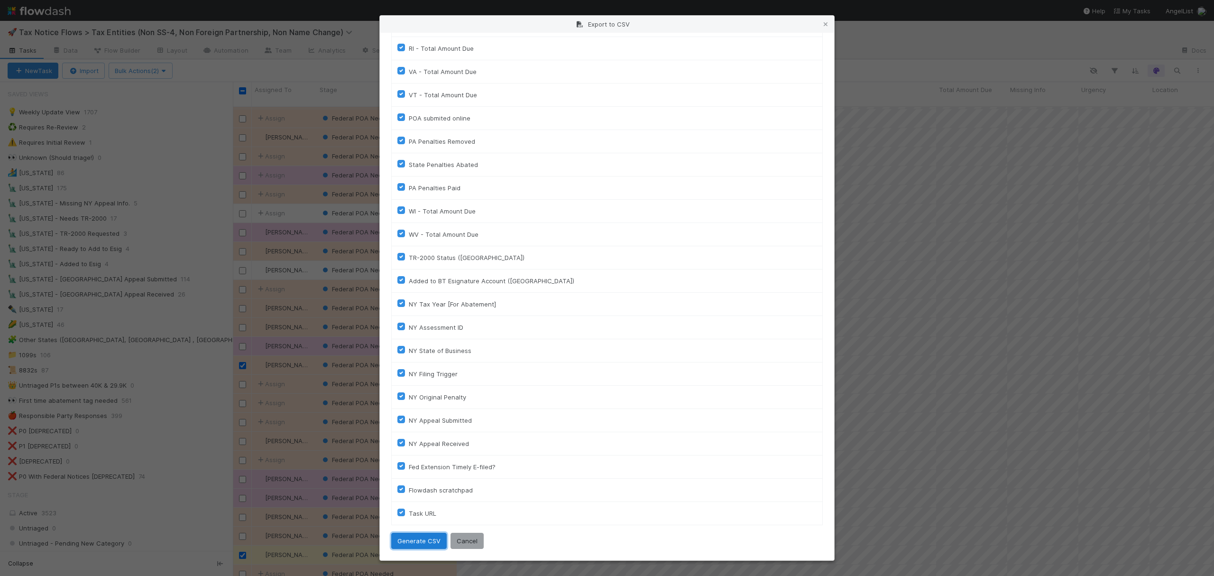
click at [414, 541] on button "Generate CSV" at bounding box center [418, 541] width 55 height 16
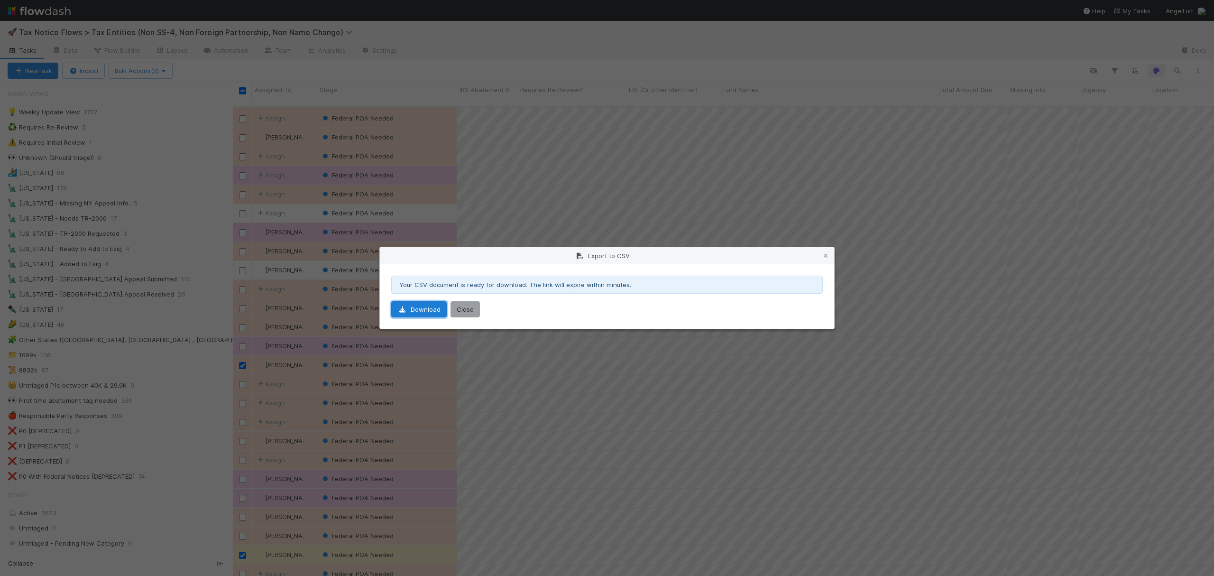
click at [414, 306] on link "Download" at bounding box center [418, 309] width 55 height 16
click at [606, 161] on div "Export to CSV Your CSV document is ready for download. The link will expire wit…" at bounding box center [607, 288] width 1214 height 576
click at [471, 311] on button "Close" at bounding box center [465, 309] width 29 height 16
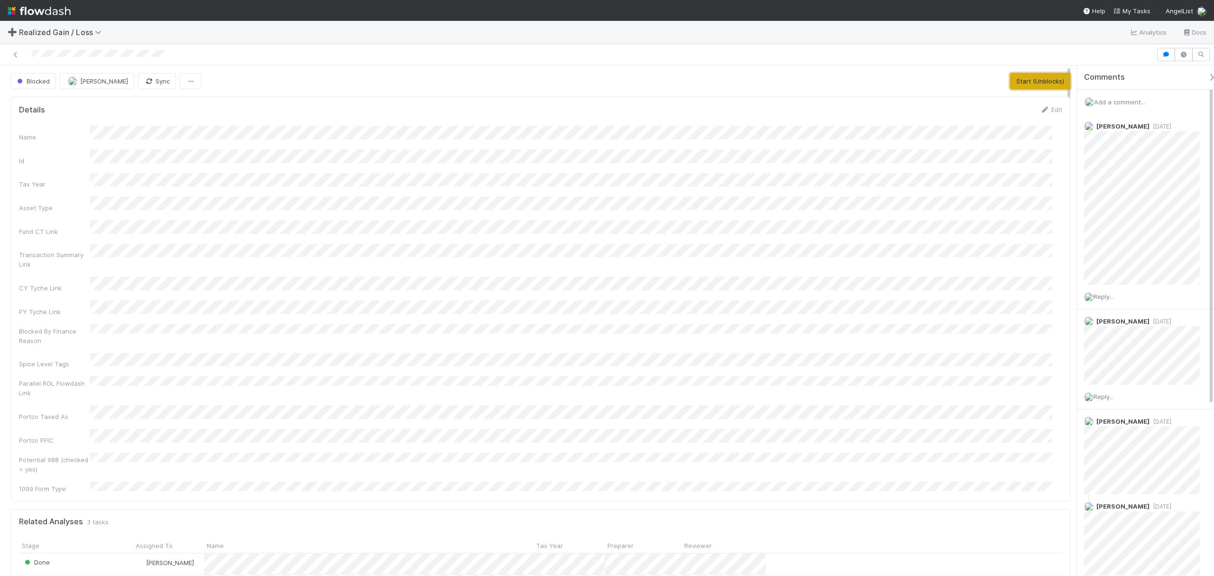
click at [1026, 84] on button "Start (Unblocks)" at bounding box center [1040, 81] width 60 height 16
drag, startPoint x: 1069, startPoint y: 76, endPoint x: 1053, endPoint y: 209, distance: 133.7
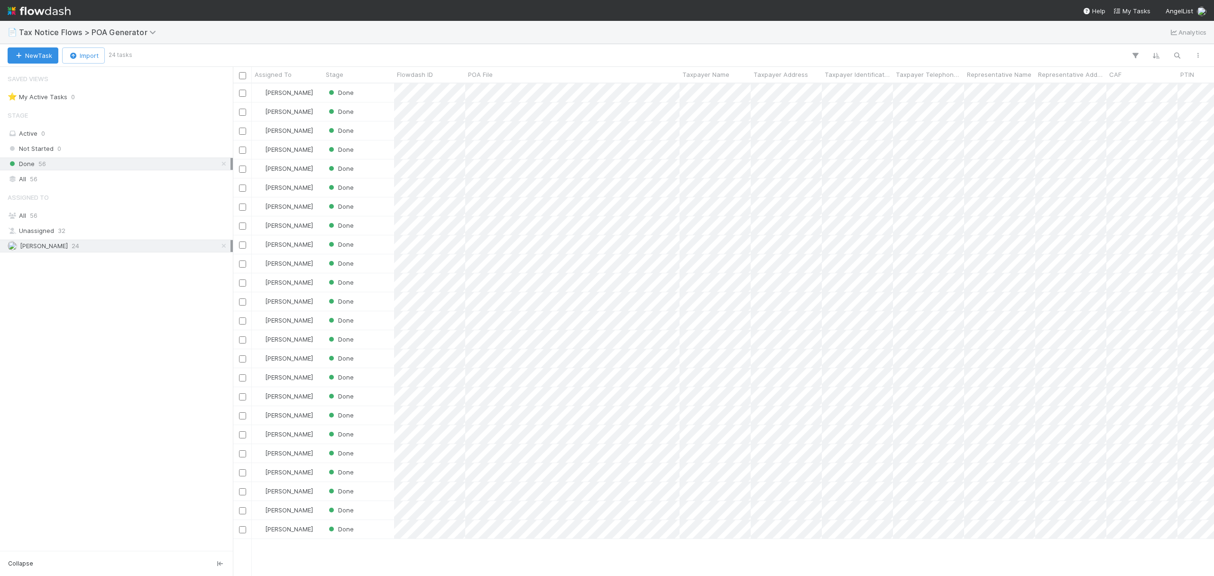
scroll to position [482, 972]
click at [77, 56] on icon "button" at bounding box center [72, 56] width 9 height 6
click at [85, 78] on div "Import from CSV" at bounding box center [72, 77] width 78 height 14
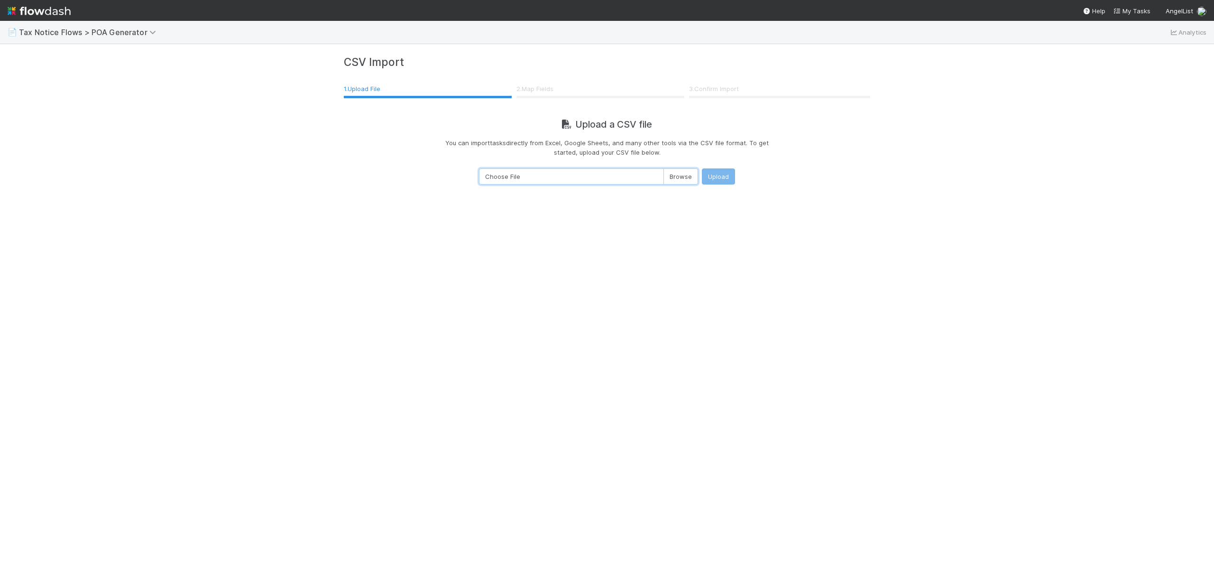
click at [685, 176] on input "Choose File" at bounding box center [588, 176] width 219 height 16
type input "C:\fakepath\tax-notice-flows-tax-entities-non-ss-4-non-foreign-partnership-non-…"
click at [712, 175] on button "Upload" at bounding box center [718, 176] width 33 height 16
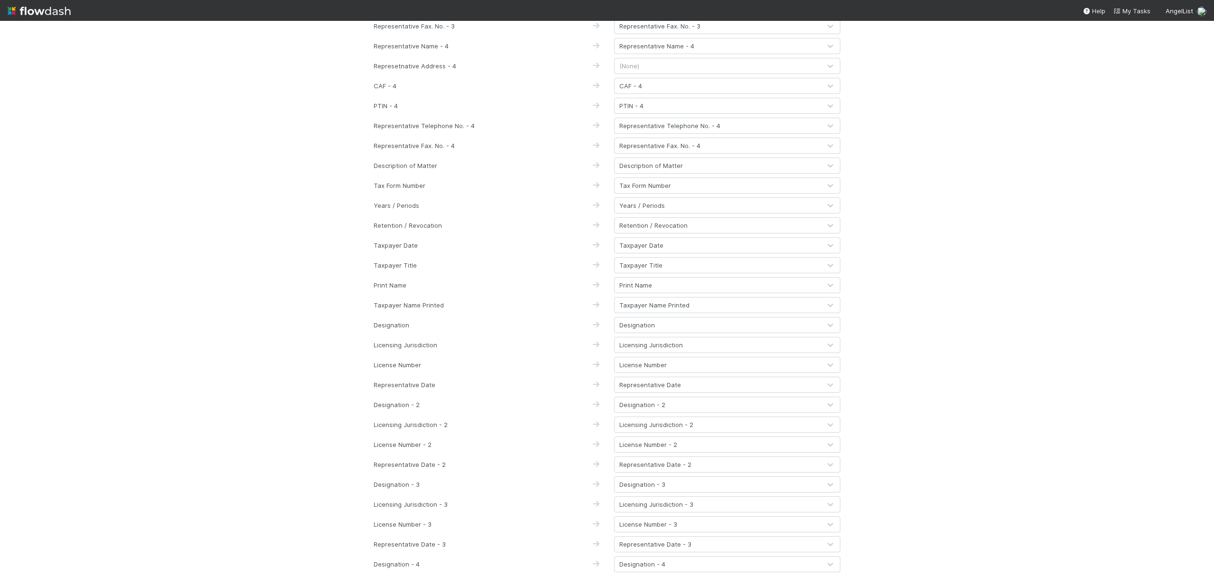
scroll to position [676, 0]
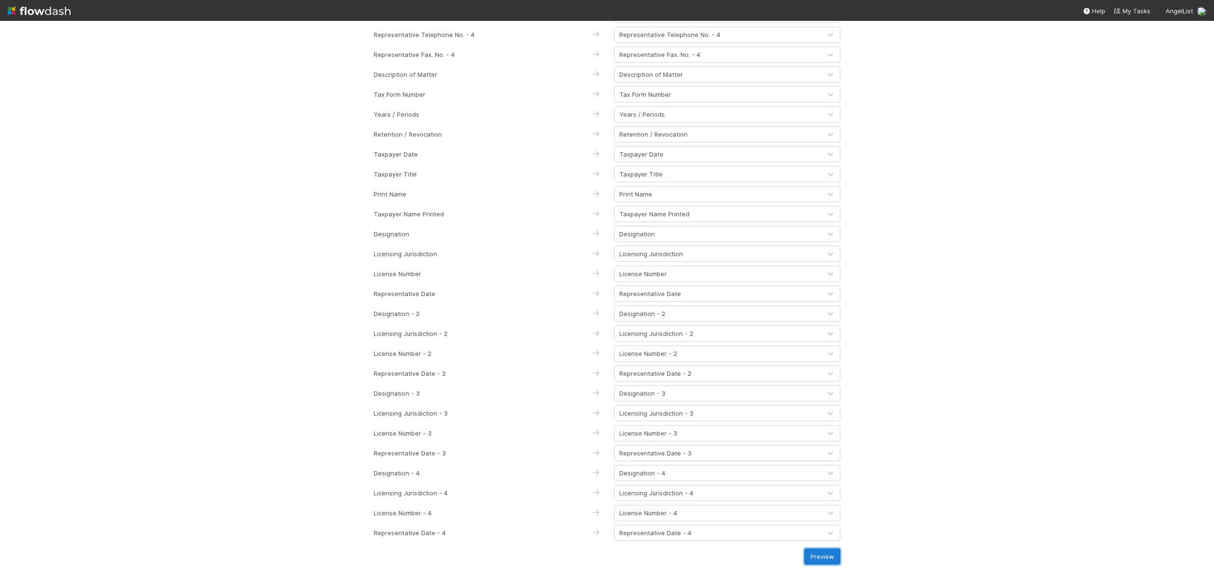
click at [823, 560] on button "Preview" at bounding box center [822, 556] width 36 height 16
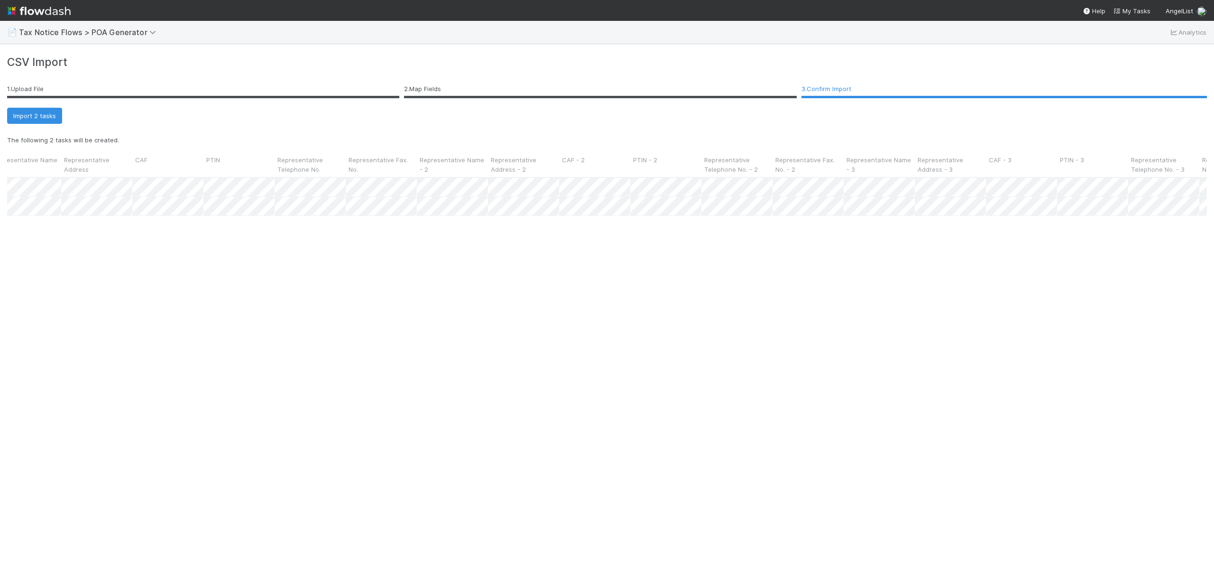
scroll to position [0, 497]
click at [27, 114] on button "Import 2 tasks" at bounding box center [34, 116] width 55 height 16
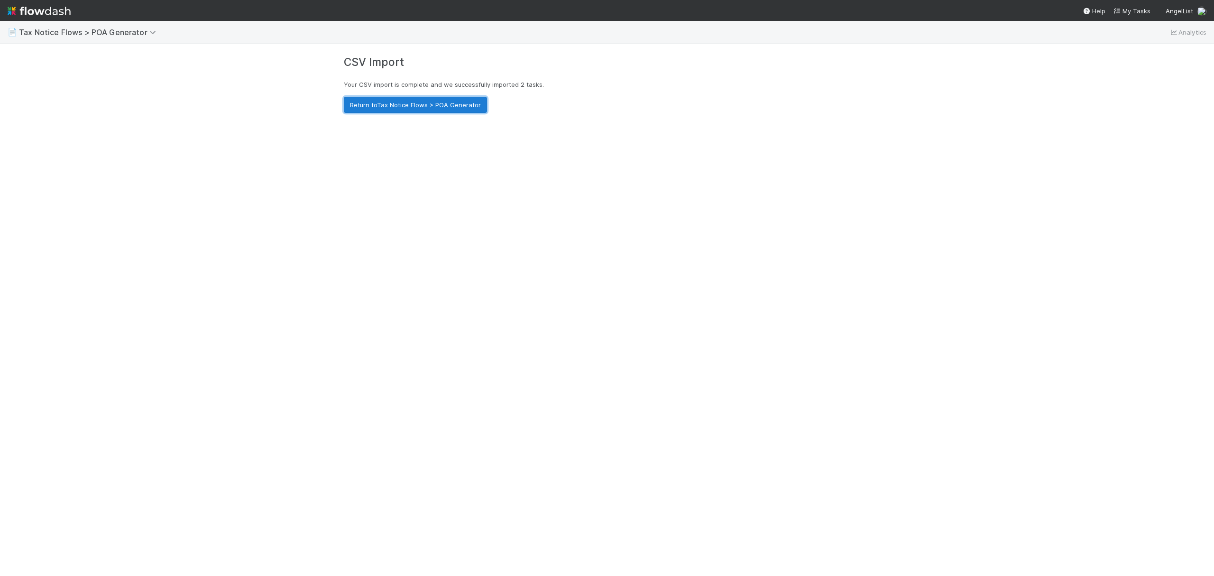
click at [425, 107] on link "Return to Tax Notice Flows > POA Generator" at bounding box center [415, 105] width 143 height 16
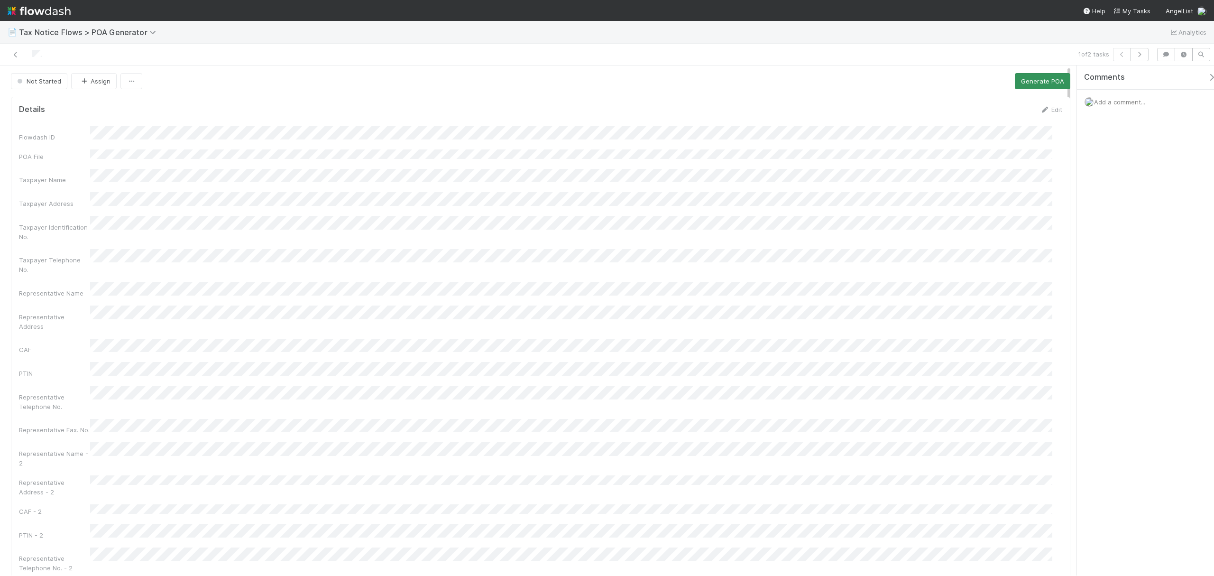
drag, startPoint x: 1068, startPoint y: 154, endPoint x: 1036, endPoint y: 76, distance: 84.4
click at [15, 55] on icon at bounding box center [15, 55] width 9 height 6
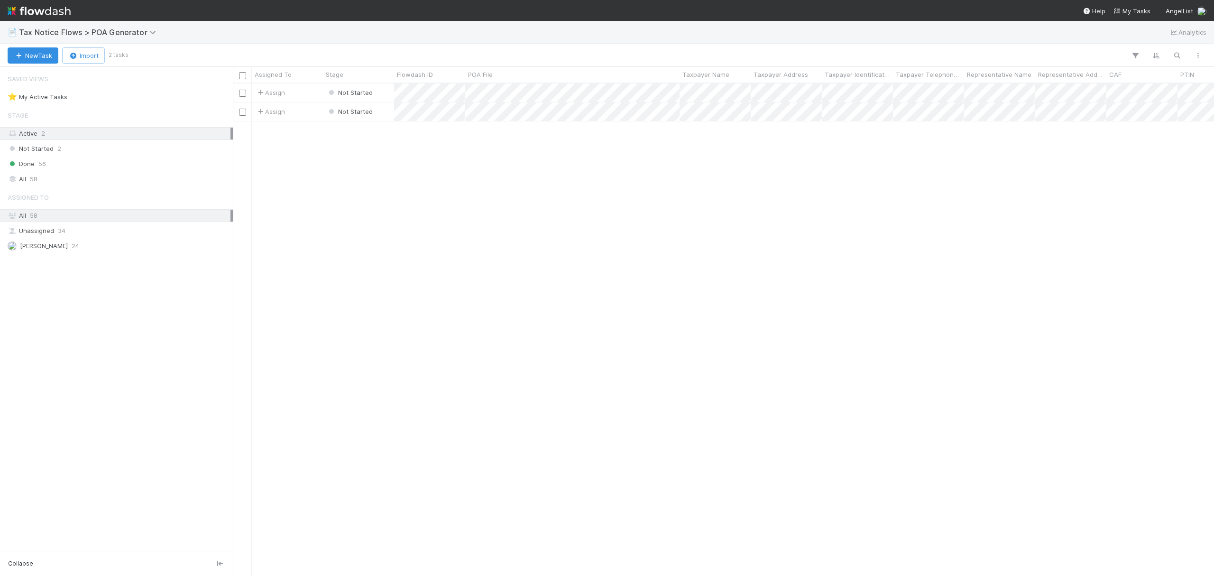
scroll to position [482, 972]
click at [242, 76] on input "checkbox" at bounding box center [242, 75] width 7 height 7
click at [157, 57] on span "Bulk Actions (2)" at bounding box center [141, 56] width 52 height 8
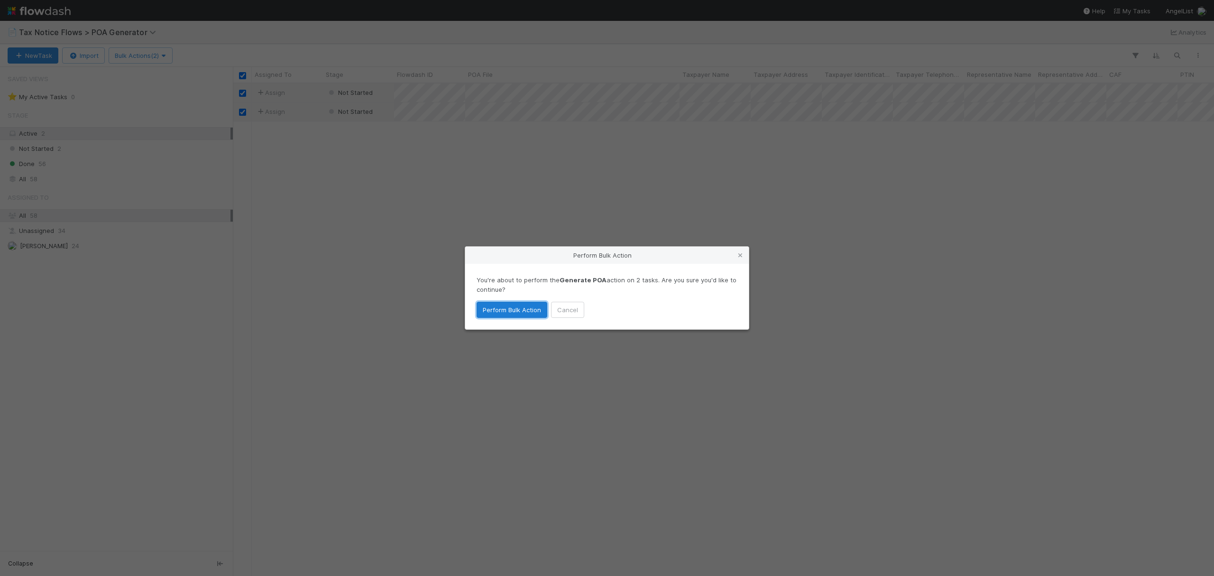
click at [489, 306] on button "Perform Bulk Action" at bounding box center [512, 310] width 71 height 16
checkbox input "false"
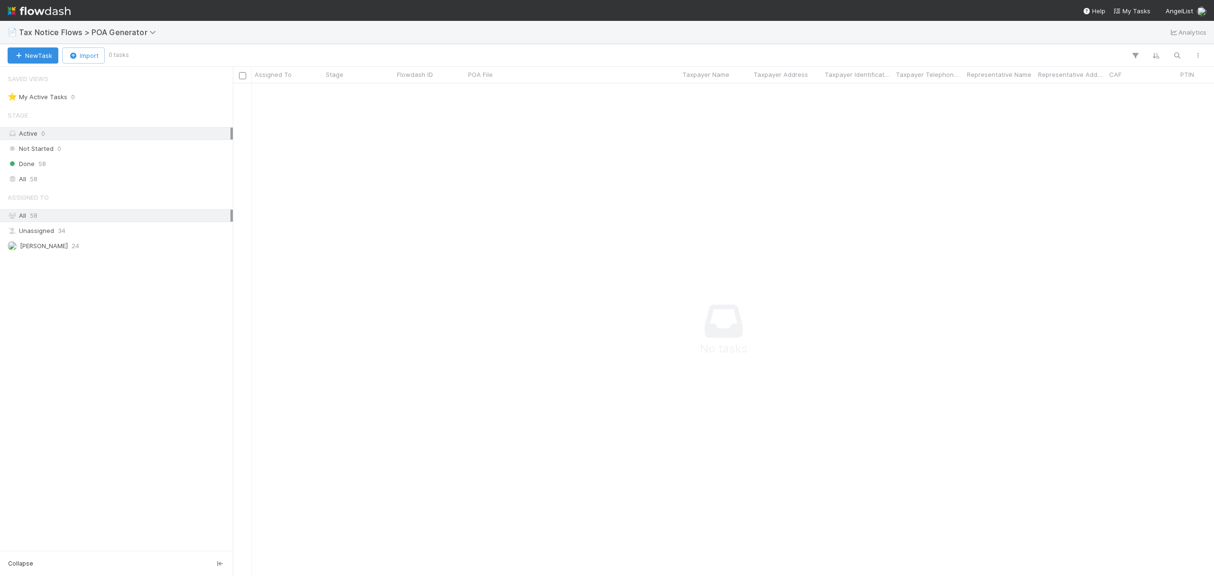
scroll to position [473, 962]
click at [76, 167] on div "Done 58" at bounding box center [119, 164] width 223 height 12
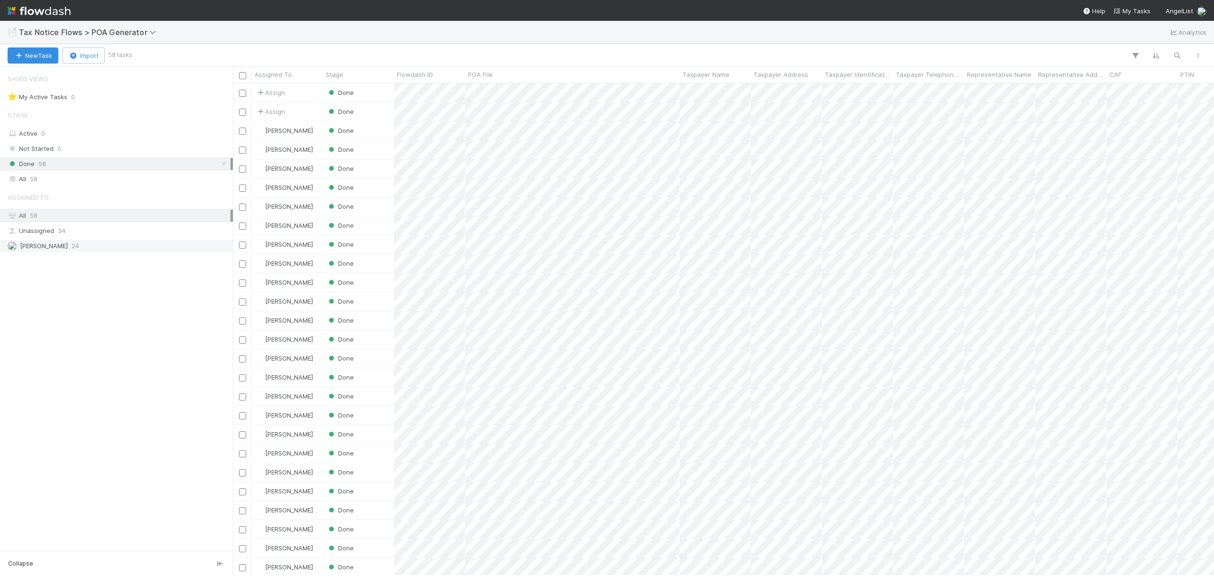
scroll to position [482, 972]
click at [241, 97] on input "checkbox" at bounding box center [242, 93] width 7 height 7
click at [243, 113] on input "checkbox" at bounding box center [242, 112] width 7 height 7
click at [1196, 55] on icon "button" at bounding box center [1197, 56] width 9 height 6
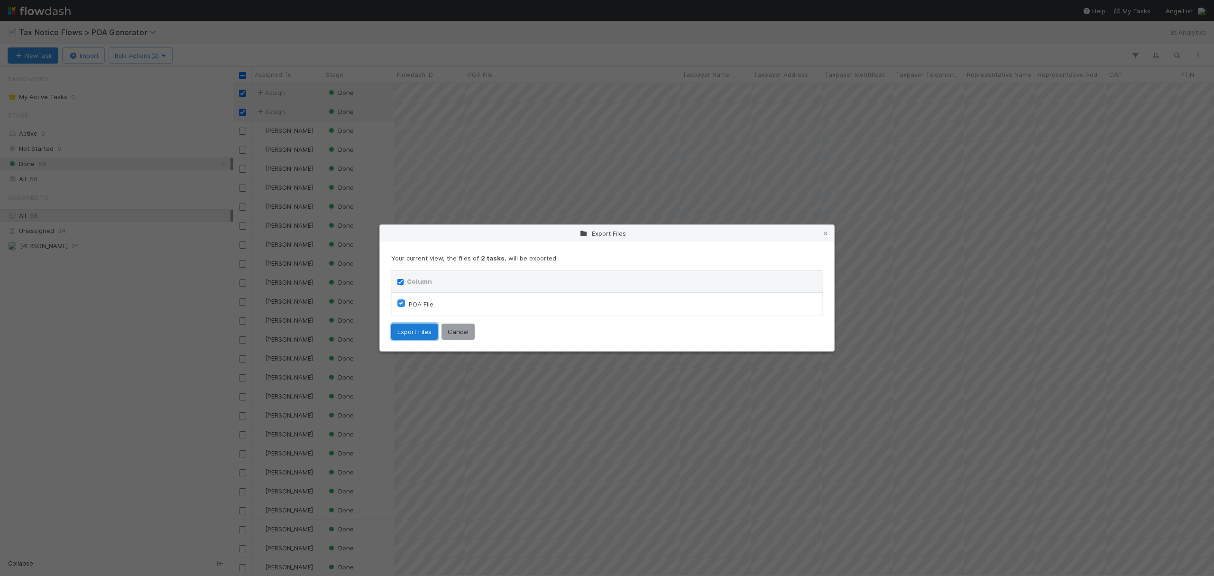
click at [423, 327] on button "Export Files" at bounding box center [414, 331] width 46 height 16
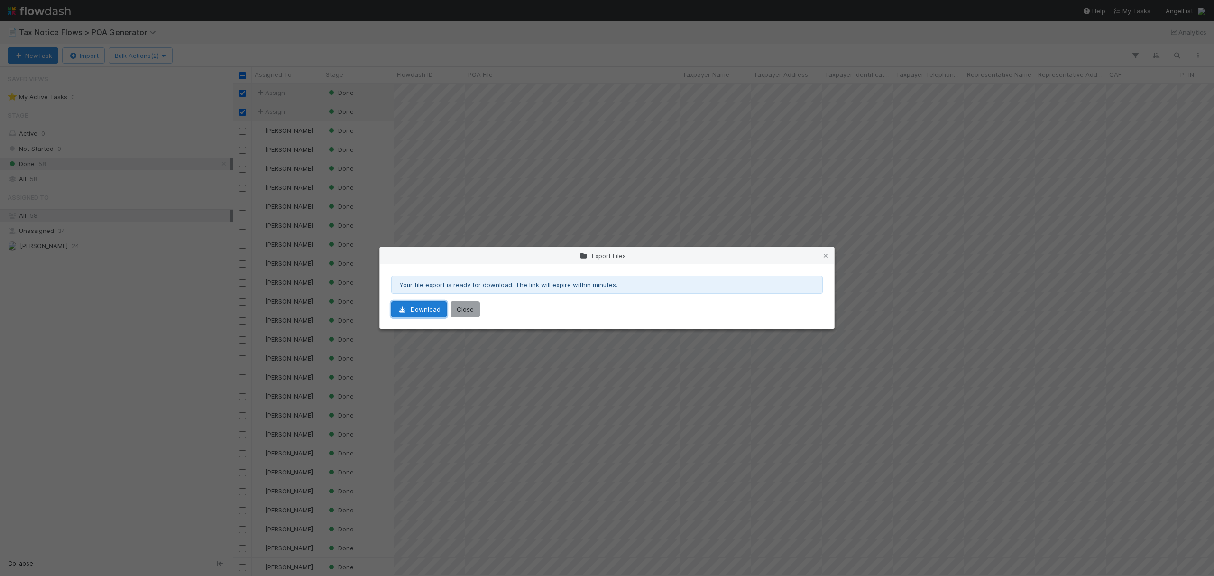
click at [426, 306] on link "Download" at bounding box center [418, 309] width 55 height 16
drag, startPoint x: 1114, startPoint y: 186, endPoint x: 1102, endPoint y: 184, distance: 12.5
click at [1114, 186] on div "Export Files Your file export is ready for download. The link will expire withi…" at bounding box center [607, 288] width 1214 height 576
click at [484, 162] on div "Export Files Your file export is ready for download. The link will expire withi…" at bounding box center [607, 288] width 1214 height 576
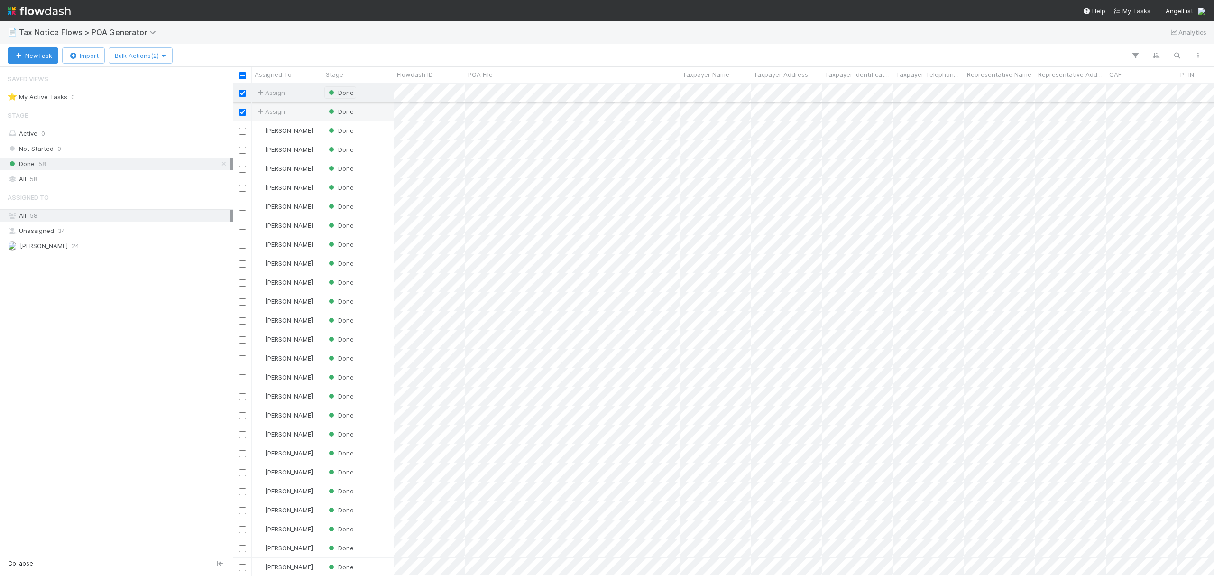
click at [344, 93] on span "Done" at bounding box center [340, 93] width 27 height 8
click at [374, 113] on div "Not Started" at bounding box center [389, 113] width 133 height 17
click at [365, 113] on span "Not Started" at bounding box center [352, 114] width 46 height 8
click at [103, 147] on div "Not Started 1" at bounding box center [119, 149] width 223 height 12
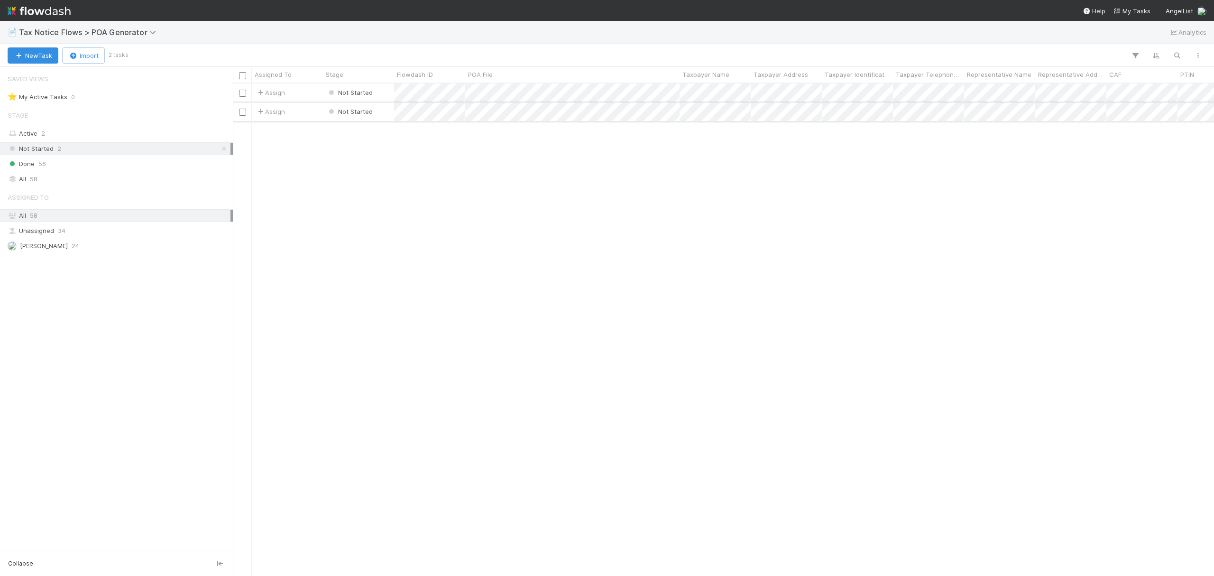
scroll to position [482, 972]
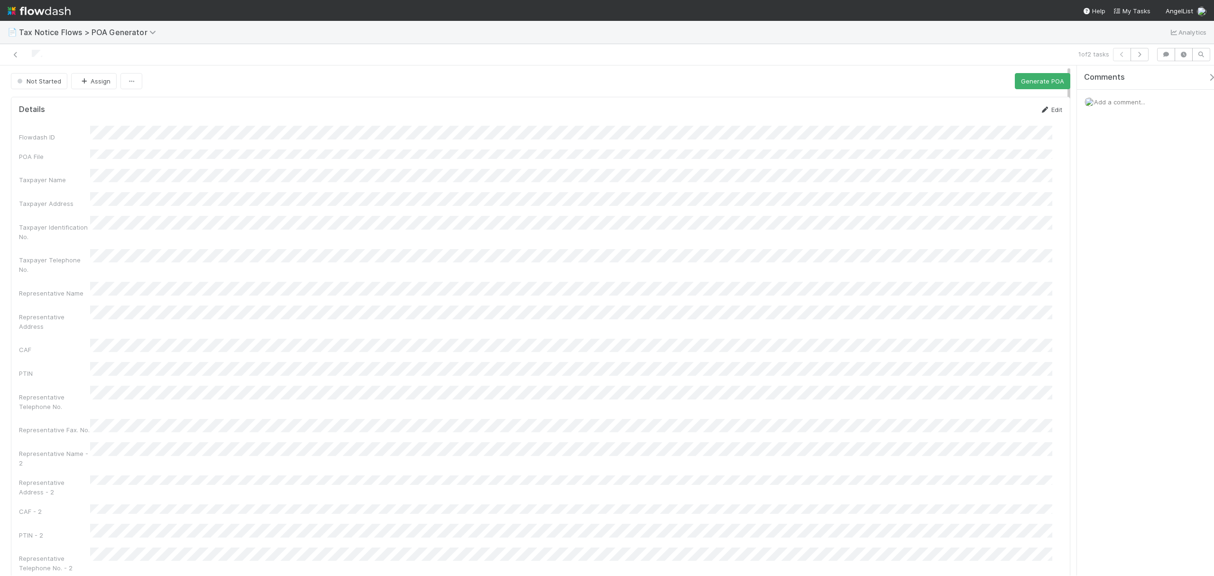
click at [1047, 110] on link "Edit" at bounding box center [1051, 110] width 22 height 8
click at [86, 331] on div "Representative Address" at bounding box center [540, 345] width 1043 height 28
drag, startPoint x: 1068, startPoint y: 179, endPoint x: 1057, endPoint y: 243, distance: 64.6
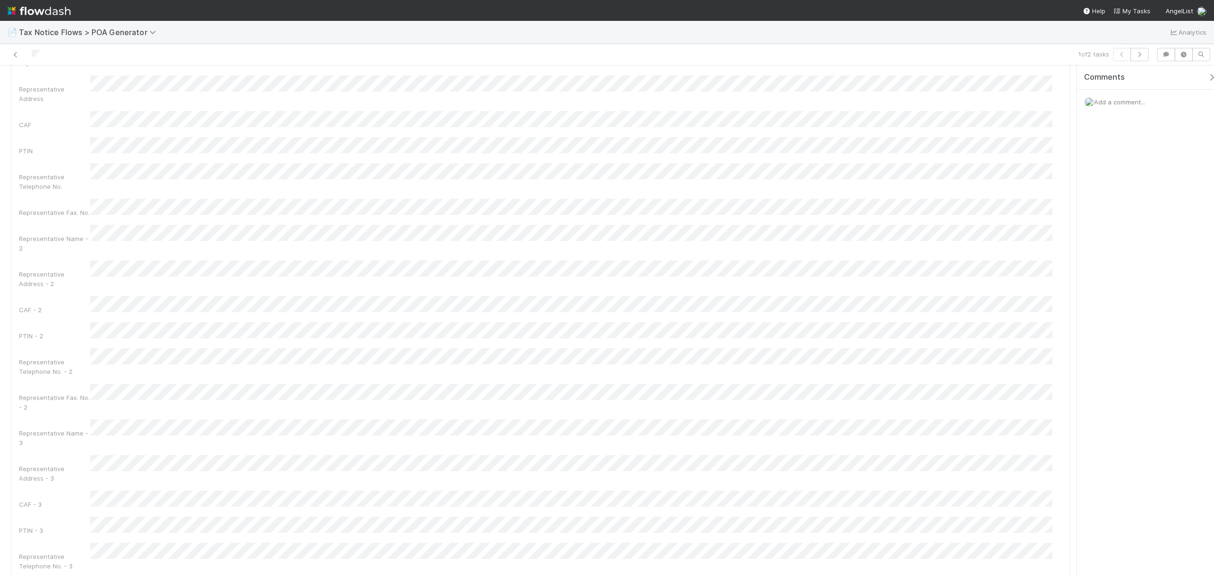
scroll to position [0, 0]
drag, startPoint x: 1068, startPoint y: 208, endPoint x: 1051, endPoint y: 76, distance: 132.4
click at [1000, 116] on button "Save" at bounding box center [1011, 113] width 27 height 16
click at [13, 55] on icon at bounding box center [15, 55] width 9 height 6
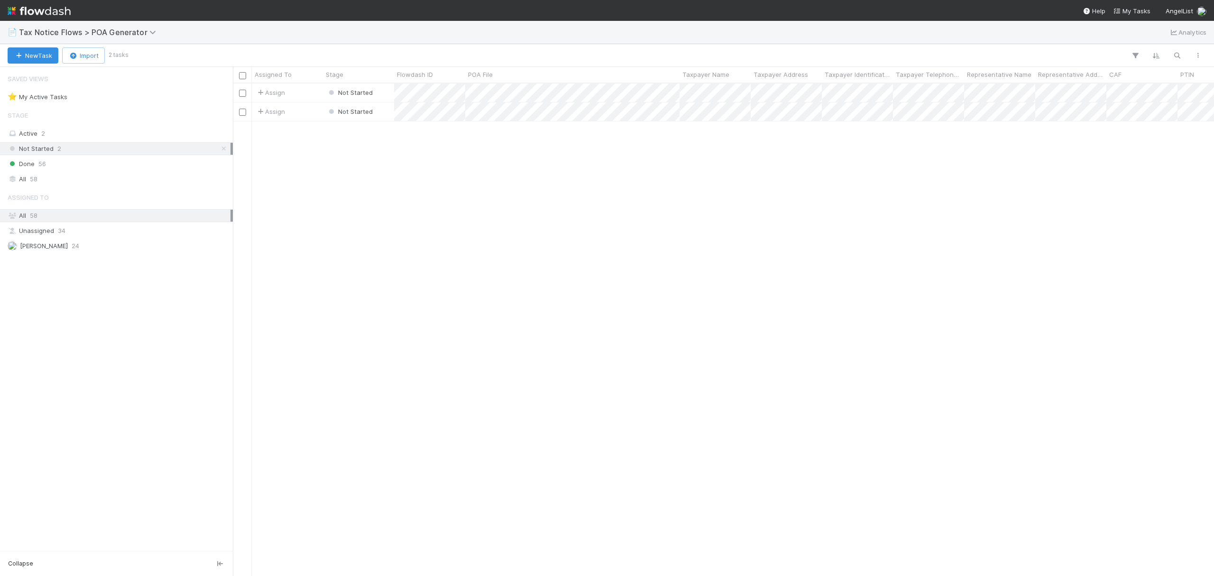
scroll to position [482, 972]
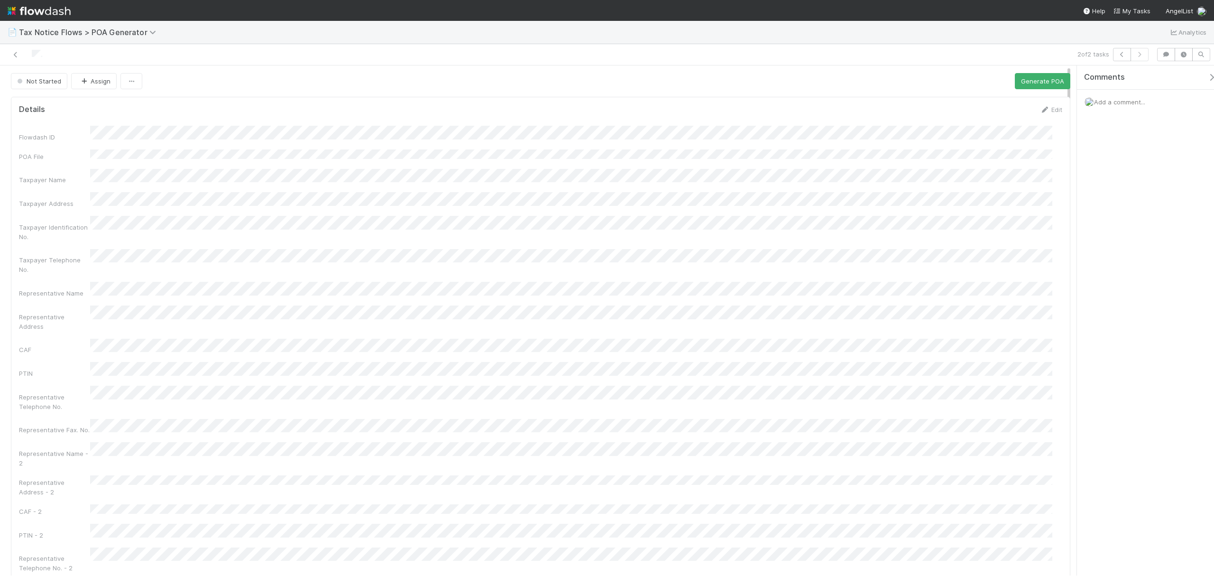
click at [1046, 106] on div "Edit" at bounding box center [1051, 109] width 22 height 9
click at [1053, 110] on div "Details Edit" at bounding box center [541, 109] width 1058 height 9
click at [1046, 111] on link "Edit" at bounding box center [1051, 110] width 22 height 8
drag, startPoint x: 1068, startPoint y: 198, endPoint x: 1072, endPoint y: 299, distance: 101.1
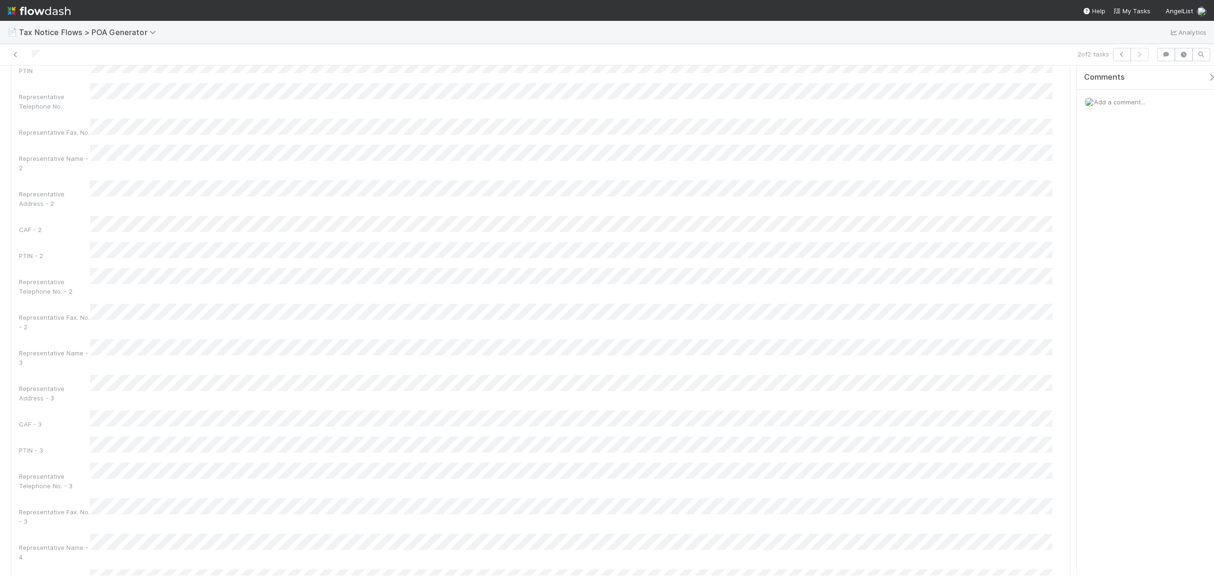
click at [1072, 299] on div "Not Started Assign Generate POA Details Save Cancel Flowdash ID POA File Taxpay…" at bounding box center [607, 320] width 1214 height 510
drag, startPoint x: 1068, startPoint y: 274, endPoint x: 1034, endPoint y: 95, distance: 182.0
click at [1010, 114] on button "Save" at bounding box center [1011, 113] width 27 height 16
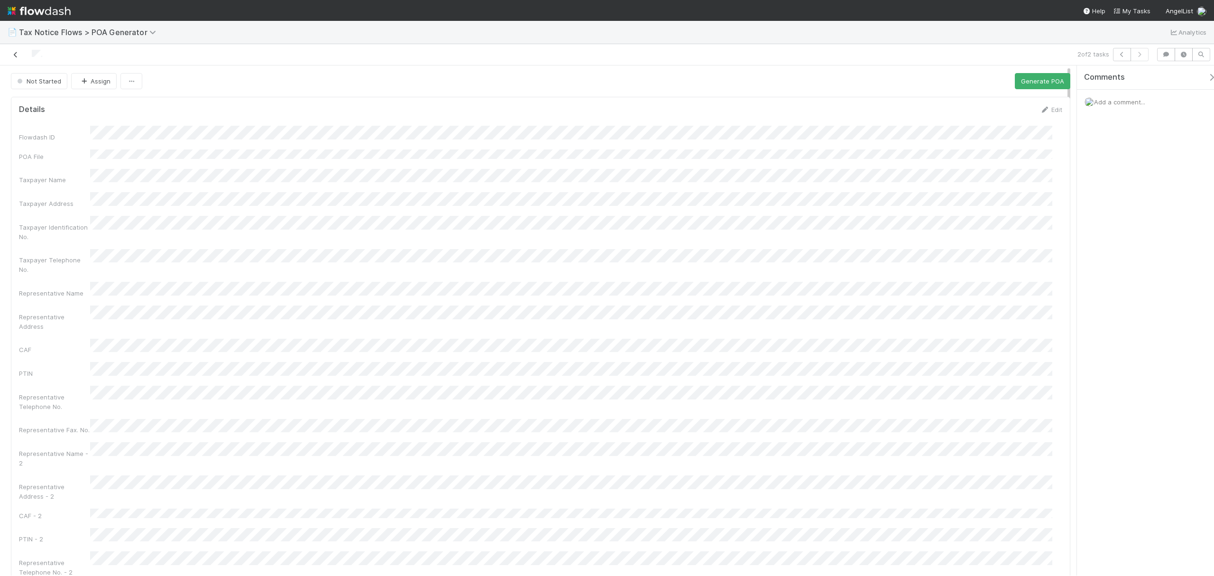
click at [19, 56] on icon at bounding box center [15, 55] width 9 height 6
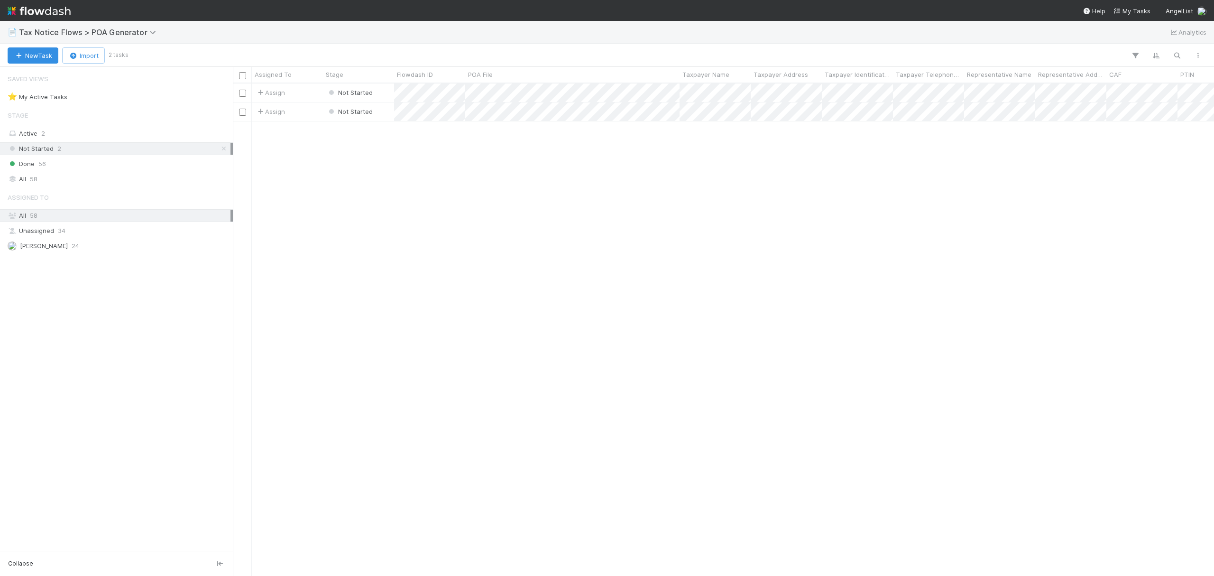
scroll to position [482, 972]
click at [241, 92] on input "checkbox" at bounding box center [242, 93] width 7 height 7
click at [241, 109] on input "checkbox" at bounding box center [242, 112] width 7 height 7
click at [160, 57] on span "Bulk Actions (2)" at bounding box center [141, 56] width 52 height 8
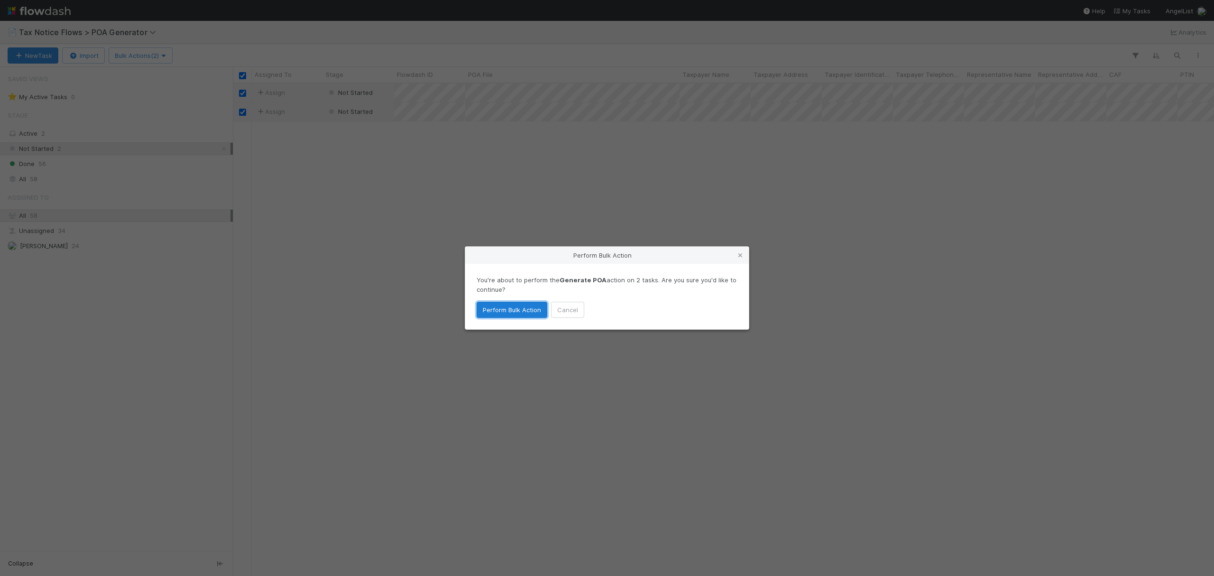
click at [522, 314] on button "Perform Bulk Action" at bounding box center [512, 310] width 71 height 16
checkbox input "false"
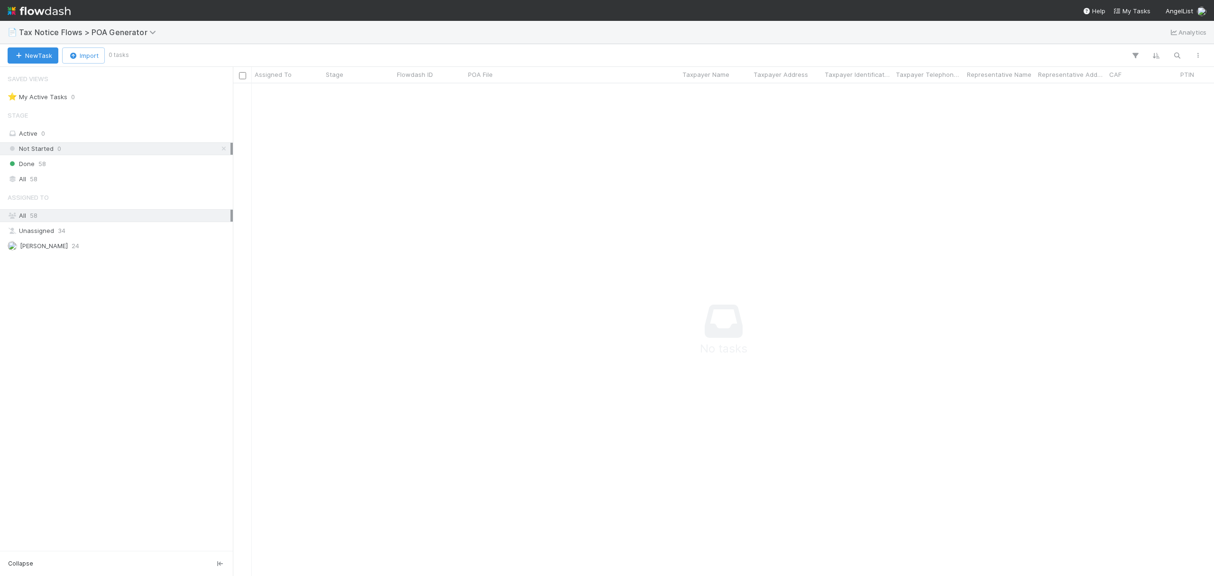
scroll to position [473, 962]
click at [47, 162] on div "Done 58" at bounding box center [119, 164] width 223 height 12
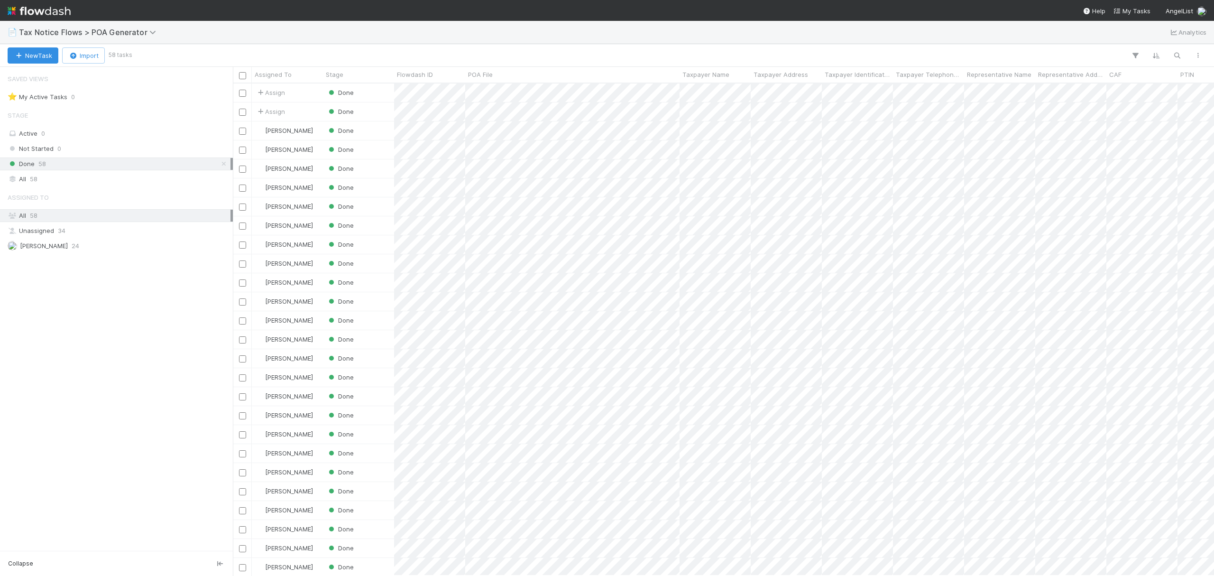
scroll to position [482, 972]
click at [241, 95] on input "checkbox" at bounding box center [242, 93] width 7 height 7
click at [241, 114] on input "checkbox" at bounding box center [242, 112] width 7 height 7
click at [173, 56] on button "Bulk Actions (2)" at bounding box center [141, 55] width 64 height 16
click at [1193, 50] on div "Assign to Update data Move to stage Delete" at bounding box center [607, 288] width 1214 height 576
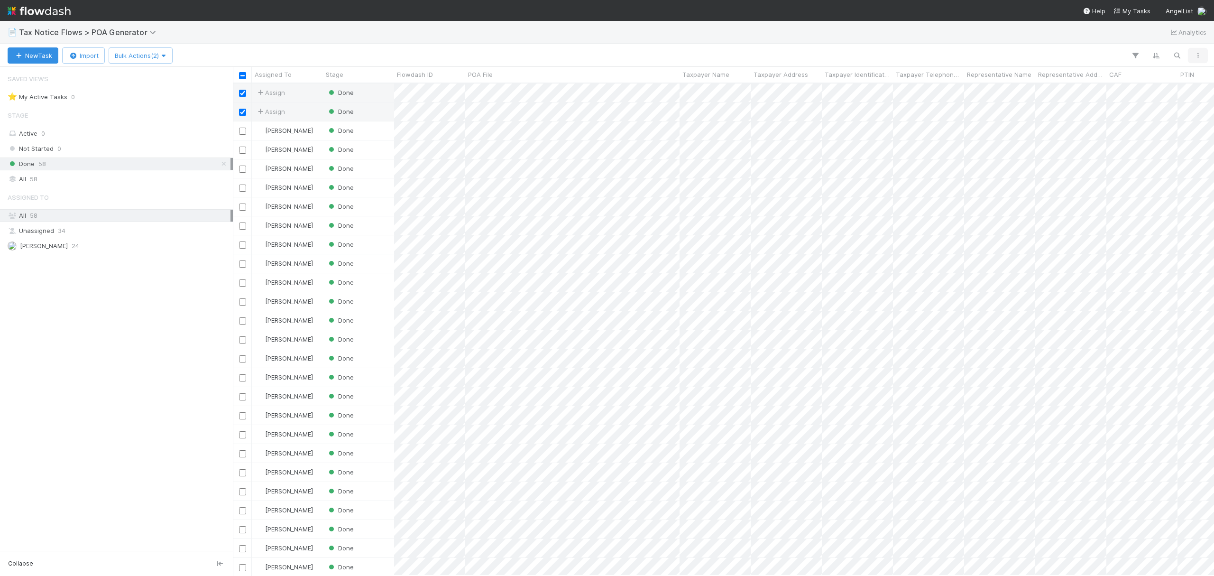
click at [1197, 54] on icon "button" at bounding box center [1197, 56] width 9 height 6
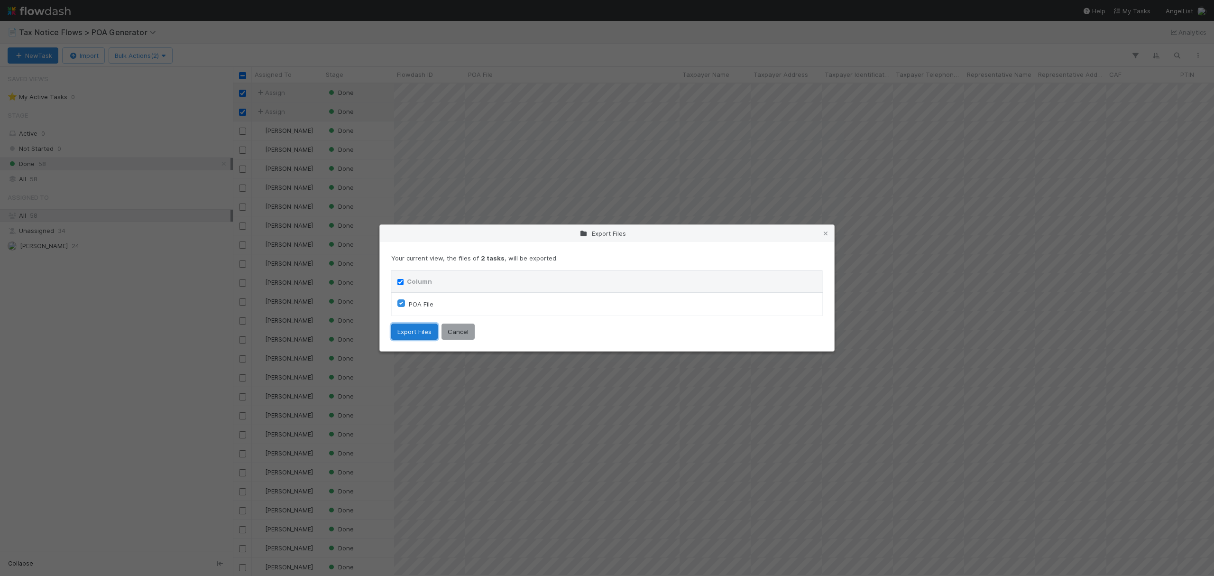
drag, startPoint x: 403, startPoint y: 329, endPoint x: 440, endPoint y: 318, distance: 38.7
click at [404, 329] on button "Export Files" at bounding box center [414, 331] width 46 height 16
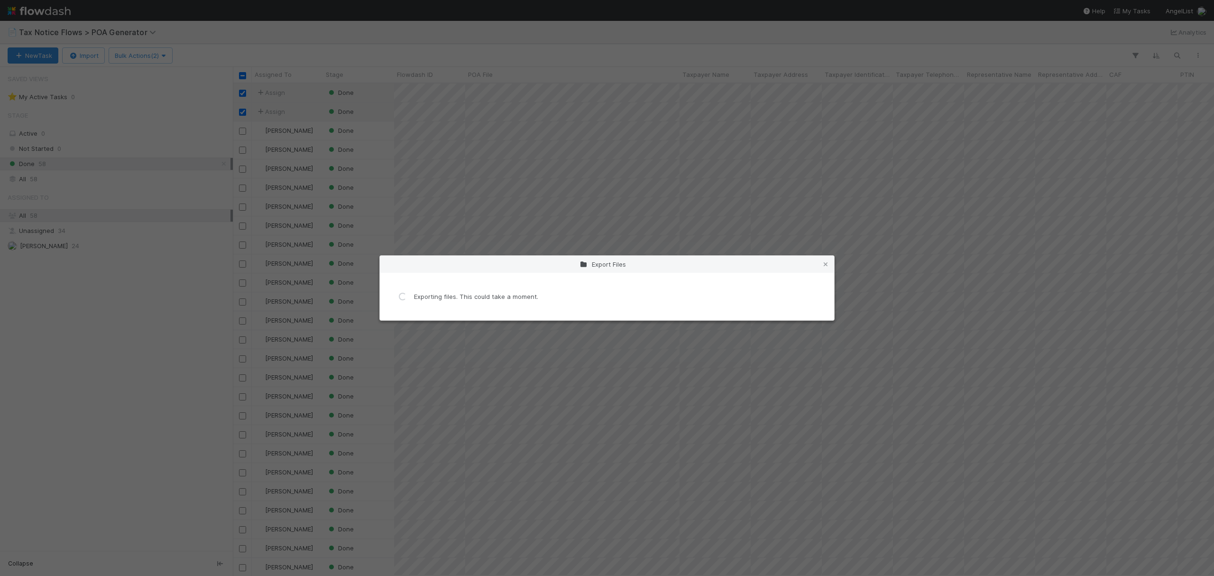
click at [536, 279] on div "Loading... Exporting files. This could take a moment." at bounding box center [607, 296] width 454 height 47
click at [617, 432] on div "Export Files Loading... Exporting files. This could take a moment." at bounding box center [607, 288] width 1214 height 576
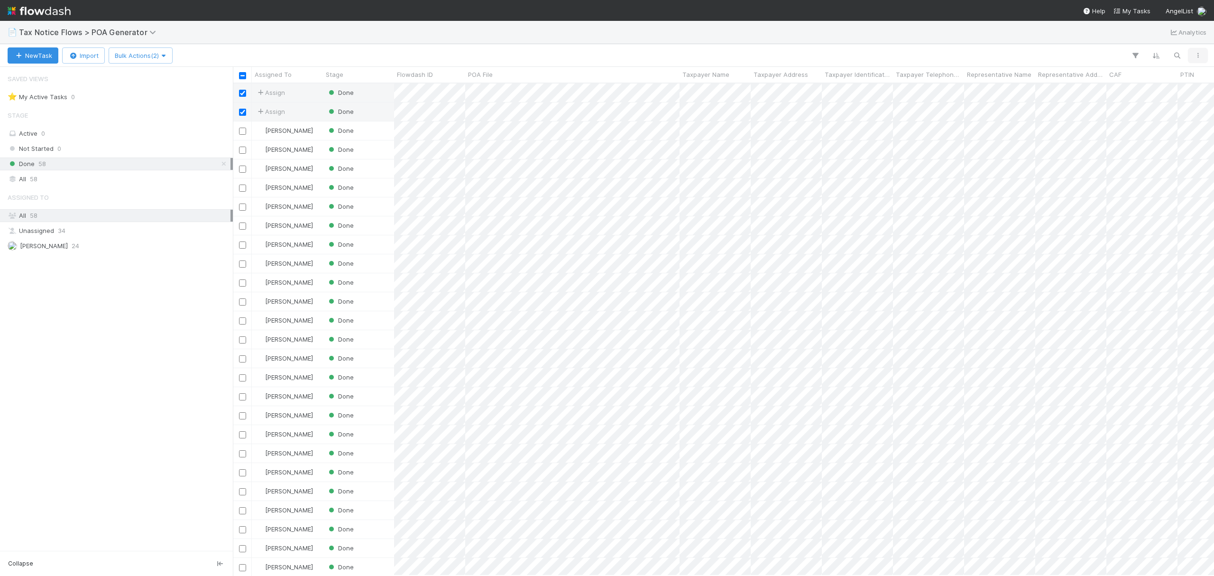
click at [1203, 56] on button "button" at bounding box center [1197, 55] width 17 height 12
click at [244, 93] on input "checkbox" at bounding box center [242, 93] width 7 height 7
click at [241, 112] on input "checkbox" at bounding box center [242, 112] width 7 height 7
click at [1196, 57] on icon "button" at bounding box center [1197, 56] width 9 height 6
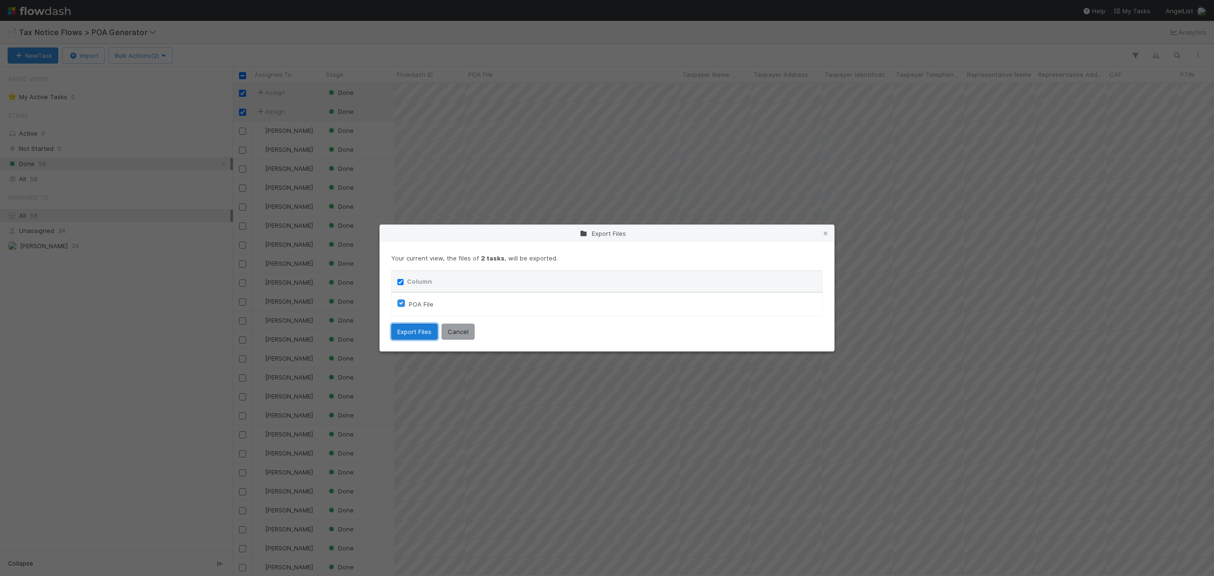
click at [414, 331] on button "Export Files" at bounding box center [414, 331] width 46 height 16
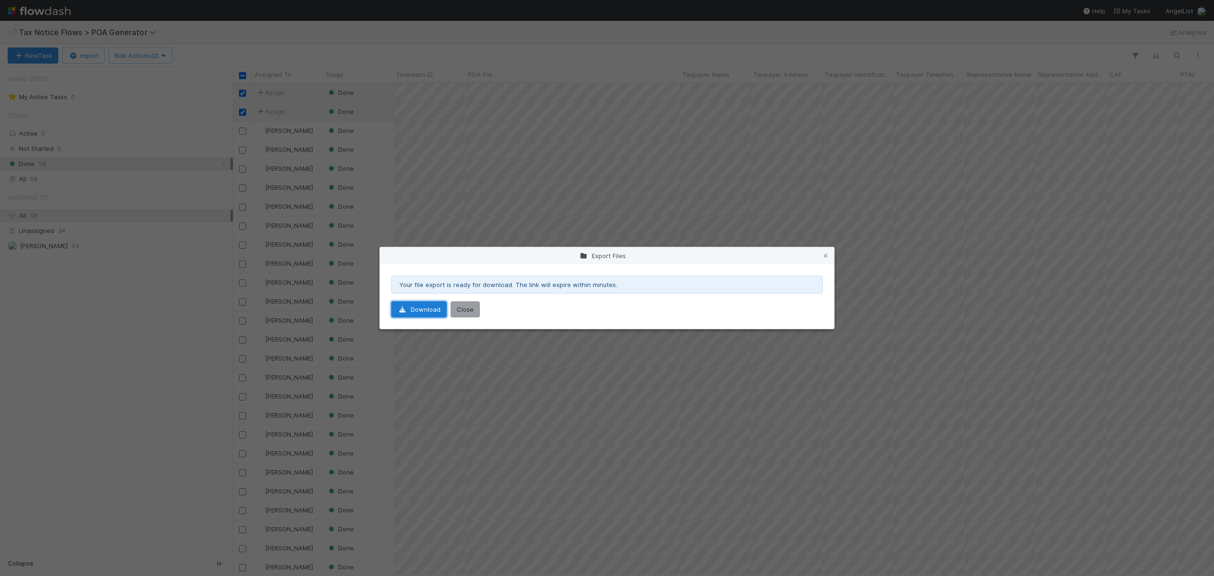
click at [411, 308] on link "Download" at bounding box center [418, 309] width 55 height 16
click at [470, 317] on button "Close" at bounding box center [465, 309] width 29 height 16
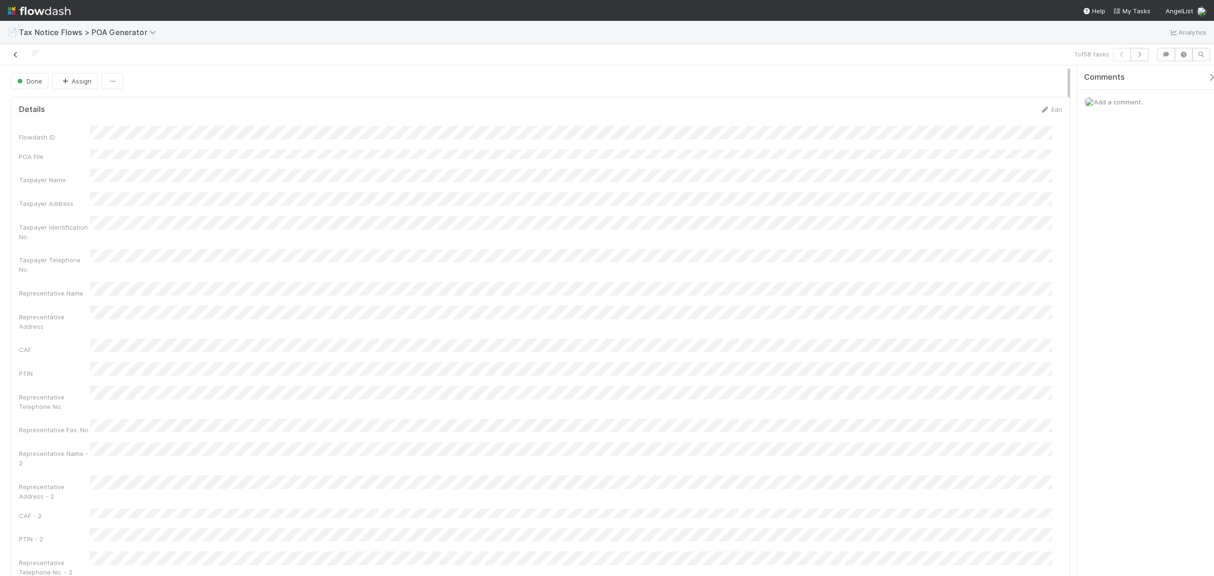
click at [16, 56] on icon at bounding box center [15, 55] width 9 height 6
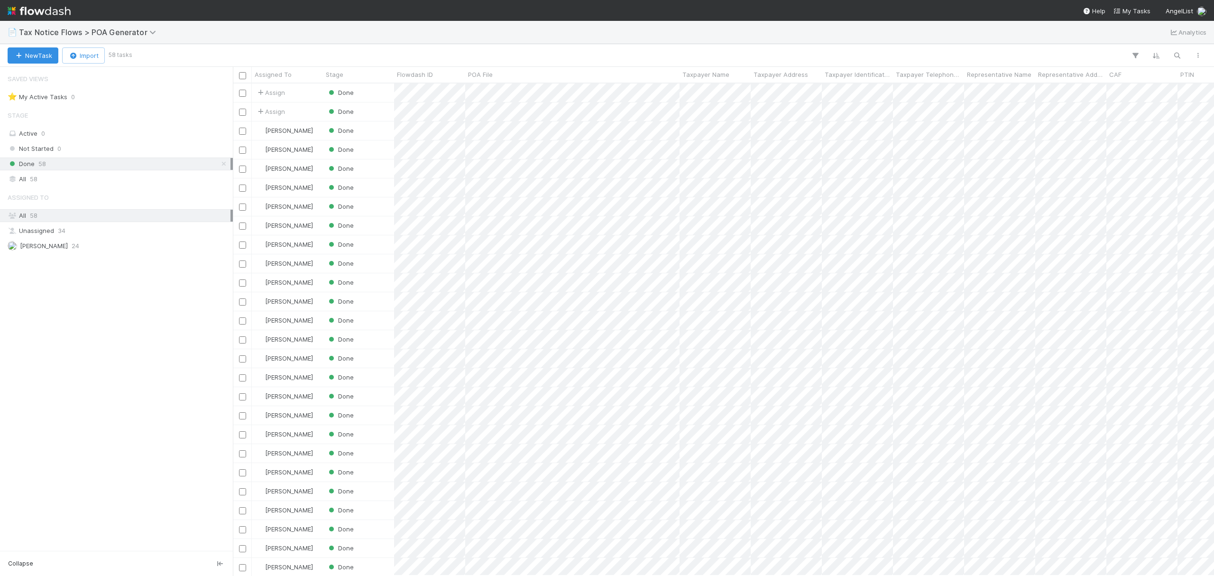
scroll to position [482, 972]
click at [649, 55] on div at bounding box center [607, 288] width 1214 height 576
click at [342, 94] on div at bounding box center [607, 288] width 1214 height 576
click at [380, 116] on div "Not Started" at bounding box center [389, 113] width 133 height 17
click at [340, 93] on span "Done" at bounding box center [340, 93] width 27 height 8
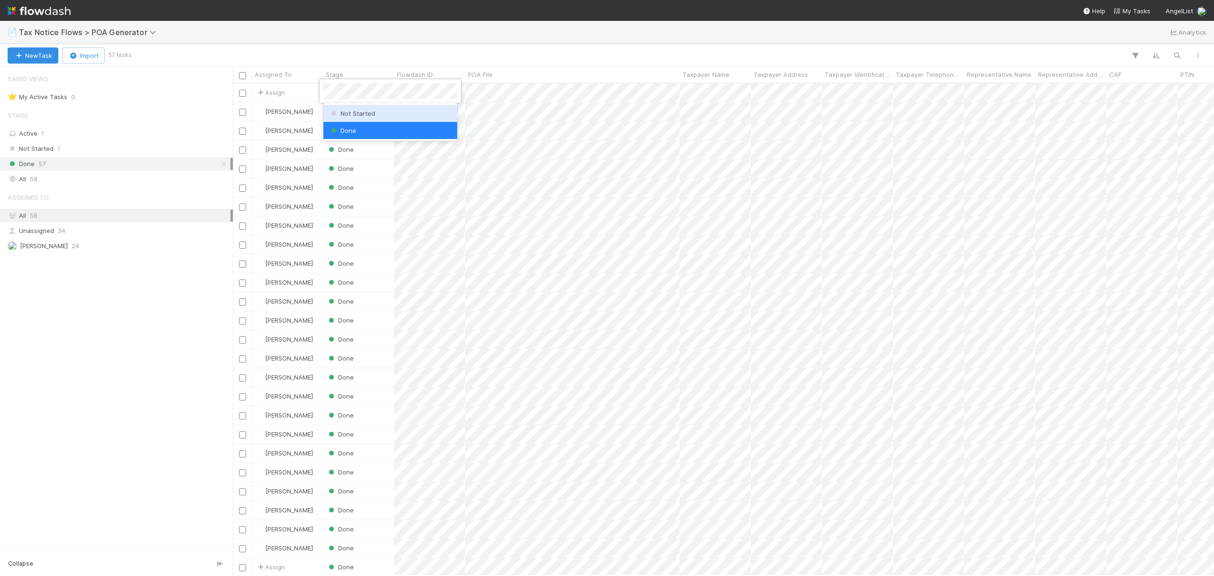
click at [347, 116] on span "Not Started" at bounding box center [352, 114] width 46 height 8
click at [93, 137] on div "Active 2" at bounding box center [119, 134] width 223 height 12
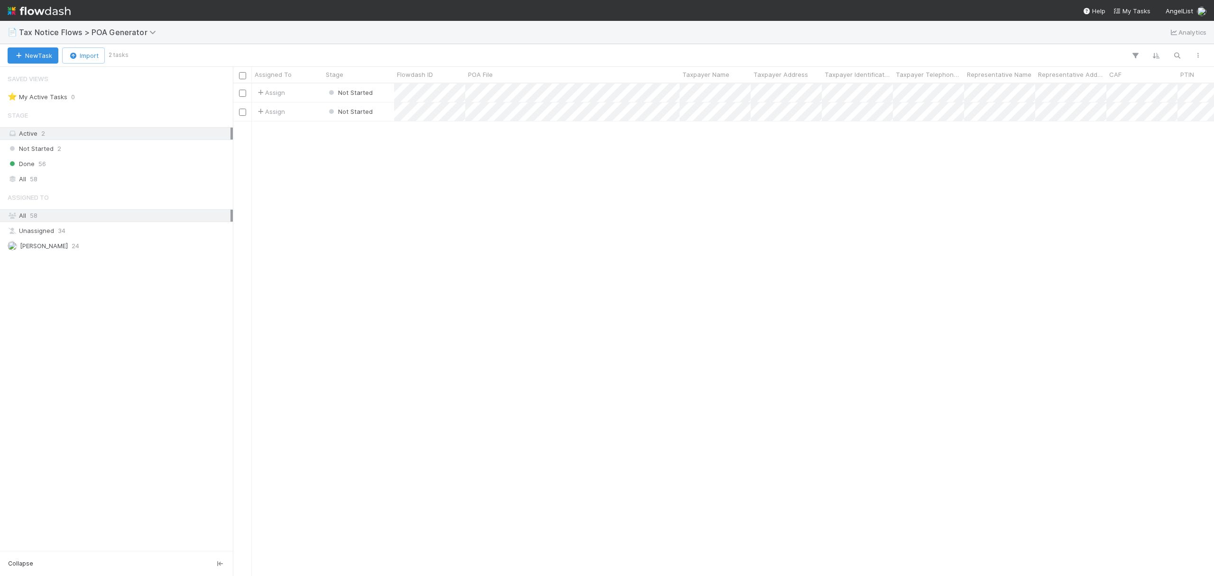
scroll to position [482, 972]
click at [654, 207] on div at bounding box center [607, 288] width 1214 height 576
click at [649, 188] on div at bounding box center [607, 288] width 1214 height 576
click at [793, 191] on div "Assign Not Started 8/18/25, 2:26:34 PM 8/18/25, 2:35:42 PM Assign Not Started 8…" at bounding box center [723, 328] width 981 height 491
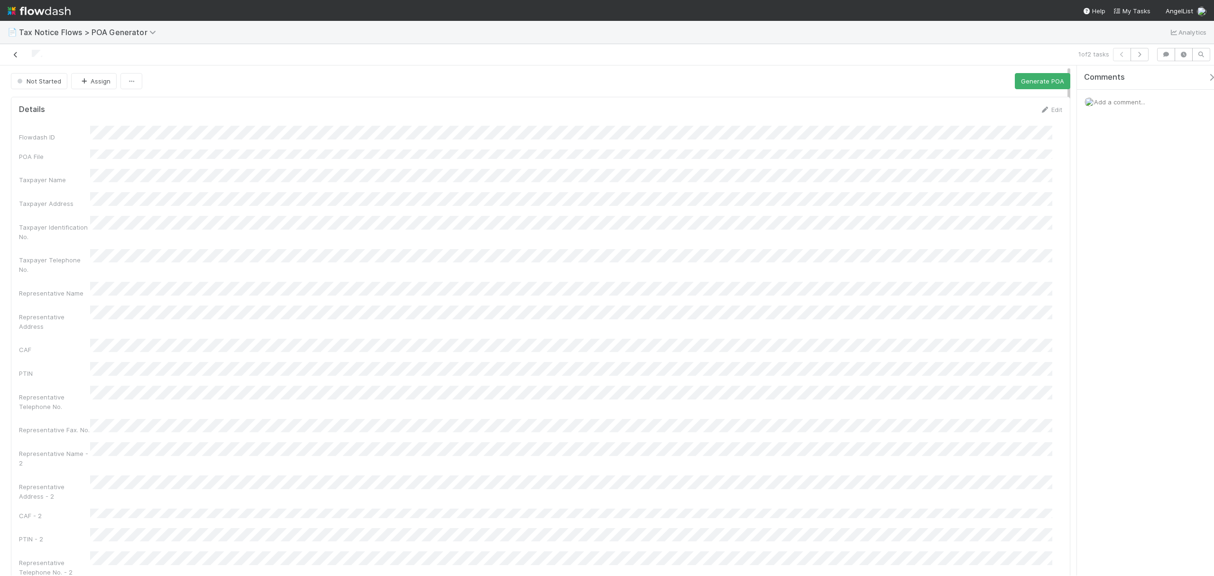
click at [16, 56] on icon at bounding box center [15, 55] width 9 height 6
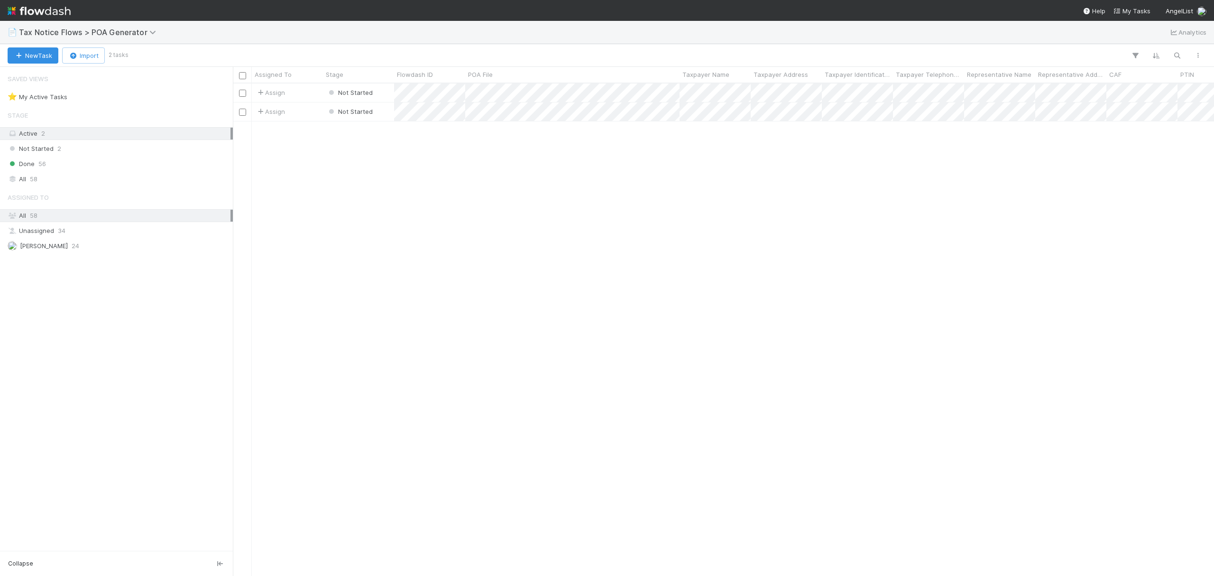
scroll to position [482, 972]
click at [246, 92] on div at bounding box center [242, 92] width 11 height 10
click at [244, 93] on input "checkbox" at bounding box center [242, 93] width 7 height 7
click at [241, 116] on input "checkbox" at bounding box center [242, 112] width 7 height 7
click at [160, 58] on span "Bulk Actions (2)" at bounding box center [141, 56] width 52 height 8
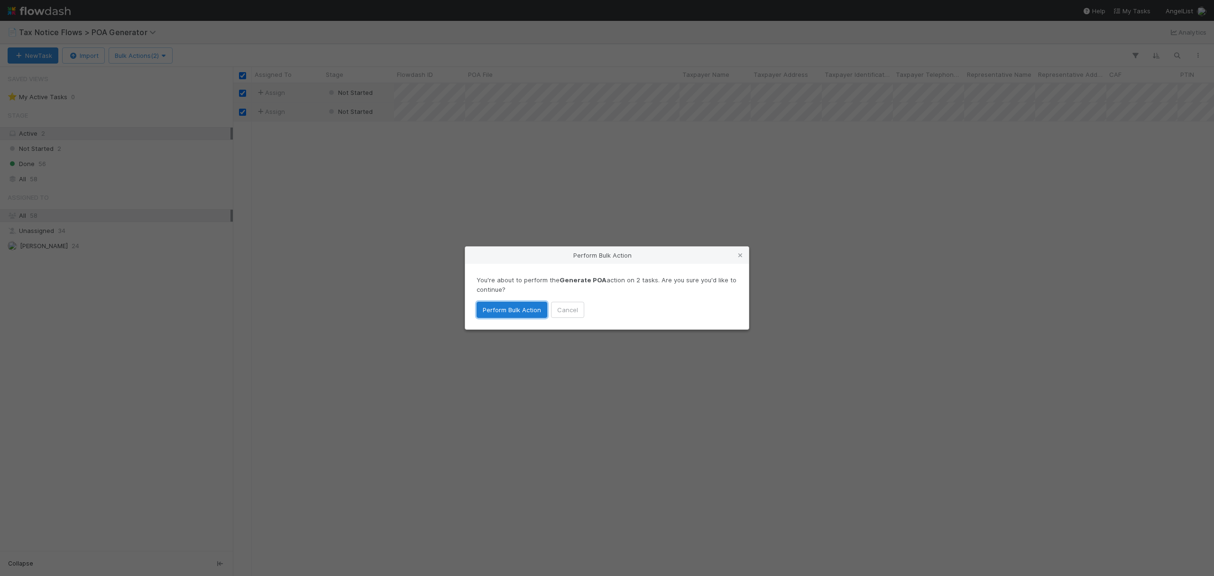
click at [500, 310] on button "Perform Bulk Action" at bounding box center [512, 310] width 71 height 16
checkbox input "false"
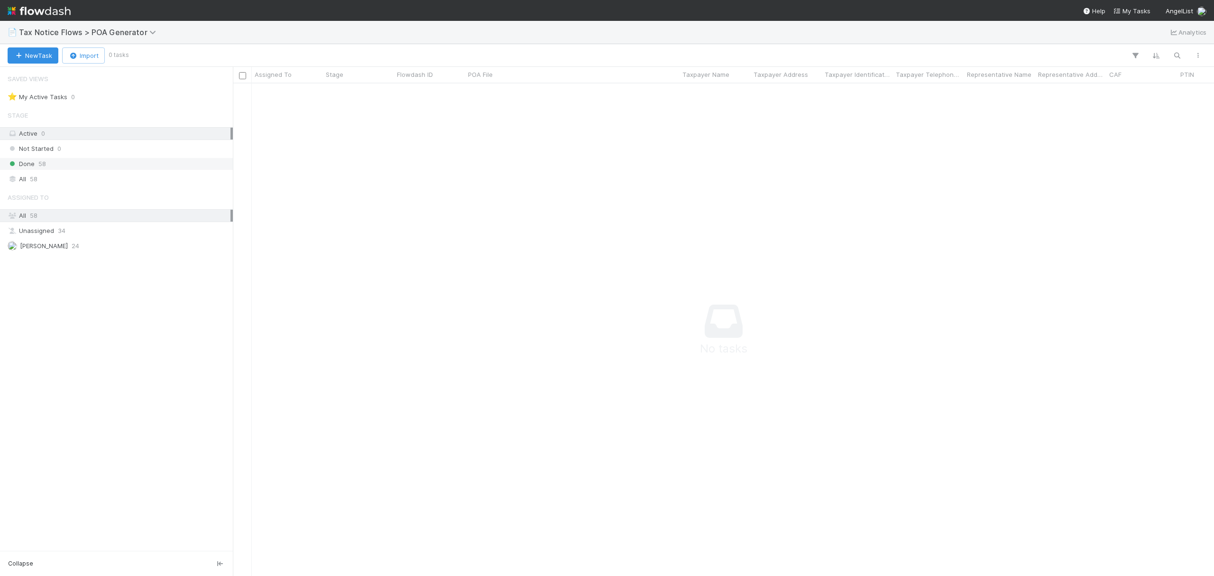
scroll to position [473, 962]
click at [63, 166] on div "Done 58" at bounding box center [119, 164] width 223 height 12
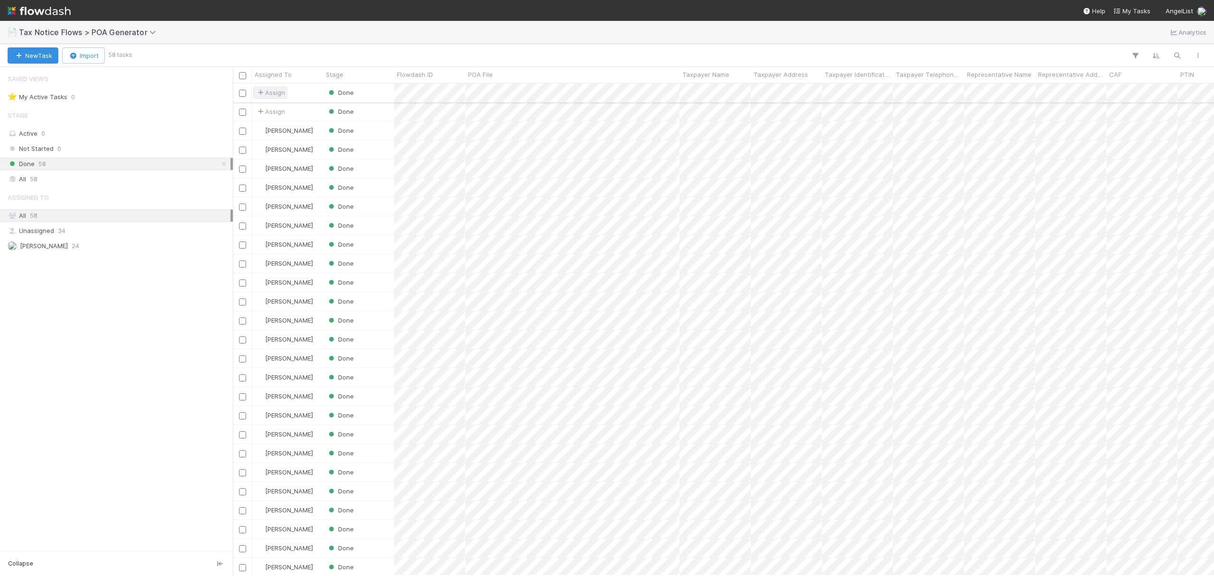
scroll to position [482, 972]
click at [240, 96] on input "checkbox" at bounding box center [242, 93] width 7 height 7
click at [242, 112] on input "checkbox" at bounding box center [242, 112] width 7 height 7
click at [1197, 57] on icon "button" at bounding box center [1197, 56] width 9 height 6
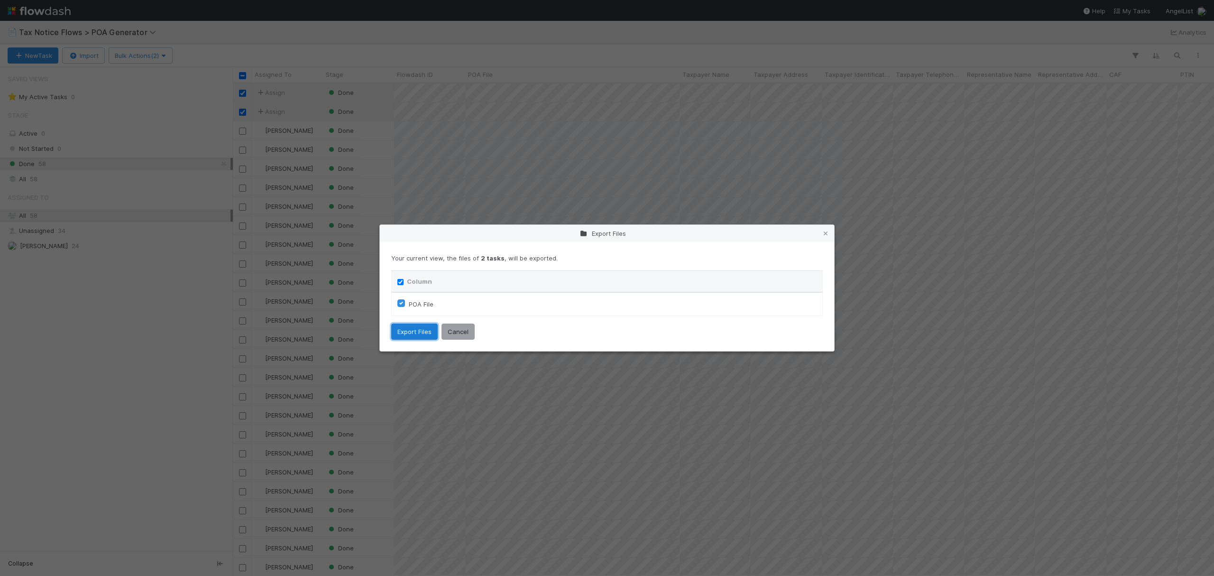
click at [414, 332] on button "Export Files" at bounding box center [414, 331] width 46 height 16
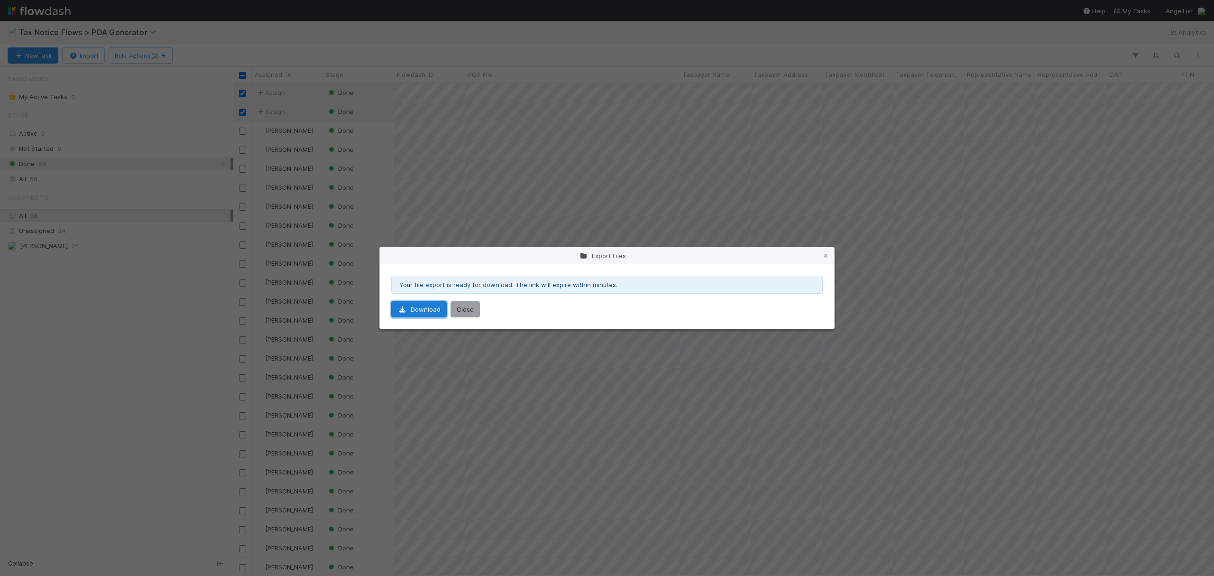
click at [412, 308] on link "Download" at bounding box center [418, 309] width 55 height 16
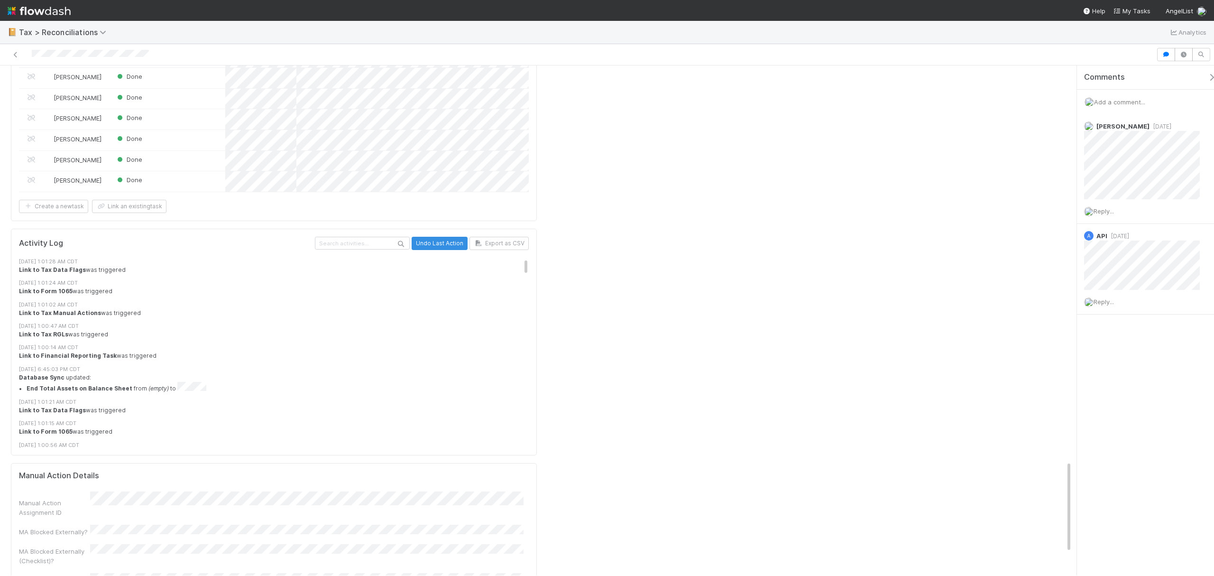
scroll to position [2162, 0]
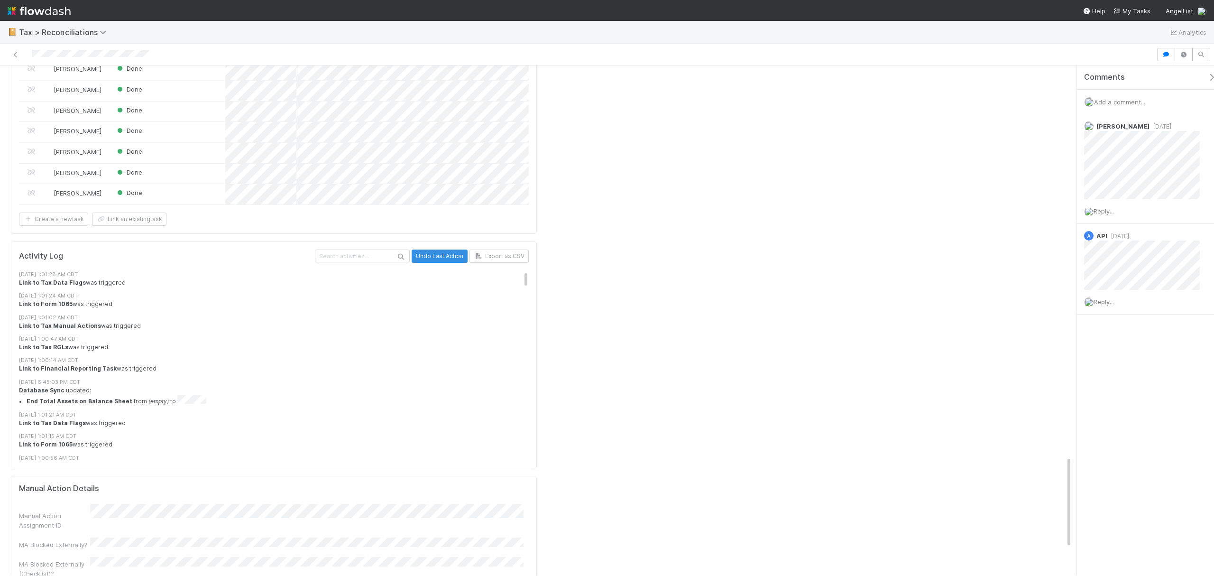
drag, startPoint x: 1069, startPoint y: 128, endPoint x: 1066, endPoint y: 518, distance: 390.3
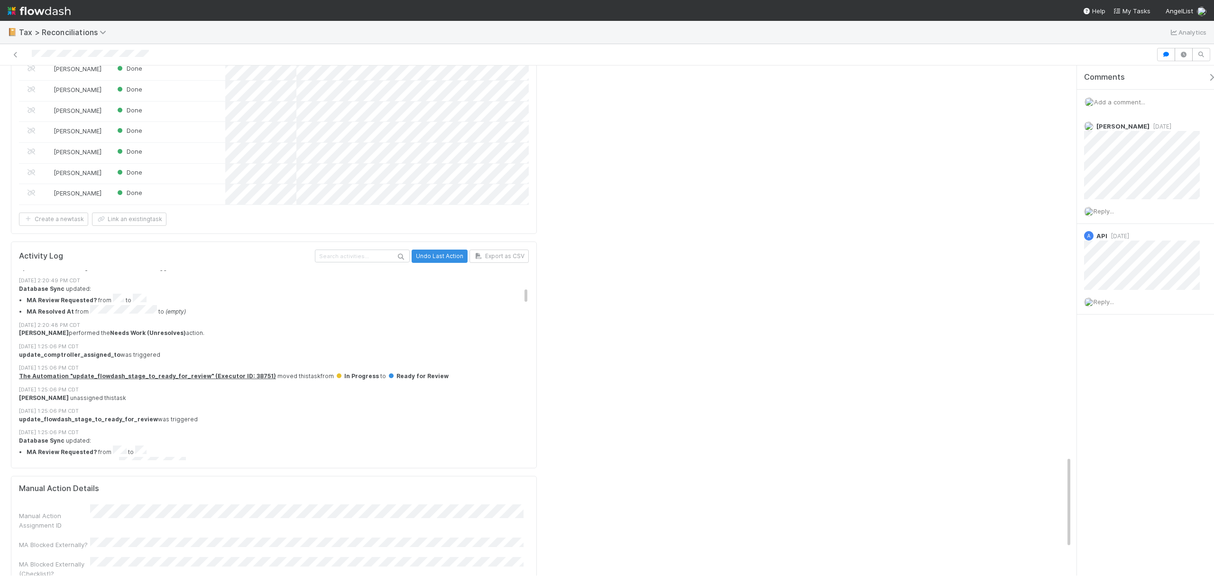
scroll to position [413, 0]
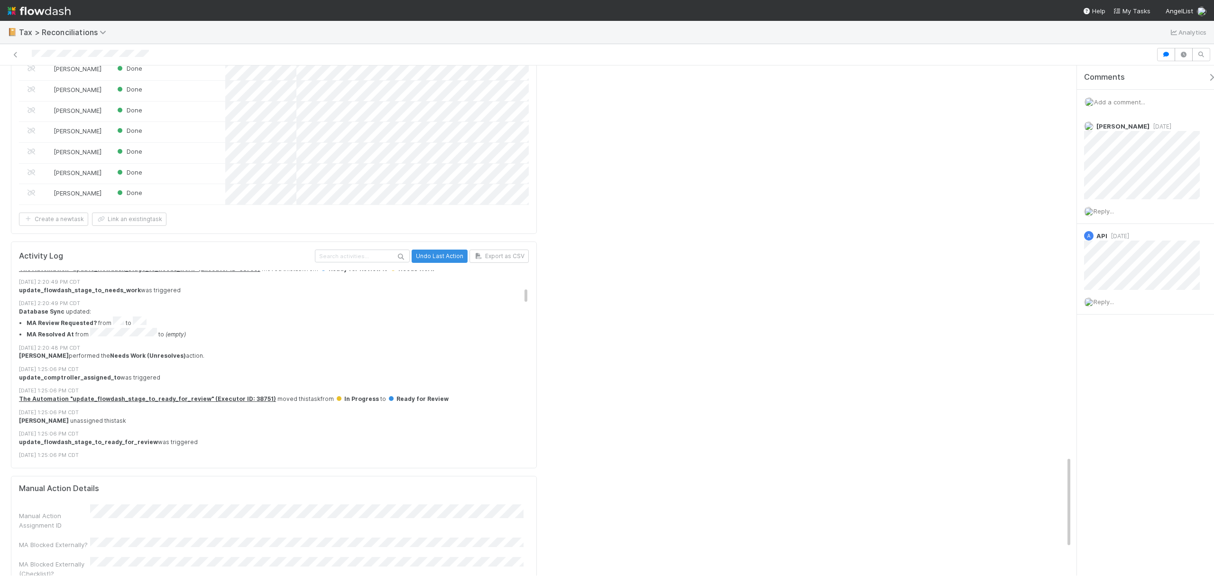
drag, startPoint x: 520, startPoint y: 212, endPoint x: 522, endPoint y: 229, distance: 16.2
drag, startPoint x: 1066, startPoint y: 515, endPoint x: 1044, endPoint y: 217, distance: 298.6
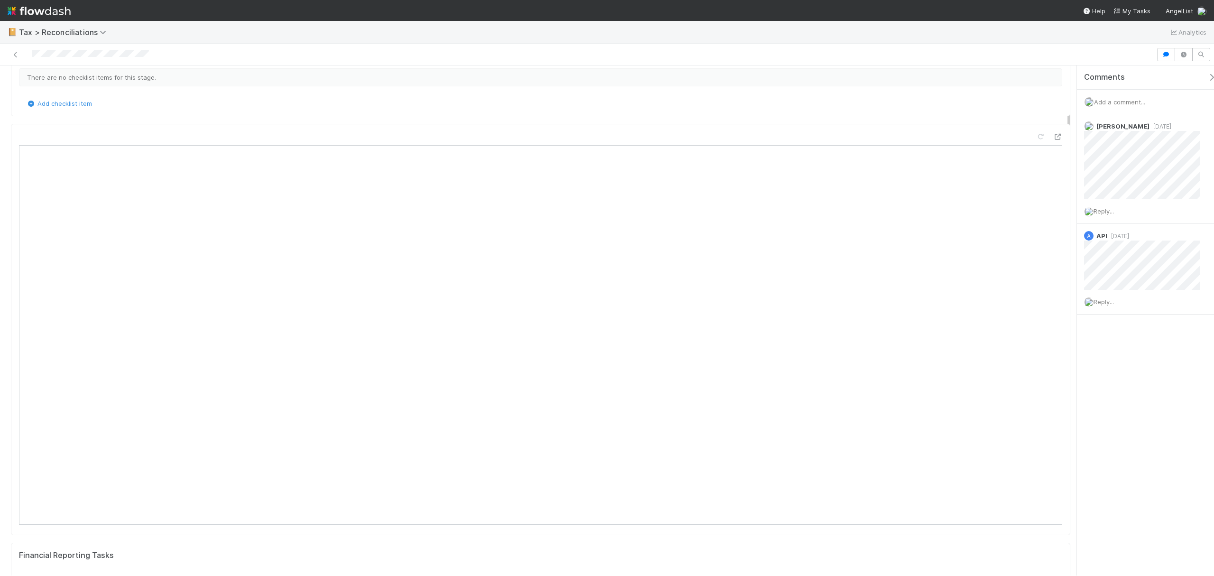
scroll to position [0, 0]
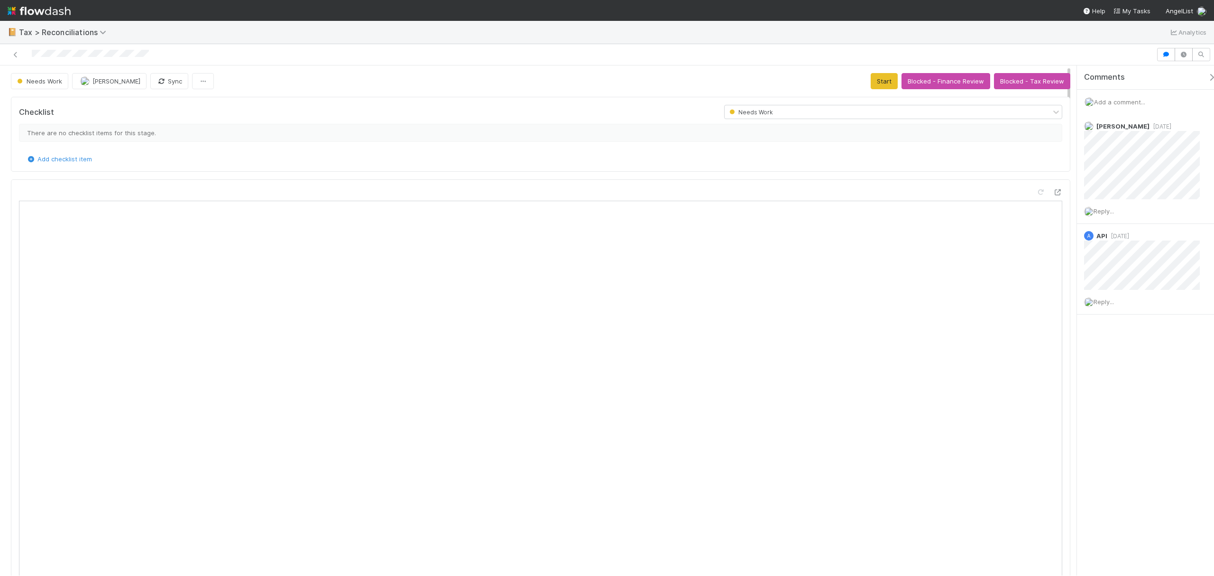
click at [1067, 83] on div "Needs Work [PERSON_NAME] Sync Start Blocked - Finance Review Blocked - Tax Revi…" at bounding box center [541, 81] width 1074 height 16
drag, startPoint x: 1067, startPoint y: 97, endPoint x: 1069, endPoint y: 137, distance: 39.9
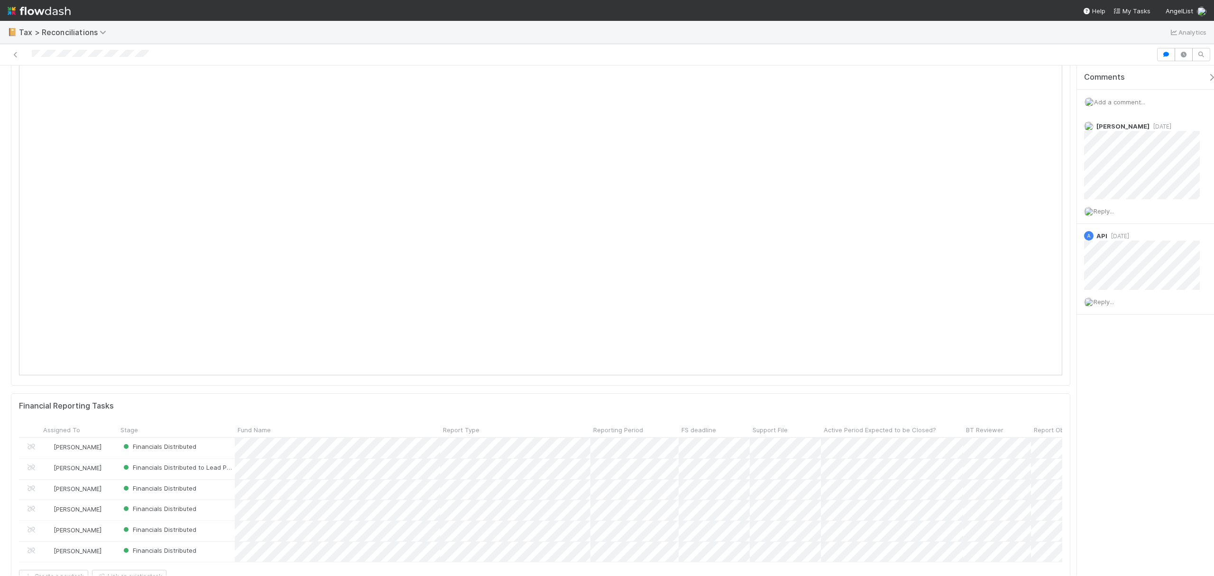
drag, startPoint x: 1072, startPoint y: 184, endPoint x: 1052, endPoint y: 191, distance: 21.0
click at [1073, 167] on div "Needs Work [PERSON_NAME] Sync Start Blocked - Finance Review Blocked - Tax Revi…" at bounding box center [607, 320] width 1214 height 510
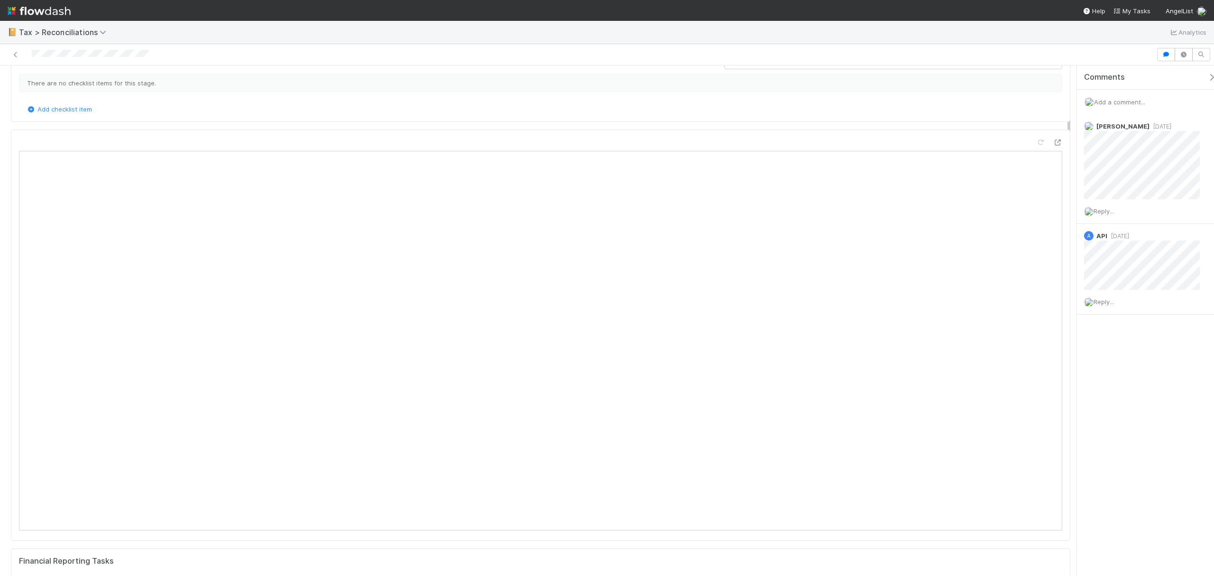
drag, startPoint x: 1068, startPoint y: 144, endPoint x: 1067, endPoint y: 120, distance: 24.7
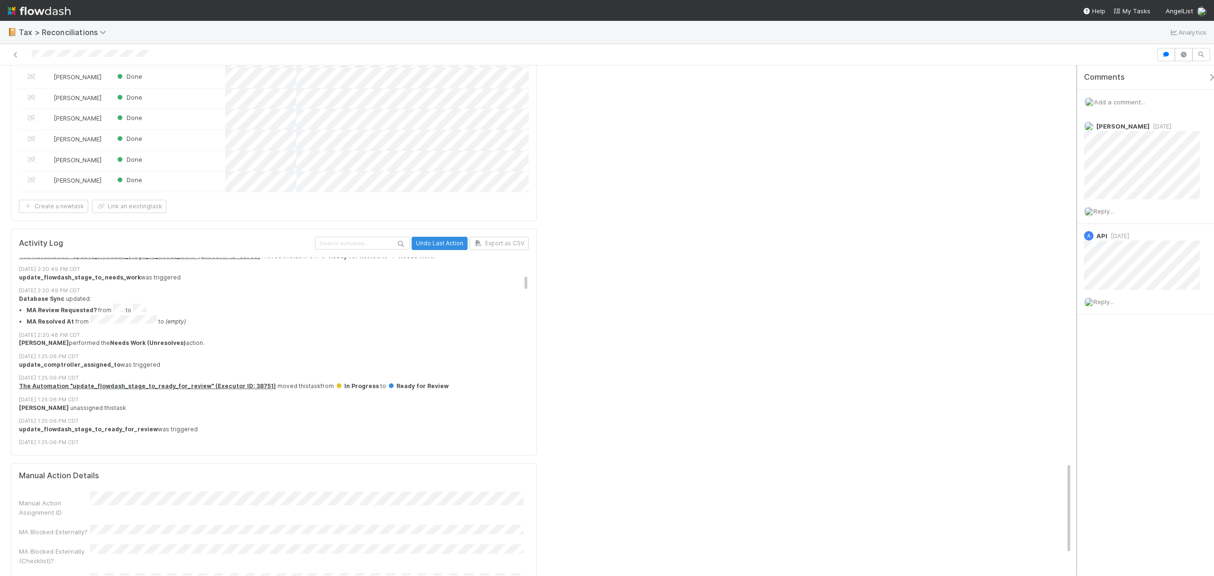
scroll to position [2196, 0]
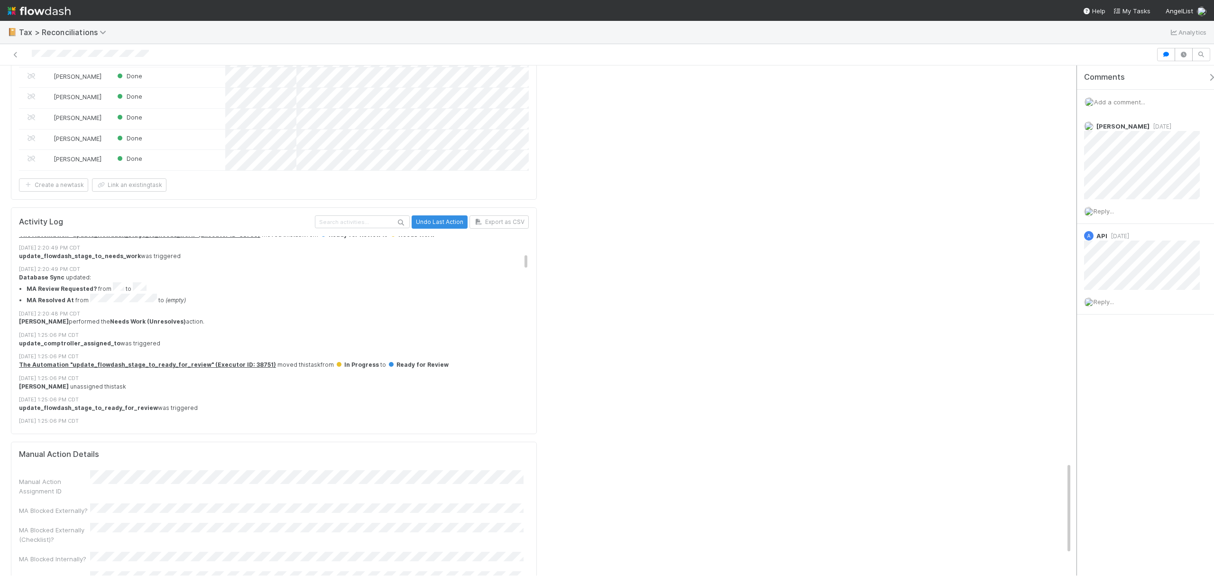
drag, startPoint x: 1068, startPoint y: 120, endPoint x: 1077, endPoint y: 510, distance: 390.4
click at [1077, 510] on div "Needs Work [PERSON_NAME] Sync Start Blocked - Finance Review Blocked - Tax Revi…" at bounding box center [607, 320] width 1214 height 510
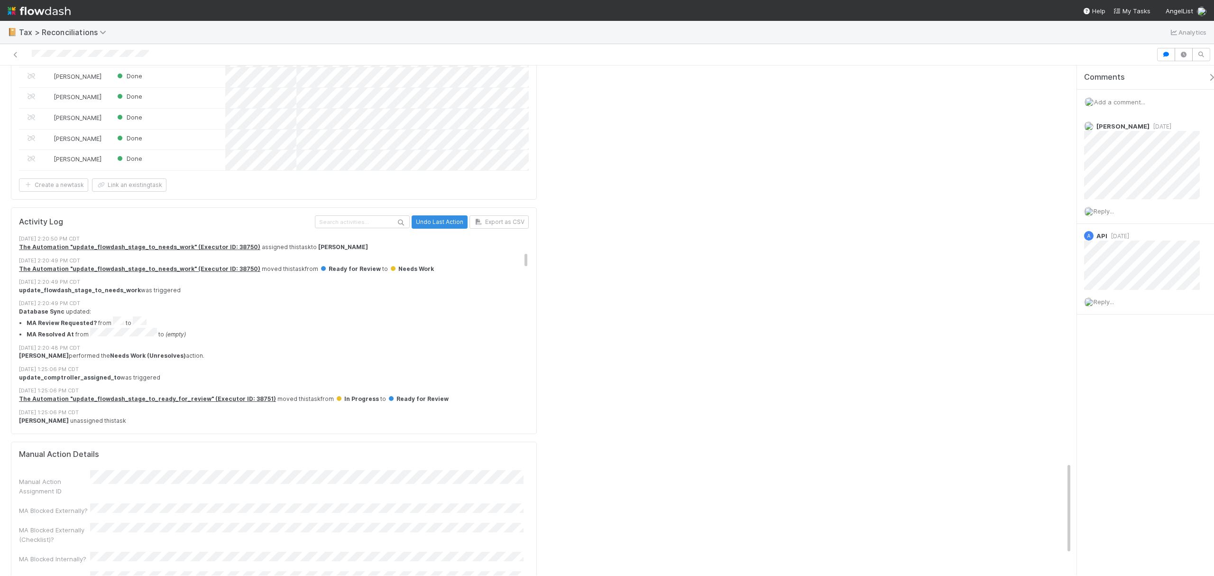
scroll to position [390, 0]
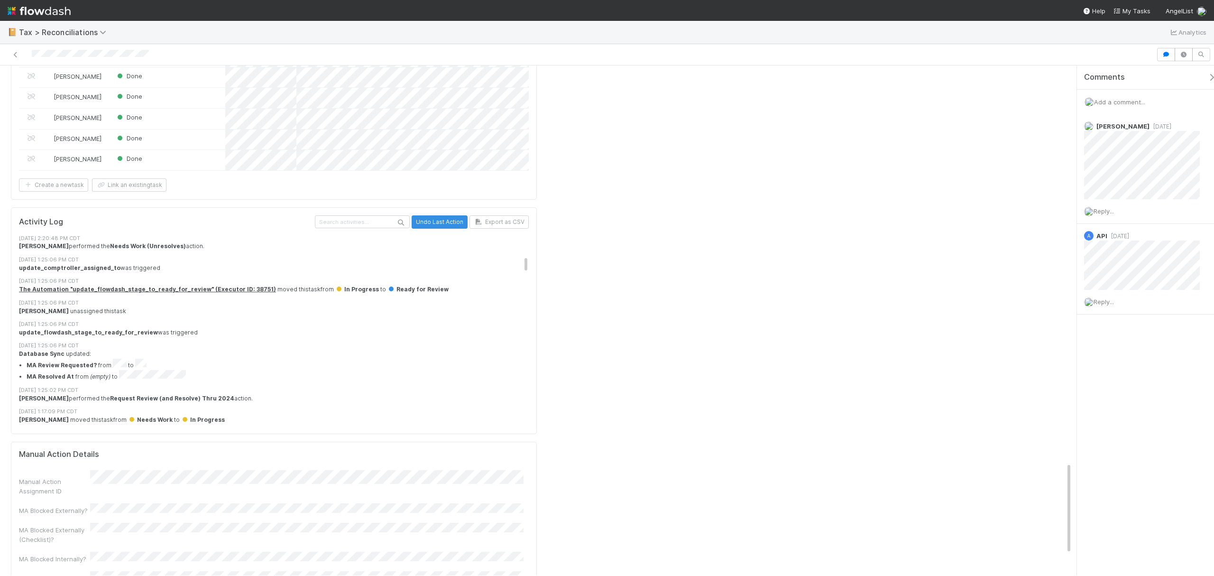
scroll to position [465, 0]
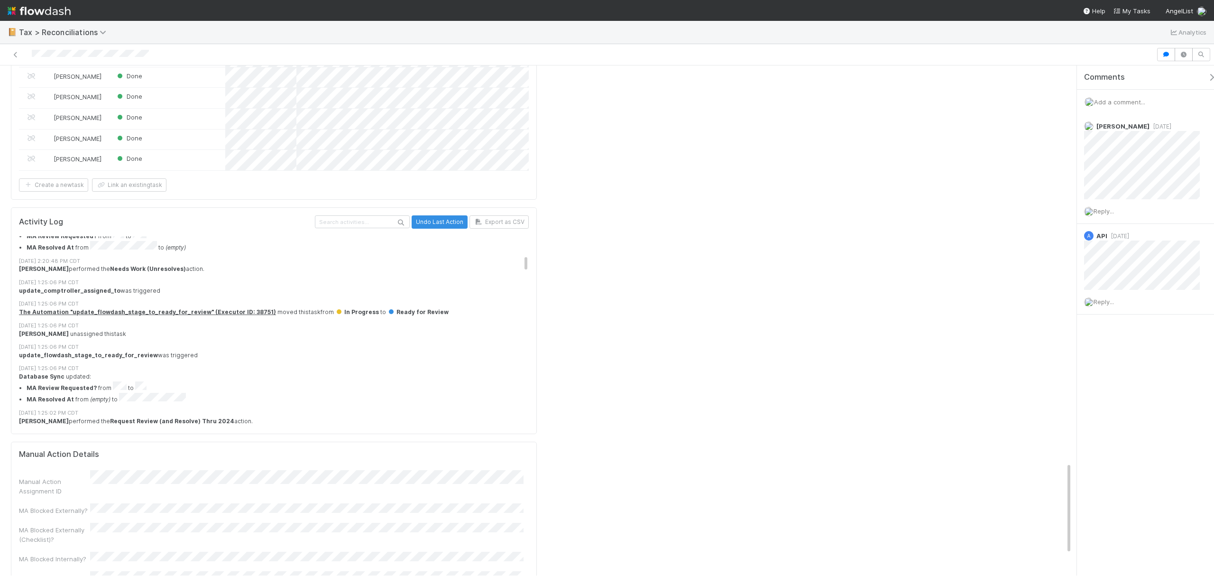
drag, startPoint x: 522, startPoint y: 199, endPoint x: 522, endPoint y: 194, distance: 4.8
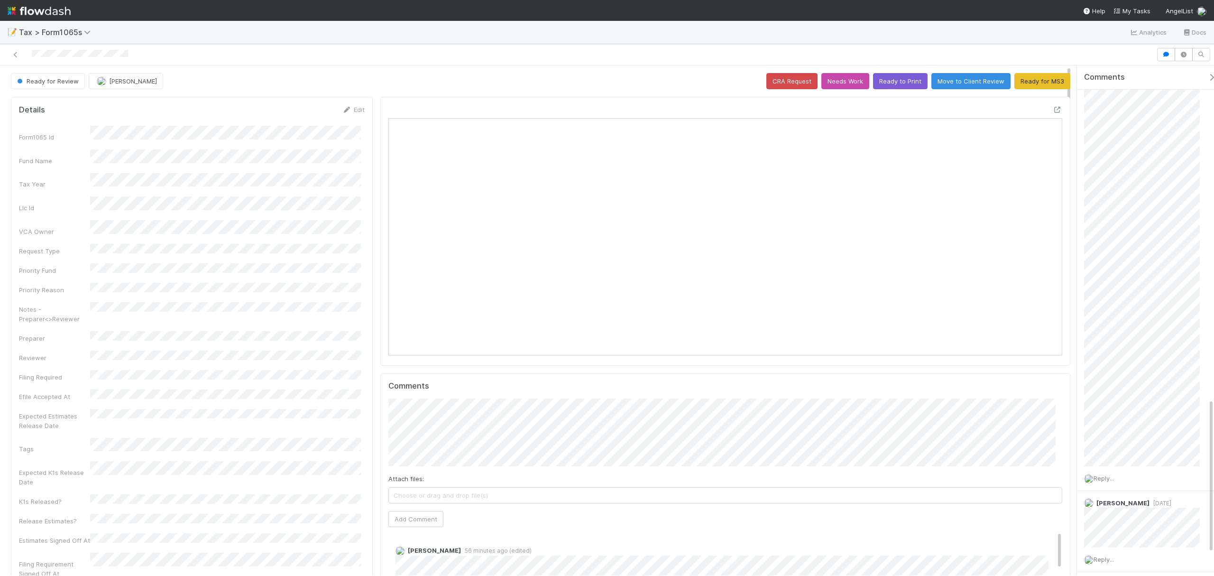
scroll to position [1173, 0]
drag, startPoint x: 1211, startPoint y: 120, endPoint x: 1226, endPoint y: 568, distance: 447.9
click at [1214, 568] on html "📝 Tax > Form1065s Analytics Docs Ready for Review [PERSON_NAME] CRA Request Nee…" at bounding box center [607, 288] width 1214 height 576
